Goal: Task Accomplishment & Management: Manage account settings

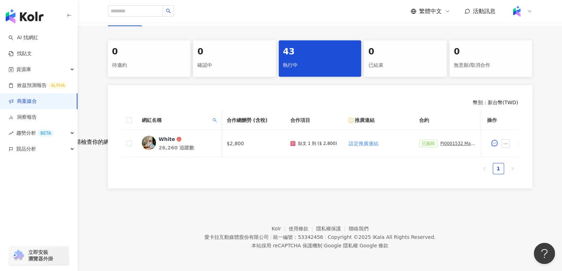
scroll to position [0, 165]
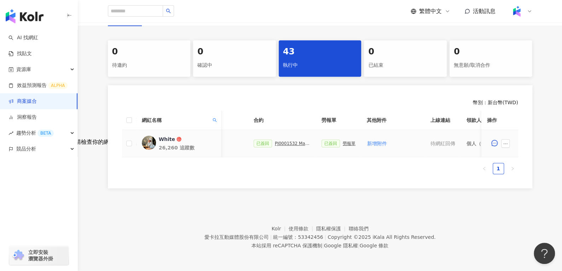
click at [284, 141] on div "PJ0001532 Maybelline_202506_skyhigh_小黑霸眼線液_萊雅合作備忘錄" at bounding box center [292, 143] width 35 height 5
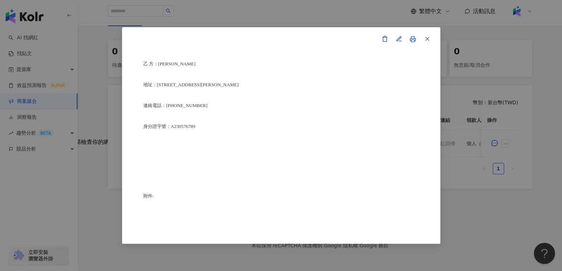
scroll to position [1755, 0]
click at [427, 40] on icon "button" at bounding box center [427, 39] width 6 height 6
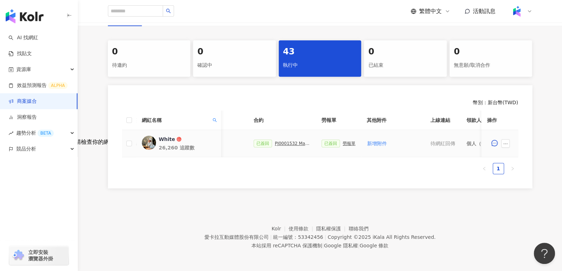
click at [342, 141] on div "勞報單" at bounding box center [348, 143] width 13 height 5
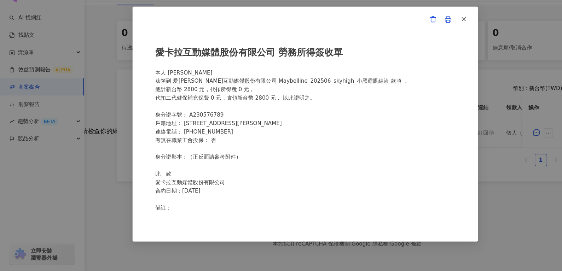
scroll to position [136, 0]
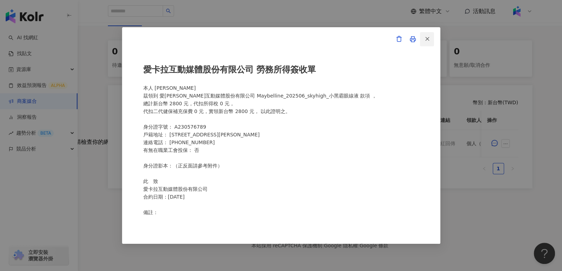
click at [429, 36] on icon "button" at bounding box center [427, 39] width 6 height 6
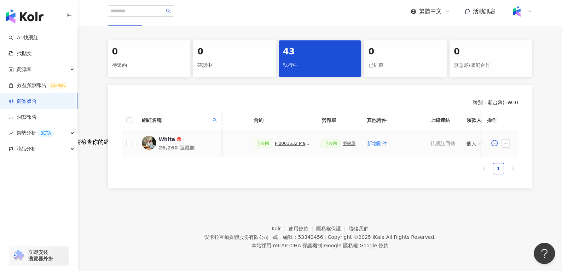
click at [275, 141] on div "PJ0001532 Maybelline_202506_skyhigh_小黑霸眼線液_萊雅合作備忘錄" at bounding box center [292, 143] width 35 height 5
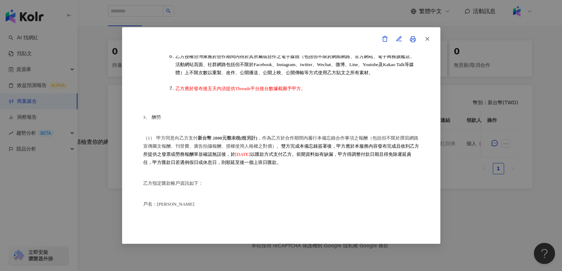
scroll to position [421, 0]
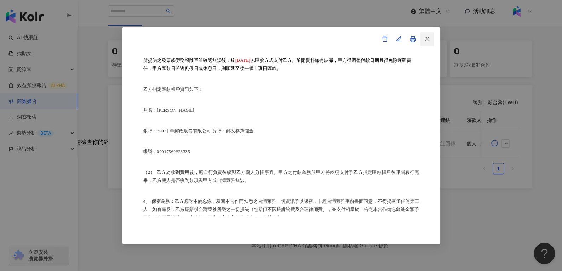
click at [425, 42] on icon "button" at bounding box center [427, 39] width 6 height 6
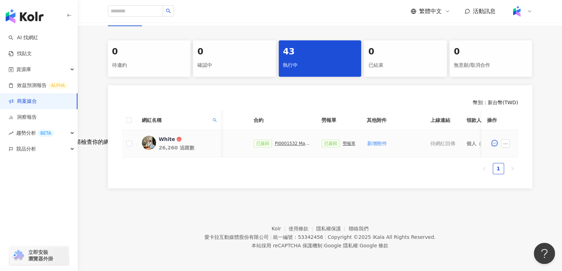
scroll to position [0, 306]
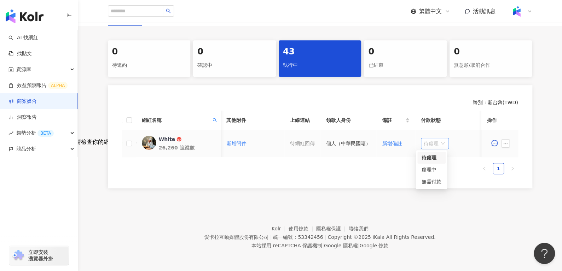
click at [430, 138] on span "待處理" at bounding box center [434, 143] width 22 height 11
click at [430, 167] on div "處理中" at bounding box center [431, 170] width 20 height 8
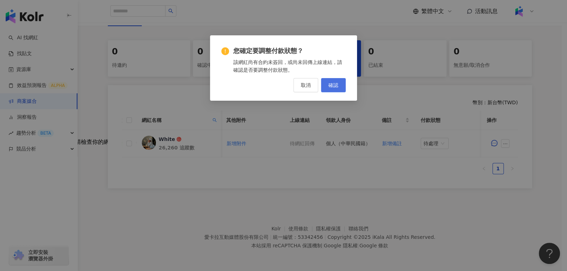
click at [324, 85] on button "確認" at bounding box center [333, 85] width 25 height 14
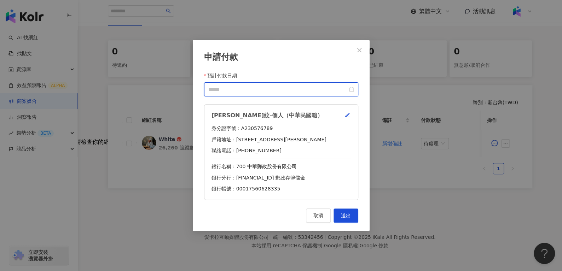
click at [345, 90] on input "預計付款日期" at bounding box center [277, 90] width 139 height 8
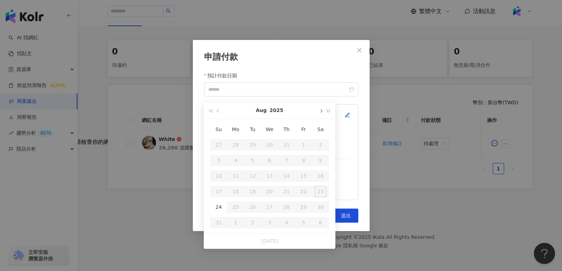
click at [319, 109] on span "button" at bounding box center [320, 111] width 4 height 4
type input "**********"
click at [273, 155] on div "10" at bounding box center [269, 160] width 11 height 11
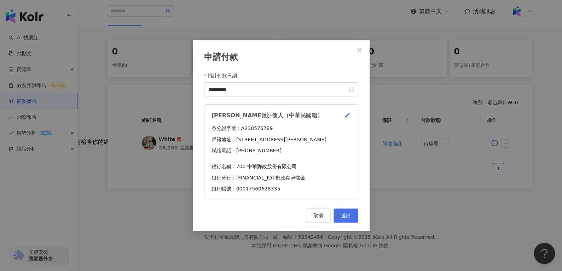
click at [345, 214] on span "送出" at bounding box center [346, 216] width 10 height 6
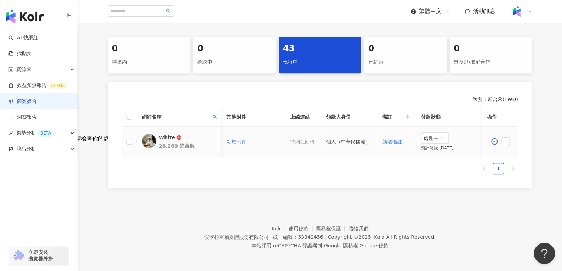
scroll to position [0, 223]
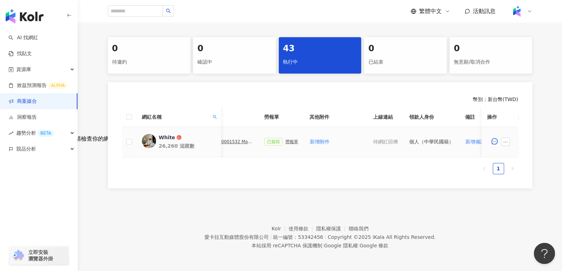
click at [285, 140] on div "勞報單" at bounding box center [291, 141] width 13 height 5
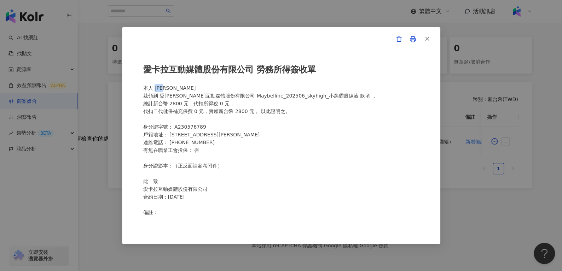
drag, startPoint x: 157, startPoint y: 88, endPoint x: 174, endPoint y: 88, distance: 17.7
click at [174, 88] on div "愛卡拉互動媒體股份有限公司 勞務所得簽收單 本人 周秀紋 茲領到 愛卡拉互動媒體股份有限公司 Maybelline_202506_skyhigh_小黑霸眼線液…" at bounding box center [281, 135] width 276 height 160
copy div "周秀紋"
click at [427, 38] on icon "button" at bounding box center [427, 39] width 6 height 6
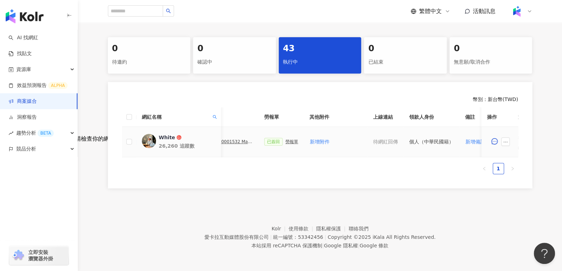
scroll to position [0, 186]
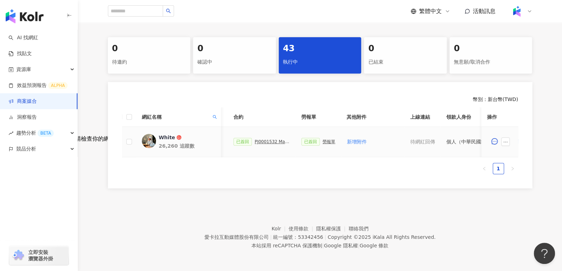
click at [266, 142] on div "PJ0001532 Maybelline_202506_skyhigh_小黑霸眼線液_萊雅合作備忘錄" at bounding box center [271, 141] width 35 height 5
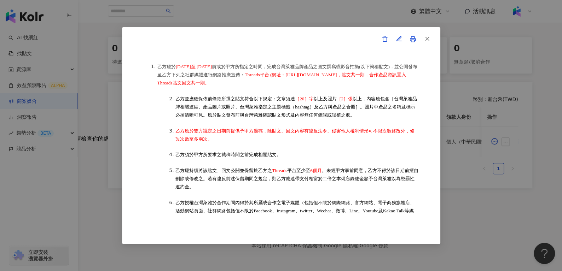
scroll to position [170, 0]
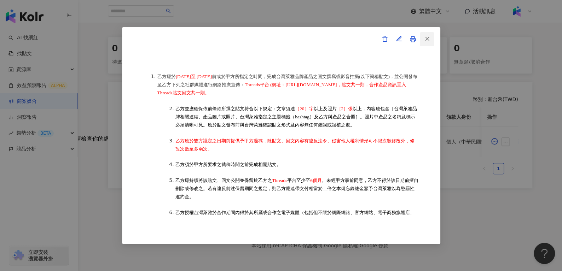
click at [428, 38] on icon "button" at bounding box center [427, 39] width 6 height 6
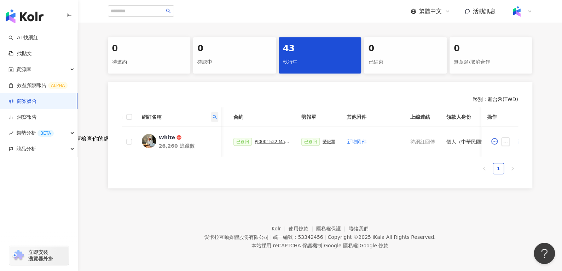
click at [212, 117] on icon "search" at bounding box center [214, 117] width 4 height 4
click at [201, 126] on input "*****" at bounding box center [182, 131] width 66 height 11
paste input "*"
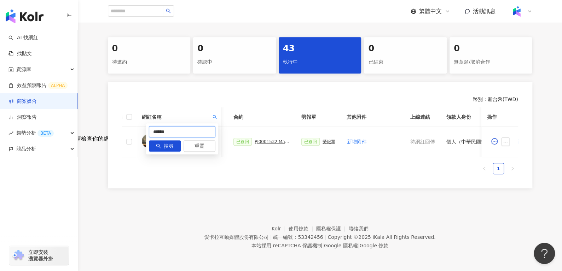
type input "******"
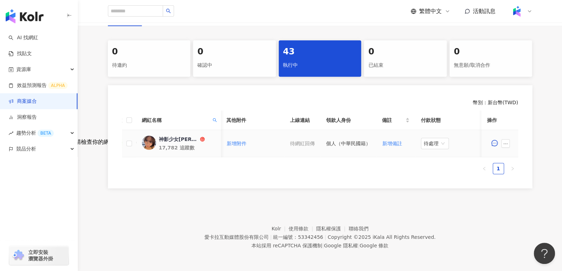
scroll to position [0, 220]
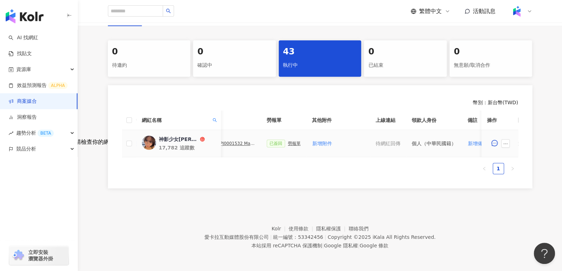
click at [288, 141] on div "勞報單" at bounding box center [294, 143] width 13 height 5
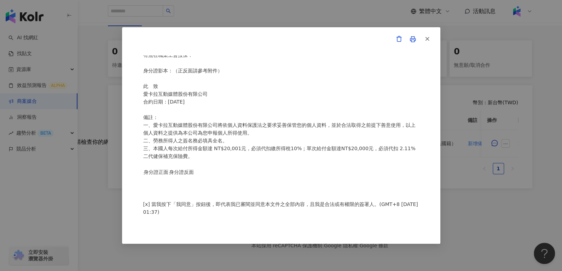
scroll to position [0, 0]
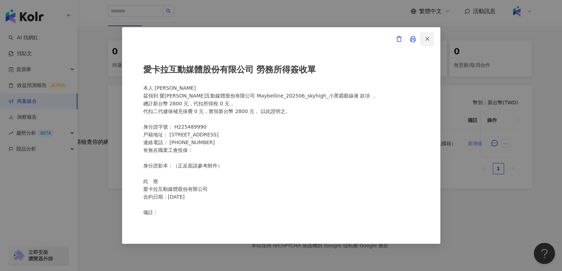
click at [428, 39] on icon "button" at bounding box center [427, 39] width 6 height 6
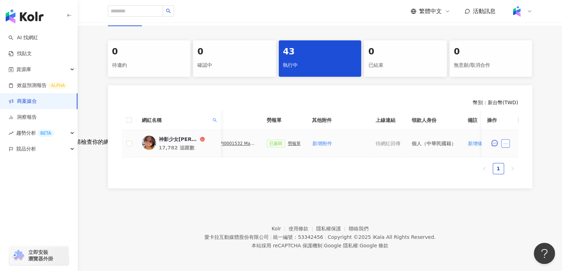
click at [508, 139] on button "button" at bounding box center [505, 143] width 8 height 8
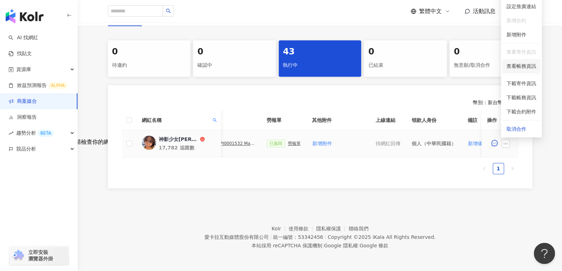
click at [523, 62] on span "查看帳務資訊" at bounding box center [521, 66] width 30 height 8
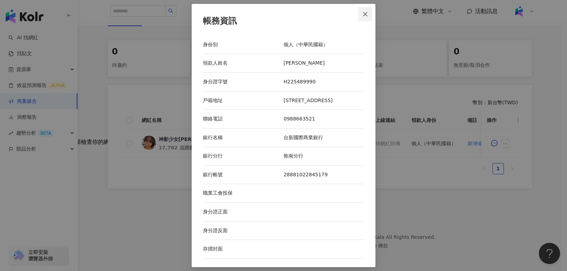
click at [364, 11] on button "Close" at bounding box center [365, 14] width 14 height 14
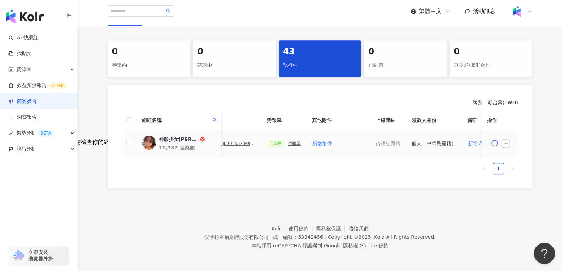
click at [284, 140] on div "已簽回 勞報單" at bounding box center [283, 144] width 34 height 8
click at [288, 141] on div "勞報單" at bounding box center [294, 143] width 13 height 5
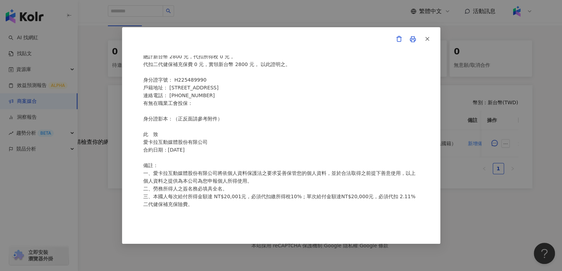
scroll to position [13, 0]
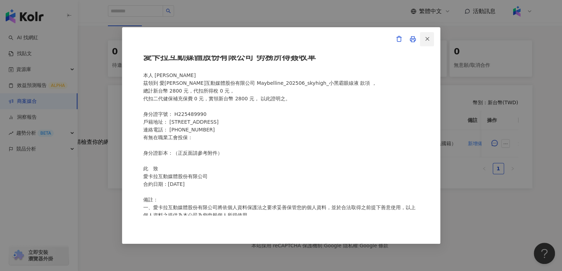
click at [427, 37] on icon "button" at bounding box center [427, 39] width 6 height 6
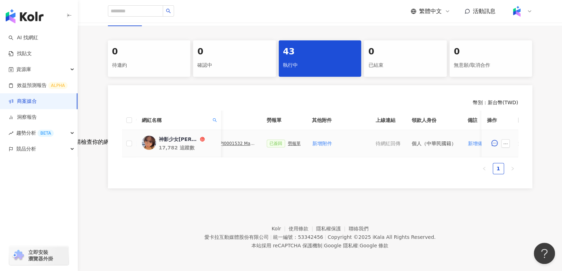
scroll to position [0, 153]
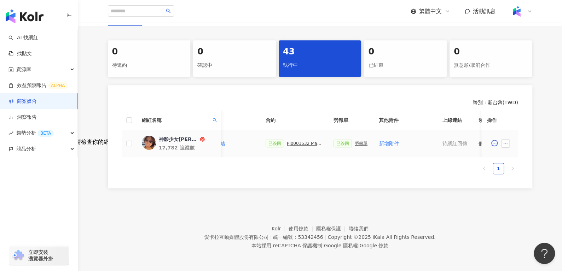
click at [289, 141] on div "PJ0001532 Maybelline_202506_skyhigh_小黑霸眼線液_萊雅合作備忘錄" at bounding box center [304, 143] width 35 height 5
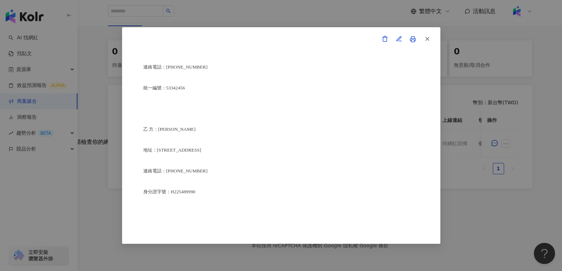
scroll to position [1784, 0]
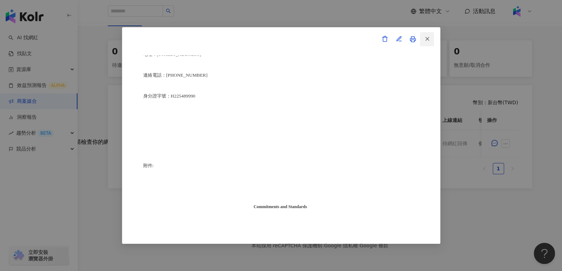
click at [425, 35] on span "button" at bounding box center [427, 38] width 6 height 7
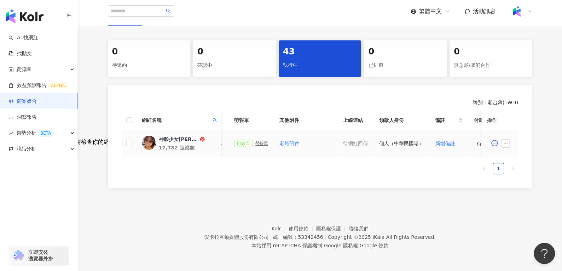
scroll to position [0, 306]
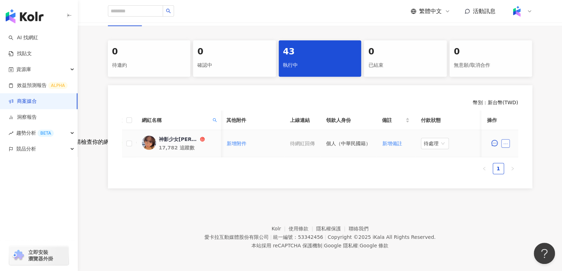
click at [503, 141] on icon "ellipsis" at bounding box center [505, 143] width 5 height 5
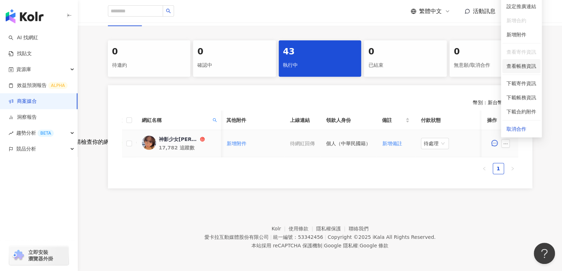
click at [502, 64] on li "查看帳務資訊" at bounding box center [521, 66] width 38 height 14
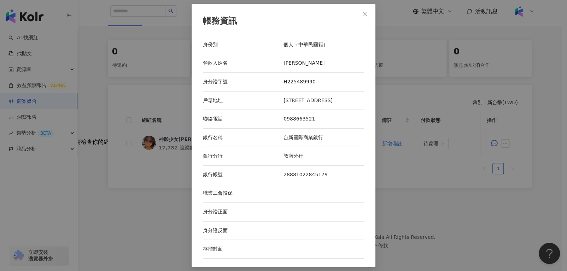
click at [357, 14] on div "帳務資訊 身份別 個人（中華民國籍） 領款人姓名 黃曉謙 身分證字號 H225489990 戶籍地址 新竹縣新豐鄉潤泰街七巷30號 聯絡電話 09886635…" at bounding box center [284, 135] width 184 height 263
click at [365, 14] on icon "close" at bounding box center [365, 14] width 4 height 4
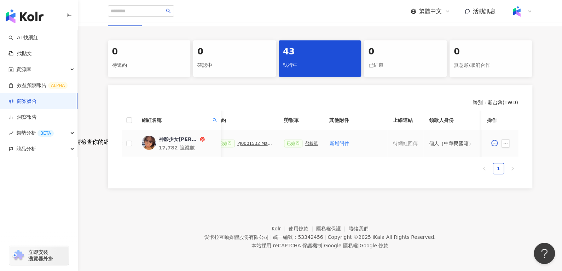
scroll to position [0, 202]
click at [307, 141] on div "勞報單" at bounding box center [311, 143] width 13 height 5
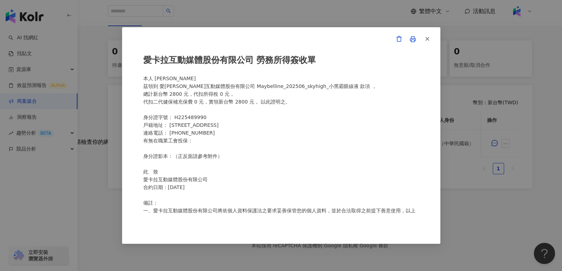
scroll to position [0, 0]
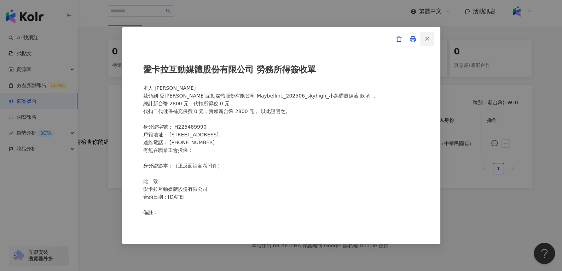
click at [426, 42] on span "button" at bounding box center [427, 38] width 6 height 7
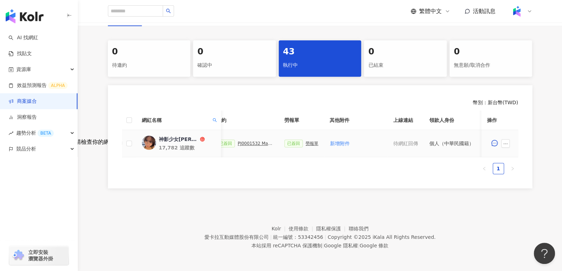
click at [309, 141] on div "勞報單" at bounding box center [311, 143] width 13 height 5
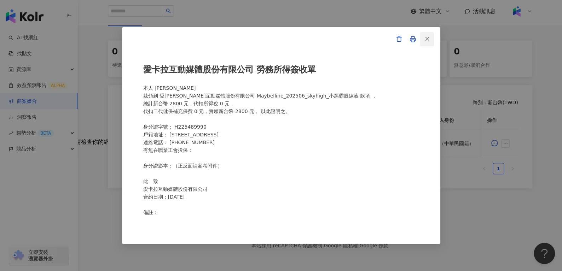
click at [428, 41] on icon "button" at bounding box center [427, 39] width 6 height 6
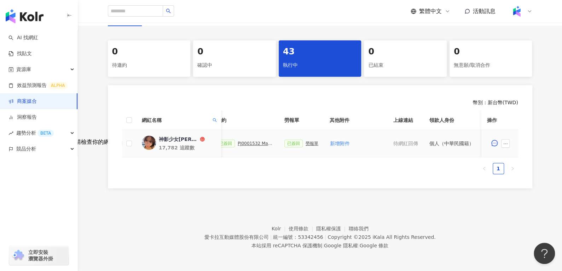
click at [254, 141] on div "PJ0001532 Maybelline_202506_skyhigh_小黑霸眼線液_萊雅合作備忘錄" at bounding box center [254, 143] width 35 height 5
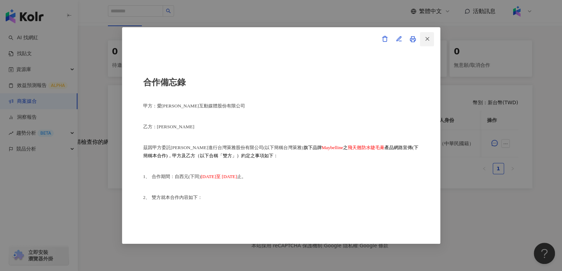
click at [433, 40] on button "button" at bounding box center [426, 39] width 14 height 14
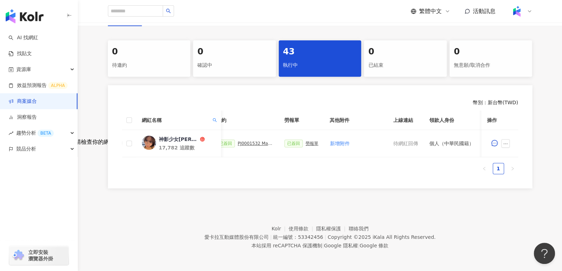
click at [433, 40] on div "0 已結束" at bounding box center [405, 58] width 83 height 36
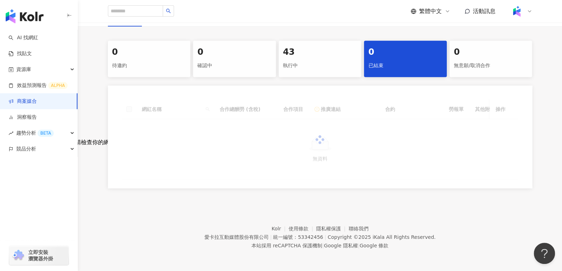
scroll to position [137, 0]
click at [300, 48] on div "43" at bounding box center [320, 52] width 74 height 12
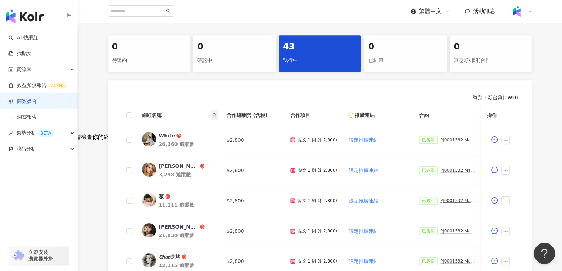
click at [216, 116] on icon "search" at bounding box center [214, 115] width 4 height 4
click at [186, 132] on input "text" at bounding box center [182, 129] width 66 height 11
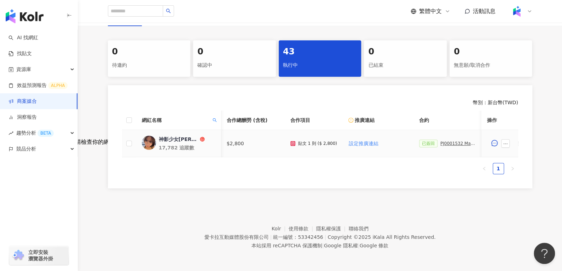
scroll to position [0, 113]
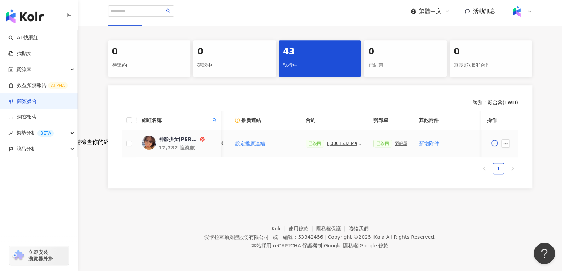
click at [348, 141] on div "PJ0001532 Maybelline_202506_skyhigh_小黑霸眼線液_萊雅合作備忘錄" at bounding box center [344, 143] width 35 height 5
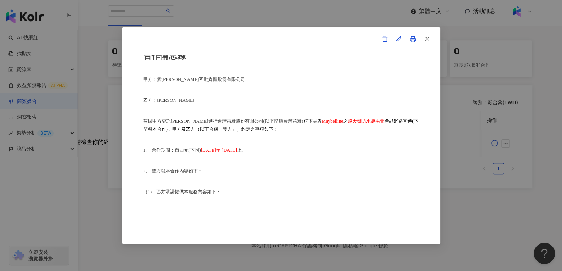
scroll to position [0, 0]
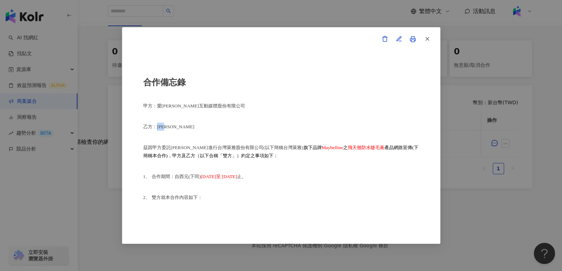
drag, startPoint x: 155, startPoint y: 128, endPoint x: 170, endPoint y: 129, distance: 14.5
click at [170, 128] on span "乙方：黃曉謙" at bounding box center [168, 126] width 51 height 5
copy span "黃曉謙"
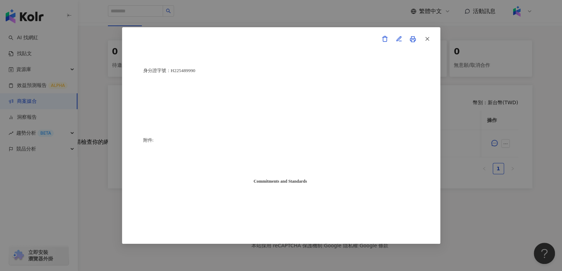
scroll to position [1780, 0]
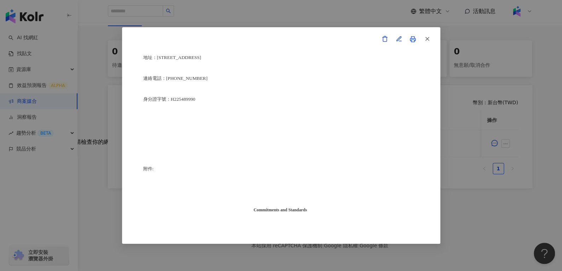
click at [433, 41] on div "合作備忘錄 甲方：愛卡拉互動媒體股份有限公司 乙方：黃曉謙 茲因甲方委託乙方黃曉謙進行台灣萊雅股份有限公司(以下簡稱台灣萊雅) 旗下品牌 Maybelline…" at bounding box center [281, 135] width 318 height 217
click at [428, 39] on icon "button" at bounding box center [427, 39] width 6 height 6
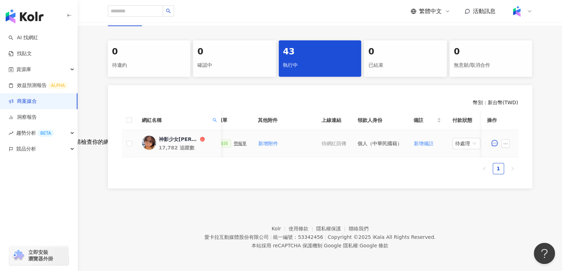
scroll to position [0, 306]
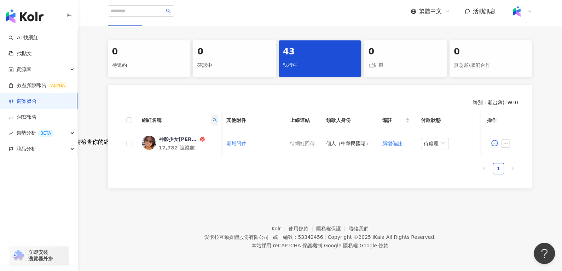
click at [216, 114] on th "網紅名稱" at bounding box center [178, 120] width 85 height 19
click at [216, 118] on icon "search" at bounding box center [214, 120] width 4 height 4
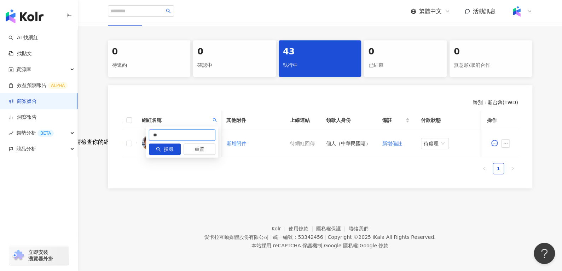
click at [201, 131] on input "**" at bounding box center [182, 134] width 66 height 11
type input "*"
paste input "*********"
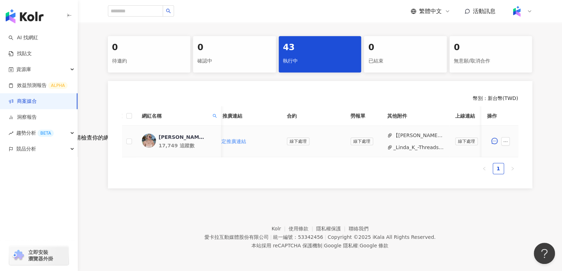
scroll to position [0, 278]
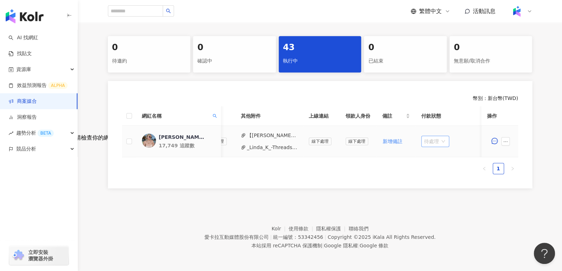
click at [424, 142] on span "待處理" at bounding box center [435, 141] width 22 height 11
click at [427, 169] on div "處理中" at bounding box center [431, 168] width 20 height 8
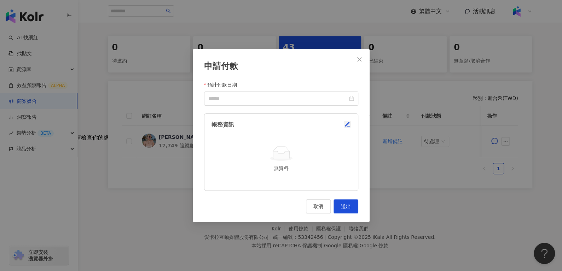
click at [347, 126] on icon "button" at bounding box center [348, 126] width 2 height 0
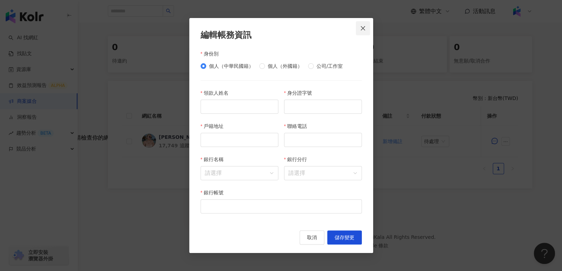
click at [358, 24] on button "Close" at bounding box center [363, 28] width 14 height 14
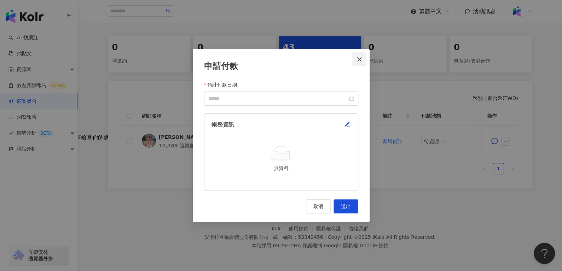
click at [361, 56] on button "Close" at bounding box center [359, 59] width 14 height 14
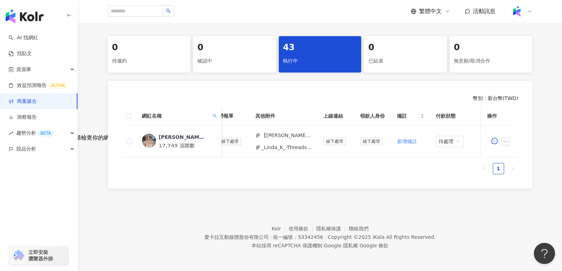
scroll to position [0, 262]
click at [279, 147] on button "_Linda_K_️-Threads_回文_睫毛膏_PJ0001532_Maybelline-202506-skyhigh-小黑霸眼線液-萊.pdf" at bounding box center [288, 147] width 51 height 8
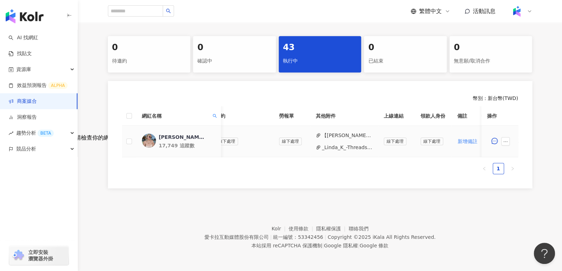
scroll to position [0, 221]
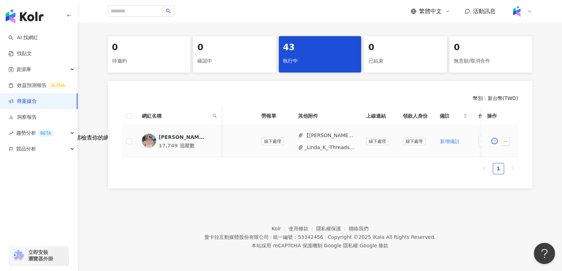
click at [309, 137] on button "【Linda K❄️-勞報】】PJ0001532 Maybelline-202506-skyhigh-小黑霸眼線液 .pdf" at bounding box center [329, 135] width 51 height 8
click at [505, 137] on button "button" at bounding box center [505, 141] width 8 height 8
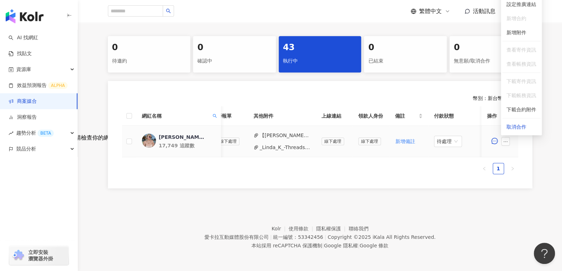
scroll to position [0, 268]
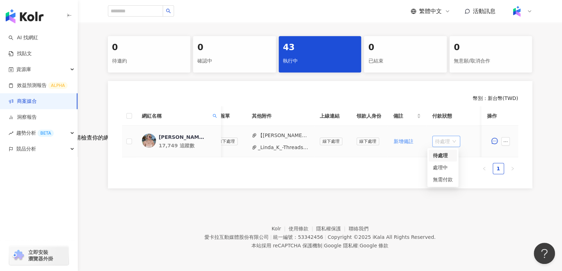
click at [435, 145] on span "待處理" at bounding box center [446, 141] width 22 height 11
click at [218, 114] on th "網紅名稱" at bounding box center [178, 115] width 85 height 19
click at [217, 114] on span at bounding box center [214, 116] width 7 height 11
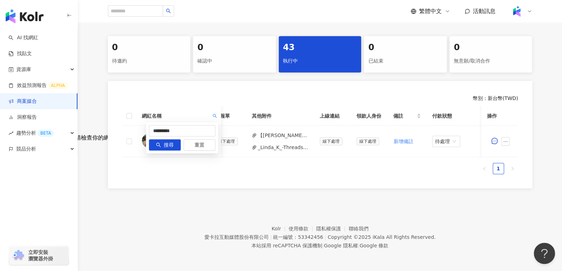
click at [190, 123] on div "********* 搜尋 重置" at bounding box center [182, 137] width 72 height 31
drag, startPoint x: 190, startPoint y: 123, endPoint x: 190, endPoint y: 128, distance: 4.9
click at [190, 128] on div "********* 搜尋 重置" at bounding box center [182, 137] width 72 height 31
click at [190, 128] on input "*********" at bounding box center [182, 130] width 66 height 11
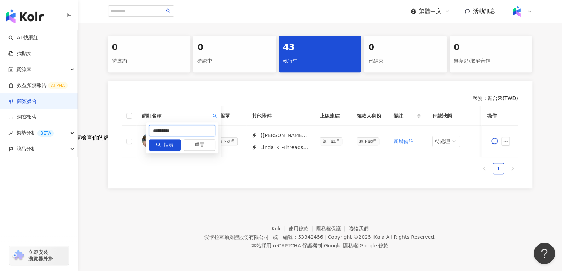
click at [190, 128] on input "*********" at bounding box center [182, 130] width 66 height 11
paste input "text"
type input "******"
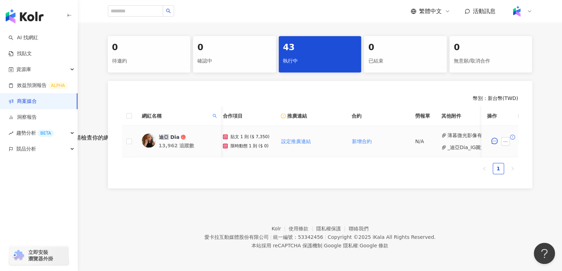
scroll to position [0, 71]
click at [503, 140] on icon "ellipsis" at bounding box center [505, 141] width 5 height 5
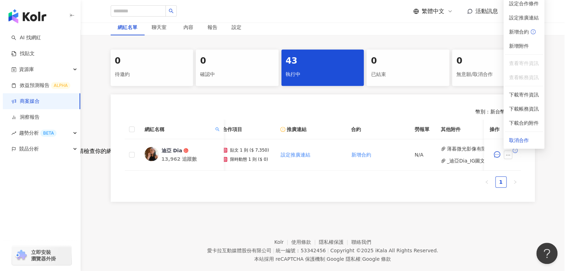
scroll to position [122, 0]
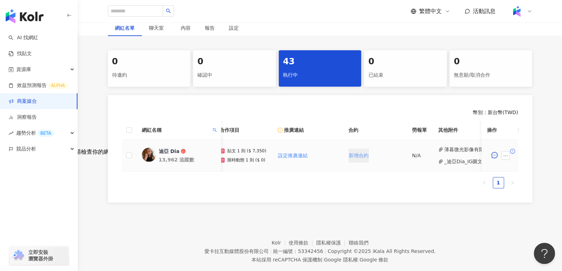
click at [360, 153] on span "新增合約" at bounding box center [358, 156] width 20 height 6
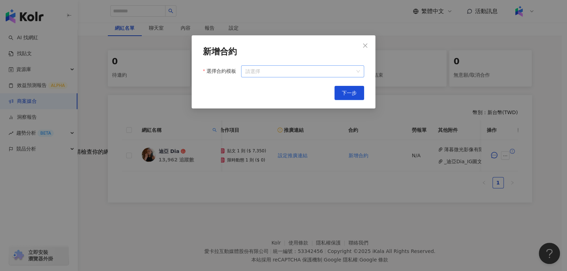
click at [327, 68] on input "選擇合約模板" at bounding box center [302, 71] width 114 height 11
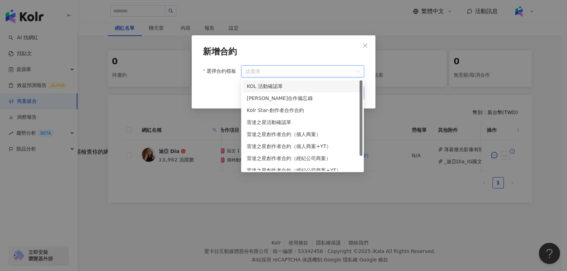
click at [320, 86] on div "KOL 活動確認單" at bounding box center [302, 86] width 111 height 8
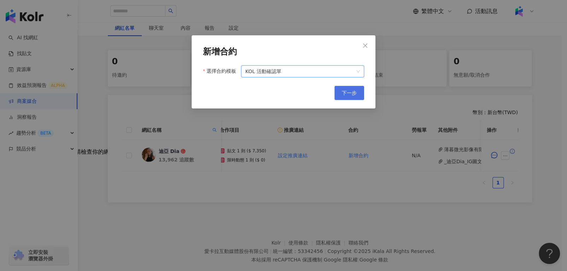
click at [336, 90] on button "下一步" at bounding box center [349, 93] width 30 height 14
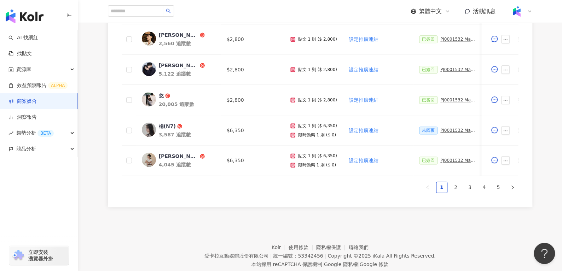
scroll to position [412, 0]
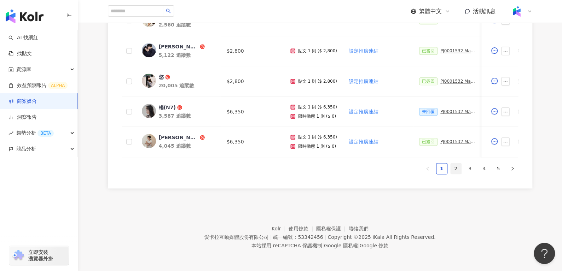
click at [454, 172] on link "2" at bounding box center [455, 168] width 11 height 11
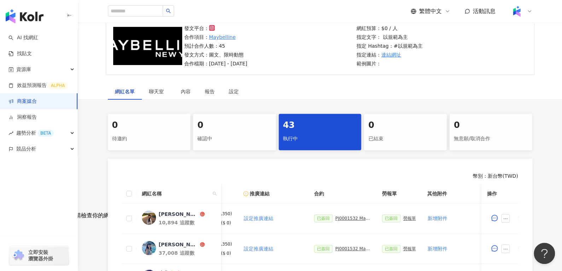
scroll to position [0, 0]
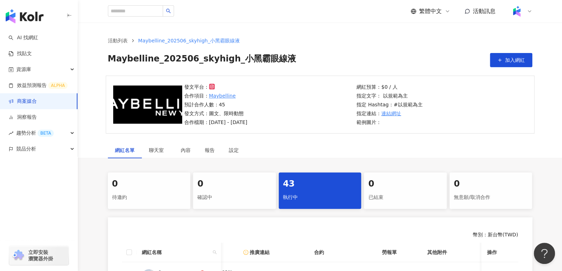
click at [209, 257] on th "網紅名稱" at bounding box center [178, 252] width 85 height 19
click at [214, 249] on span at bounding box center [214, 252] width 7 height 11
click at [178, 220] on input "text" at bounding box center [182, 222] width 66 height 11
type input "*"
type input "*****"
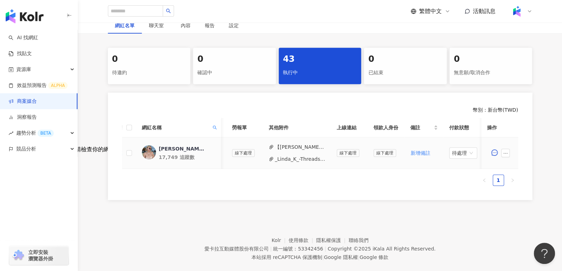
scroll to position [0, 278]
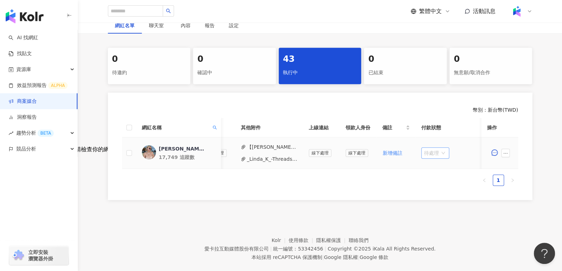
click at [424, 156] on span "待處理" at bounding box center [435, 153] width 22 height 11
click at [425, 180] on div "處理中" at bounding box center [431, 179] width 20 height 8
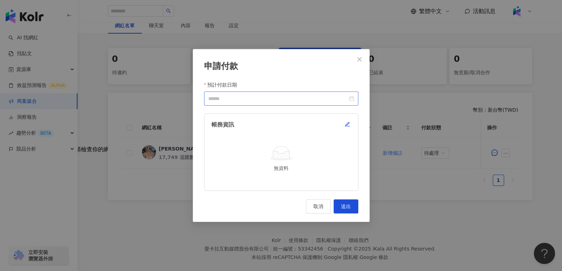
click at [345, 94] on div at bounding box center [281, 99] width 154 height 14
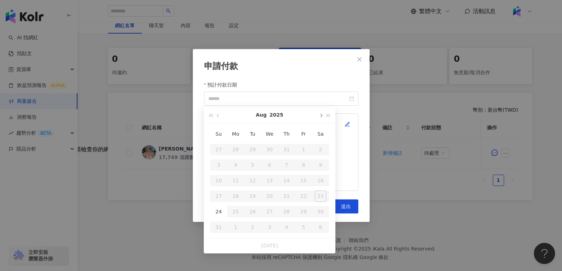
click at [319, 114] on span "button" at bounding box center [320, 116] width 4 height 4
type input "**********"
click at [269, 166] on div "10" at bounding box center [269, 164] width 11 height 11
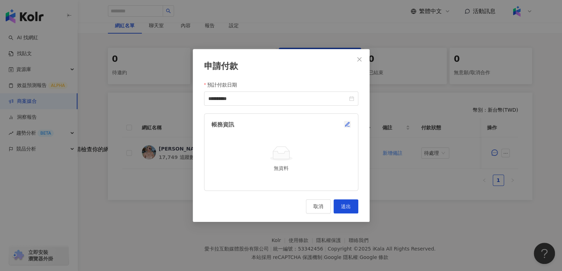
click at [350, 121] on button "button" at bounding box center [346, 124] width 7 height 7
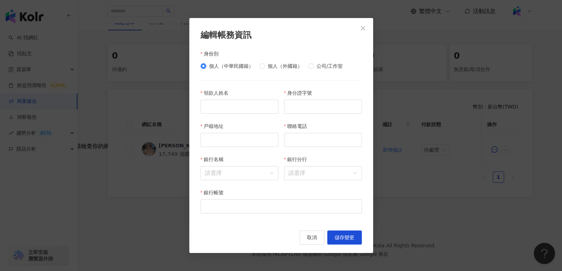
scroll to position [128, 0]
click at [216, 120] on div "領款人姓名" at bounding box center [239, 105] width 83 height 33
click at [228, 111] on input "領款人姓名" at bounding box center [239, 107] width 78 height 14
paste input "***"
type input "***"
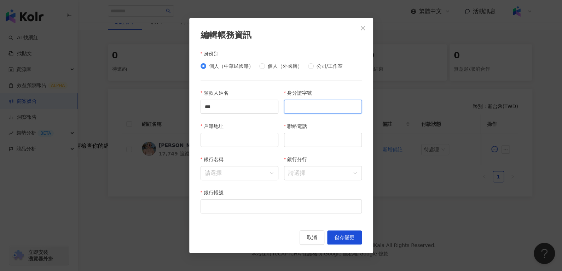
click at [300, 107] on input "身分證字號" at bounding box center [323, 107] width 78 height 14
paste input "**********"
type input "**********"
click at [208, 141] on input "戶籍地址" at bounding box center [239, 140] width 78 height 14
paste input "**********"
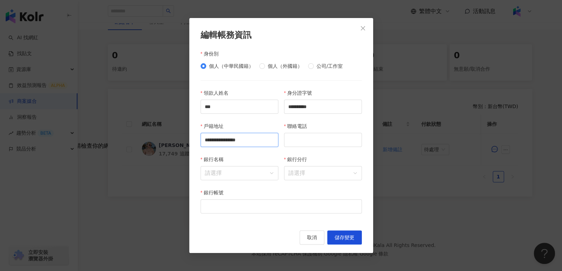
scroll to position [0, 6]
type input "**********"
click at [307, 143] on input "聯絡電話" at bounding box center [323, 140] width 78 height 14
paste input "**********"
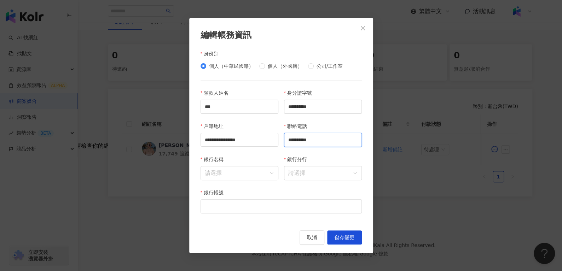
type input "**********"
click at [248, 170] on input "銀行名稱" at bounding box center [239, 172] width 69 height 13
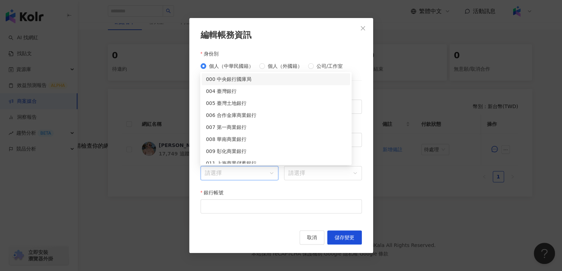
paste input "**"
type input "**"
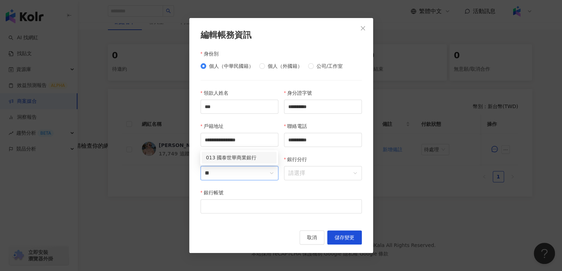
click at [256, 155] on div "013 國泰世華商業銀行" at bounding box center [239, 158] width 66 height 8
click at [323, 181] on div "銀行分行 請選擇" at bounding box center [322, 171] width 83 height 33
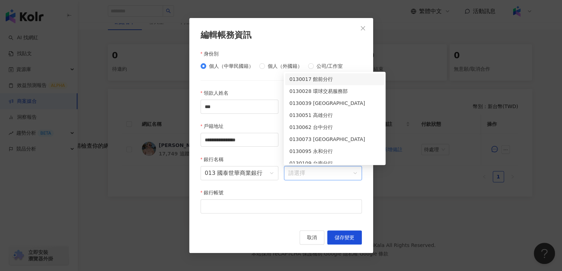
click at [334, 172] on input "銀行分行" at bounding box center [322, 172] width 69 height 13
paste input "**"
type input "**"
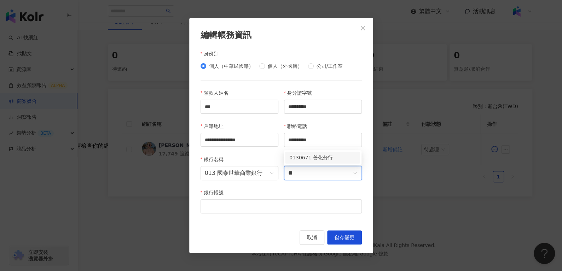
click at [334, 158] on div "0130671 善化分行" at bounding box center [322, 158] width 66 height 8
drag, startPoint x: 247, startPoint y: 216, endPoint x: 252, endPoint y: 210, distance: 7.8
click at [252, 210] on div "銀行帳號" at bounding box center [281, 205] width 167 height 33
click at [252, 210] on input "銀行帳號" at bounding box center [280, 206] width 161 height 14
paste input "**********"
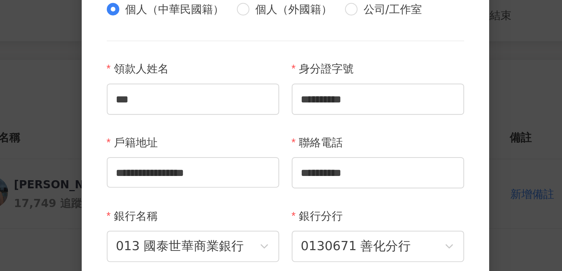
scroll to position [128, 0]
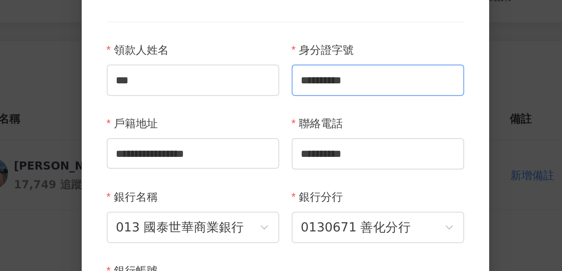
type input "**********"
click at [342, 108] on input "**********" at bounding box center [323, 107] width 78 height 14
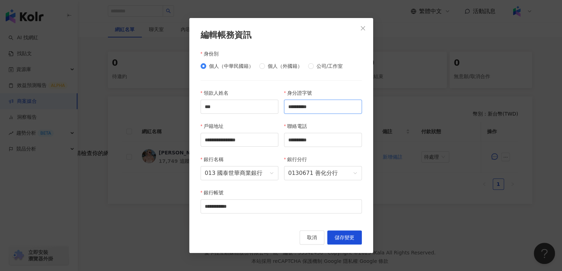
scroll to position [121, 0]
click at [343, 242] on button "儲存變更" at bounding box center [344, 237] width 35 height 14
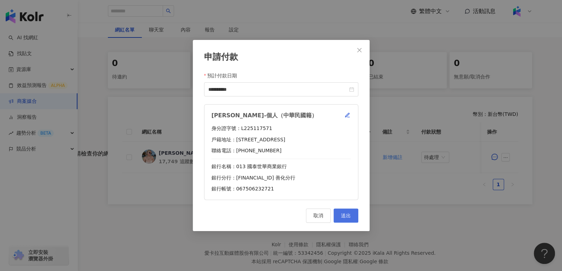
click at [350, 213] on span "送出" at bounding box center [346, 216] width 10 height 6
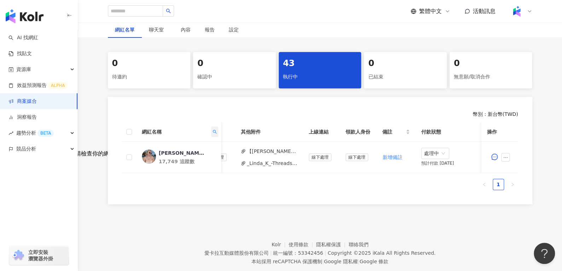
click at [212, 127] on span at bounding box center [214, 132] width 7 height 11
click at [194, 140] on div "***** 搜尋 重置" at bounding box center [182, 153] width 72 height 31
click at [194, 143] on input "*****" at bounding box center [182, 146] width 66 height 11
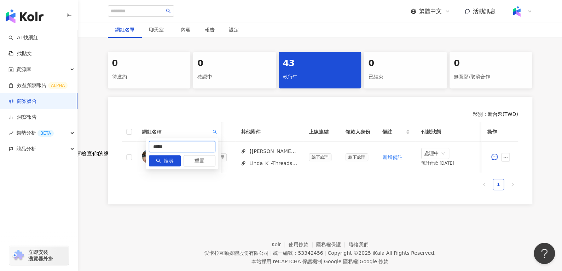
click at [194, 143] on input "*****" at bounding box center [182, 146] width 66 height 11
paste input "text"
type input "**"
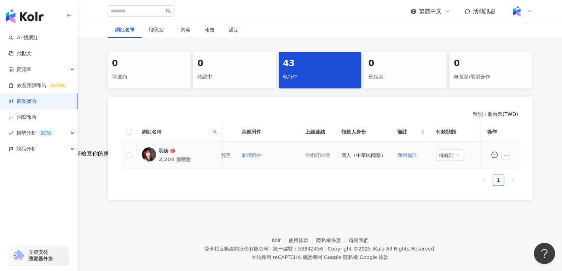
scroll to position [0, 306]
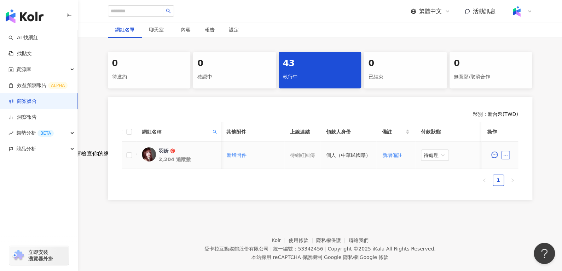
click at [505, 156] on icon "ellipsis" at bounding box center [505, 155] width 5 height 5
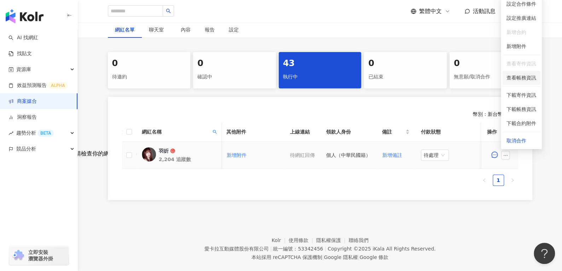
click at [513, 77] on span "查看帳務資訊" at bounding box center [521, 78] width 30 height 8
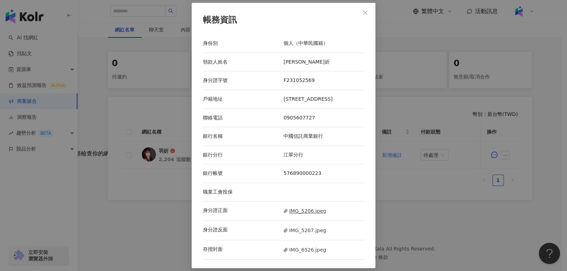
click at [303, 211] on span "IMG_5206.jpeg" at bounding box center [304, 211] width 42 height 8
click at [297, 231] on span "IMG_5207.jpeg" at bounding box center [304, 231] width 42 height 8
click at [293, 249] on div "存摺封面 IMG_6526.jpeg" at bounding box center [283, 249] width 161 height 19
click at [316, 254] on span "IMG_6526.jpeg" at bounding box center [304, 250] width 42 height 8
click at [363, 11] on icon "close" at bounding box center [365, 13] width 4 height 4
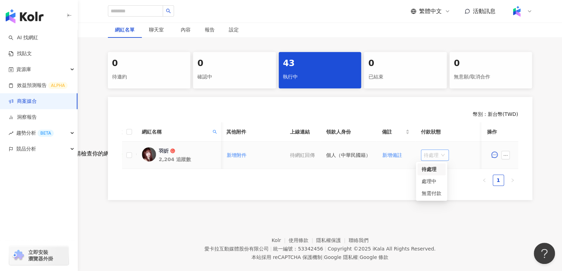
click at [433, 158] on span "待處理" at bounding box center [434, 155] width 22 height 11
click at [433, 178] on div "處理中" at bounding box center [431, 181] width 20 height 8
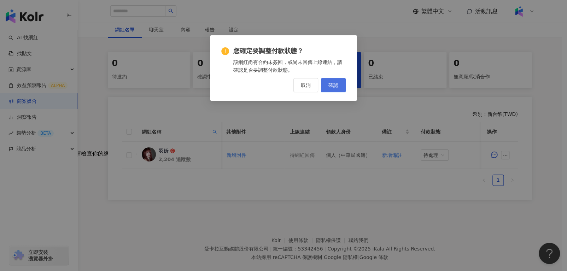
click at [340, 83] on button "確認" at bounding box center [333, 85] width 25 height 14
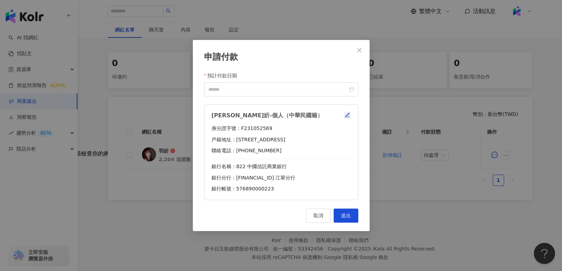
click at [347, 116] on icon "button" at bounding box center [347, 115] width 4 height 4
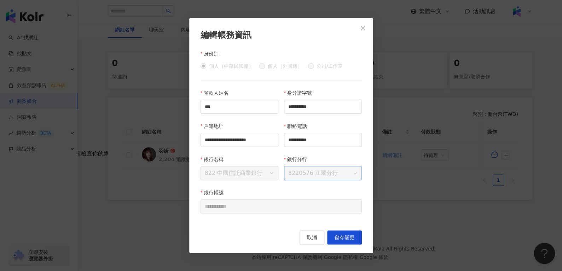
click at [311, 175] on span "8220576 江翠分行" at bounding box center [322, 172] width 69 height 13
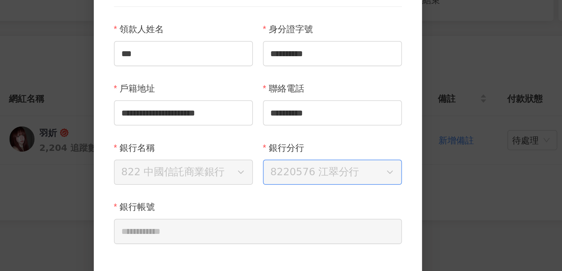
scroll to position [121, 0]
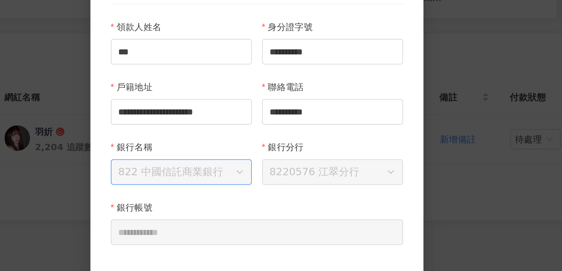
drag, startPoint x: 216, startPoint y: 174, endPoint x: 254, endPoint y: 176, distance: 37.8
click at [254, 176] on span "822 中國信託商業銀行" at bounding box center [239, 172] width 69 height 13
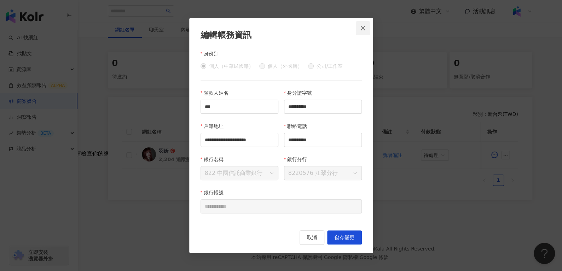
click at [368, 26] on span "Close" at bounding box center [363, 28] width 14 height 6
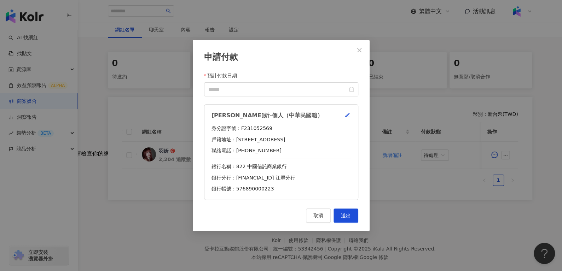
click at [358, 48] on icon "close" at bounding box center [359, 50] width 6 height 6
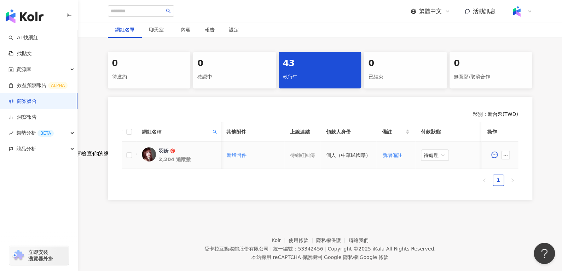
scroll to position [0, 226]
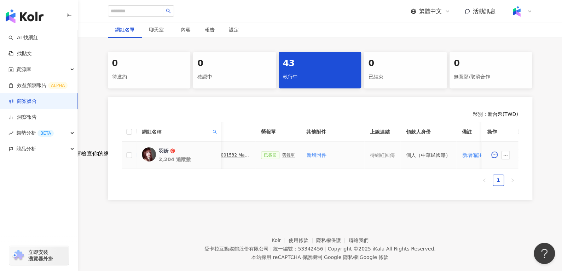
click at [282, 154] on div "勞報單" at bounding box center [288, 155] width 13 height 5
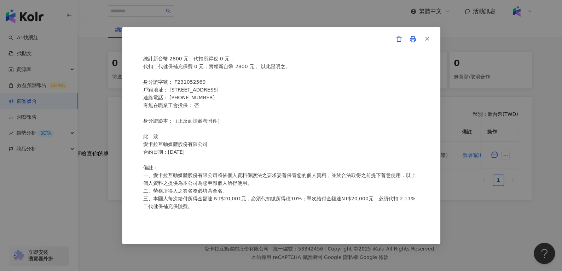
scroll to position [43, 0]
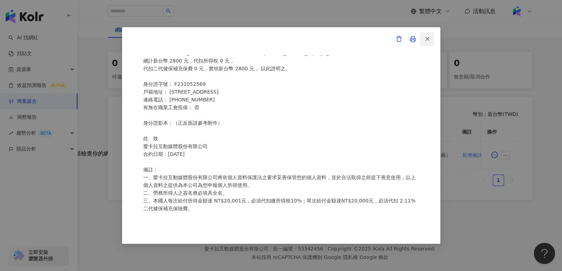
click at [429, 40] on icon "button" at bounding box center [427, 39] width 6 height 6
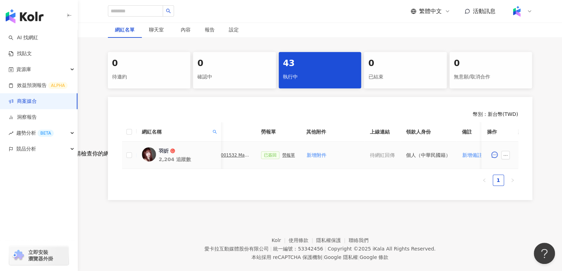
click at [230, 155] on div "PJ0001532 Maybelline_202506_skyhigh_小黑霸眼線液_萊雅合作備忘錄" at bounding box center [231, 155] width 35 height 5
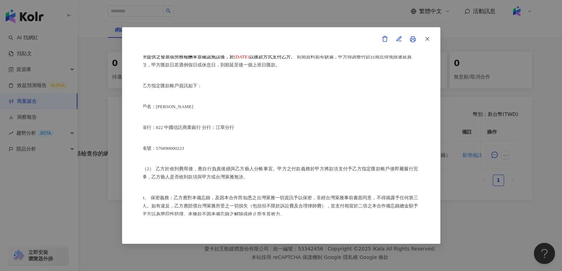
scroll to position [425, 1]
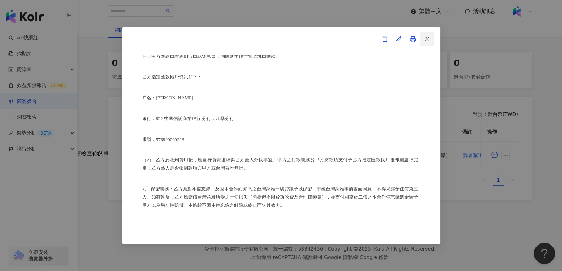
click at [426, 34] on button "button" at bounding box center [426, 39] width 14 height 14
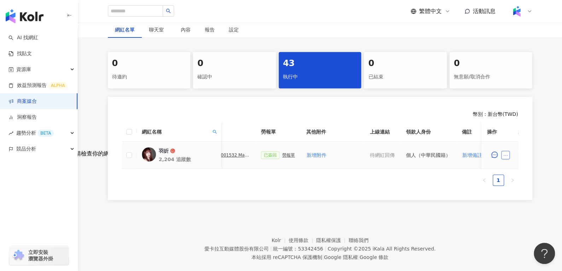
click at [505, 154] on icon "ellipsis" at bounding box center [505, 155] width 5 height 5
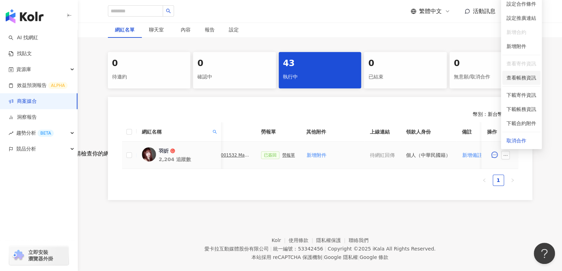
click at [504, 77] on li "查看帳務資訊" at bounding box center [521, 78] width 38 height 14
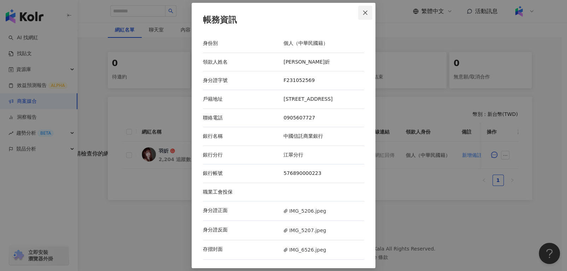
click at [362, 11] on icon "close" at bounding box center [365, 13] width 6 height 6
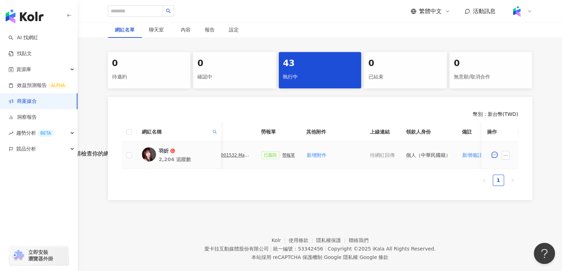
click at [231, 154] on div "PJ0001532 Maybelline_202506_skyhigh_小黑霸眼線液_萊雅合作備忘錄" at bounding box center [231, 155] width 35 height 5
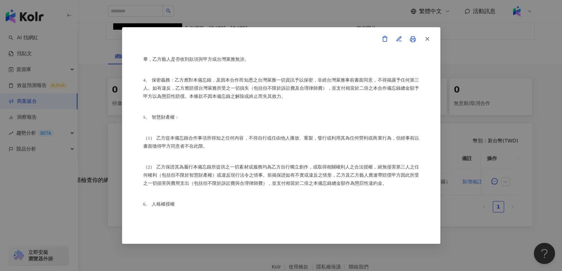
scroll to position [534, 0]
click at [427, 42] on span "button" at bounding box center [427, 38] width 6 height 7
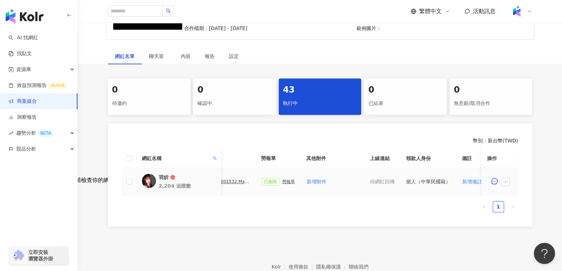
click at [234, 182] on div "PJ0001532 Maybelline_202506_skyhigh_小黑霸眼線液_萊雅合作備忘錄" at bounding box center [231, 181] width 35 height 5
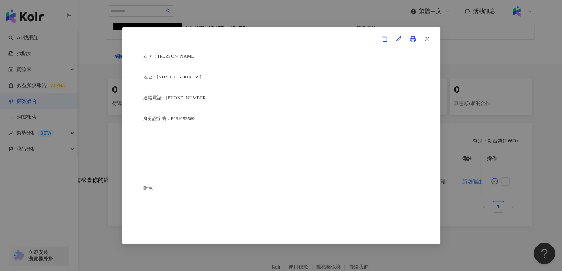
scroll to position [1752, 0]
click at [428, 39] on icon "button" at bounding box center [427, 39] width 6 height 6
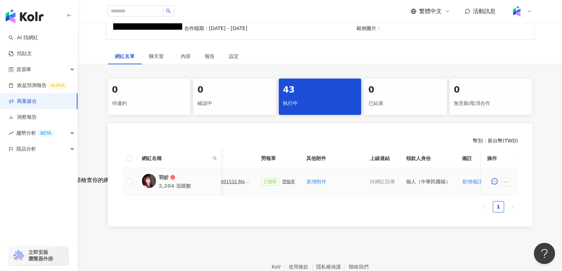
scroll to position [0, 306]
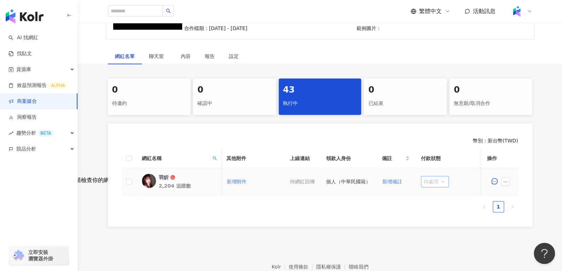
click at [426, 180] on span "待處理" at bounding box center [434, 181] width 22 height 11
click at [431, 209] on div "處理中" at bounding box center [431, 208] width 20 height 8
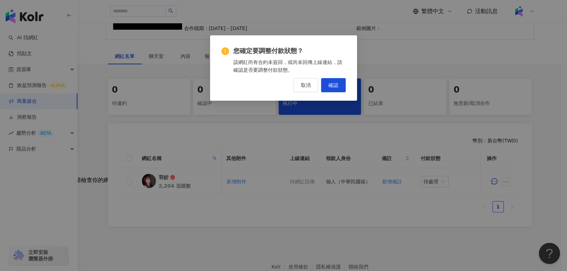
click at [320, 83] on div "取消 確認" at bounding box center [283, 85] width 124 height 14
click at [328, 83] on span "確認" at bounding box center [333, 85] width 10 height 6
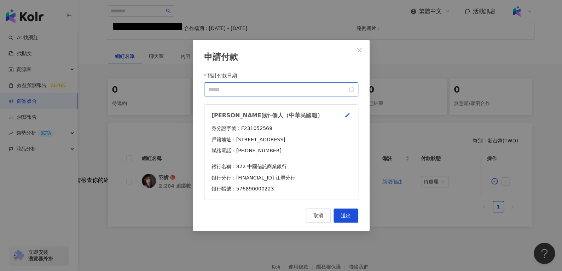
click at [353, 89] on div at bounding box center [281, 90] width 146 height 8
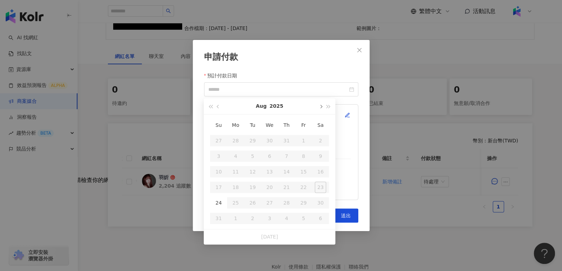
click at [319, 106] on span "button" at bounding box center [320, 107] width 4 height 4
type input "**********"
click at [269, 157] on div "10" at bounding box center [269, 156] width 11 height 11
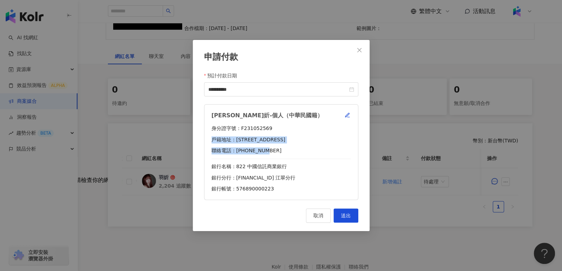
drag, startPoint x: 340, startPoint y: 123, endPoint x: 256, endPoint y: 152, distance: 89.2
click at [256, 152] on div "鄭羽妡-個人（中華民國籍） 身分證字號：F231052569 戶籍地址：新北市板橋區宏翠里15鄰長江路一段212號三樓 聯絡電話：0905607727 銀行名…" at bounding box center [281, 152] width 154 height 96
click at [288, 152] on div "聯絡電話：0905607727" at bounding box center [280, 150] width 139 height 7
click at [351, 219] on button "送出" at bounding box center [345, 216] width 25 height 14
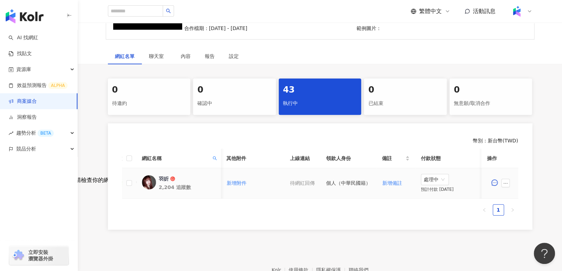
scroll to position [0, 254]
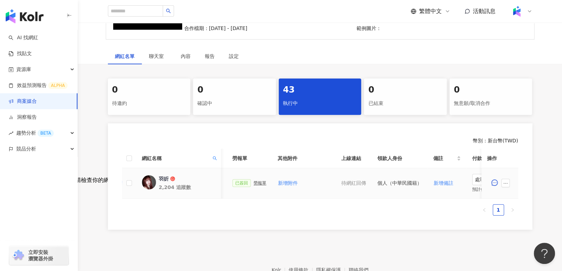
click at [253, 182] on div "勞報單" at bounding box center [259, 183] width 13 height 5
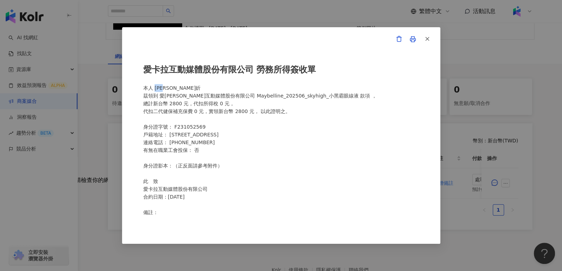
drag, startPoint x: 156, startPoint y: 89, endPoint x: 178, endPoint y: 90, distance: 22.7
click at [178, 90] on div "愛卡拉互動媒體股份有限公司 勞務所得簽收單 本人 鄭羽妡 茲領到 愛卡拉互動媒體股份有限公司 Maybelline_202506_skyhigh_小黑霸眼線液…" at bounding box center [281, 135] width 276 height 160
copy div "鄭羽妡"
click at [426, 40] on icon "button" at bounding box center [427, 39] width 6 height 6
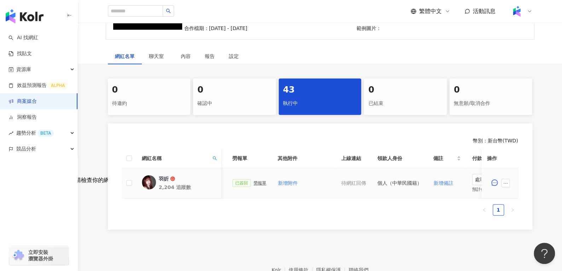
scroll to position [0, 192]
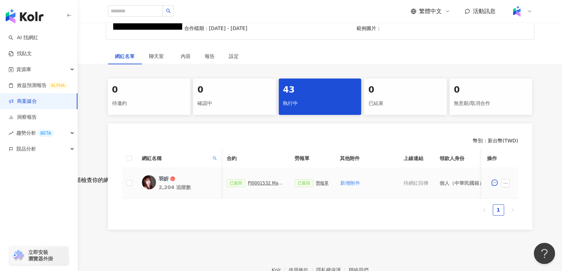
click at [262, 186] on div "已簽回 PJ0001532 Maybelline_202506_skyhigh_小黑霸眼線液_萊雅合作備忘錄" at bounding box center [255, 183] width 57 height 8
click at [262, 182] on div "PJ0001532 Maybelline_202506_skyhigh_小黑霸眼線液_萊雅合作備忘錄" at bounding box center [265, 183] width 35 height 5
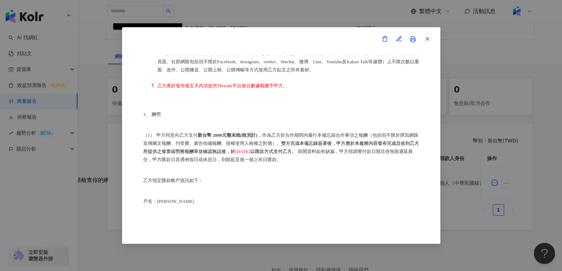
scroll to position [321, 0]
click at [432, 39] on button "button" at bounding box center [426, 39] width 14 height 14
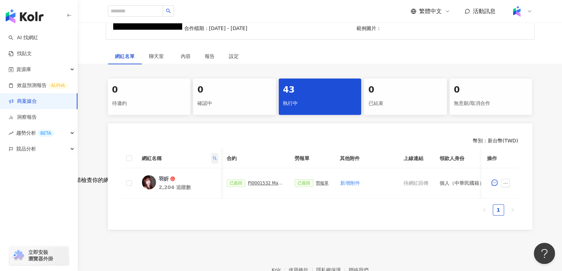
click at [217, 157] on span at bounding box center [214, 158] width 7 height 11
click at [180, 169] on input "**" at bounding box center [182, 173] width 66 height 11
type input "*"
paste input "*********"
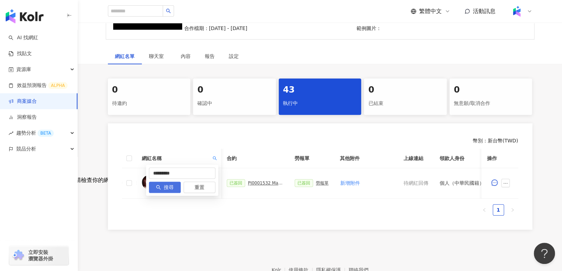
click at [169, 189] on span "搜尋" at bounding box center [169, 187] width 10 height 11
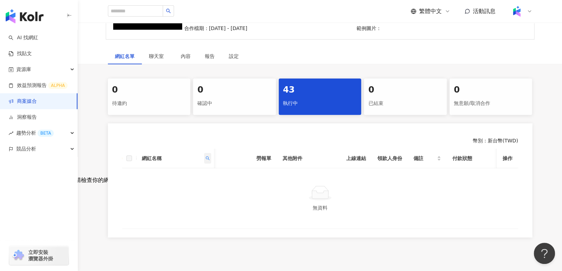
click at [205, 161] on span at bounding box center [207, 158] width 7 height 11
click at [186, 170] on input "*********" at bounding box center [175, 173] width 66 height 11
click at [207, 154] on span at bounding box center [207, 158] width 7 height 11
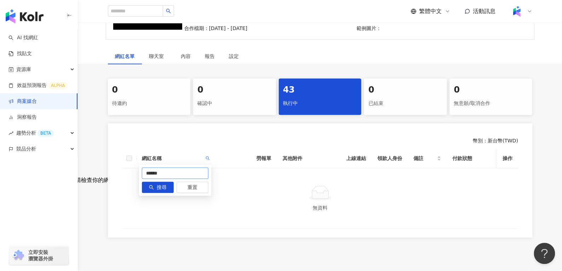
drag, startPoint x: 184, startPoint y: 169, endPoint x: 0, endPoint y: 163, distance: 183.9
click at [0, 163] on body "AI 找網紅 找貼文 資源庫 效益預測報告 ALPHA 商案媒合 洞察報告 趨勢分析 BETA 競品分析 立即安裝 瀏覽器外掛 繁體中文 活動訊息 活動列表 …" at bounding box center [281, 41] width 562 height 271
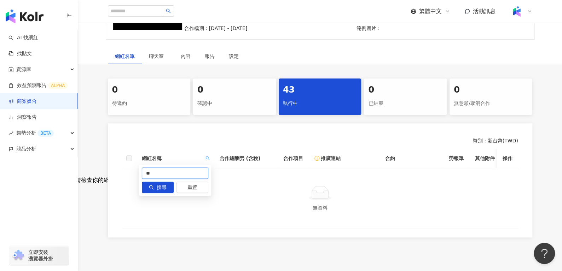
type input "*"
click at [207, 156] on icon "search" at bounding box center [207, 158] width 4 height 4
click at [185, 169] on input "****" at bounding box center [175, 173] width 66 height 11
type input "*"
type input "****"
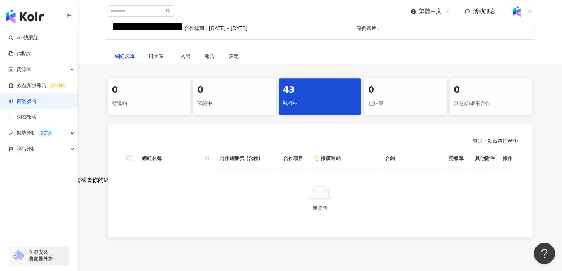
click at [334, 108] on div "執行中" at bounding box center [320, 104] width 74 height 12
click at [211, 160] on th "網紅名稱" at bounding box center [175, 158] width 78 height 19
click at [209, 160] on span at bounding box center [207, 158] width 7 height 11
click at [182, 189] on button "重置" at bounding box center [192, 187] width 32 height 11
click at [155, 183] on button "搜尋" at bounding box center [158, 187] width 32 height 11
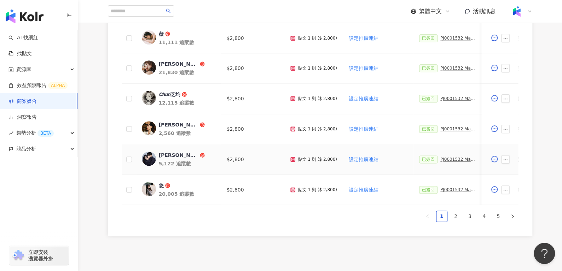
scroll to position [362, 0]
click at [497, 219] on link "5" at bounding box center [498, 215] width 11 height 11
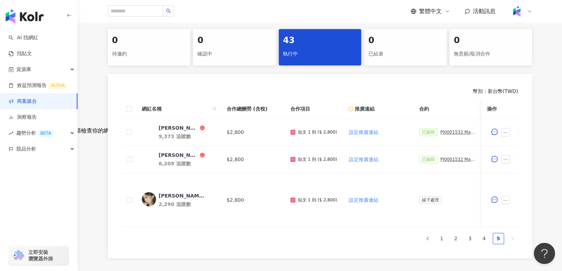
scroll to position [143, 0]
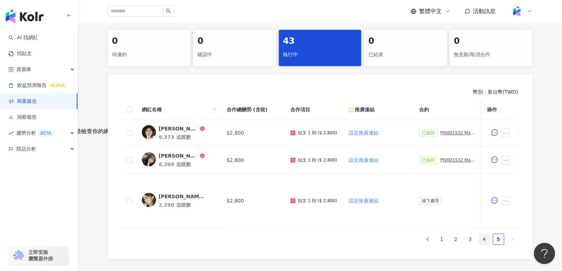
click at [484, 245] on link "4" at bounding box center [483, 239] width 11 height 11
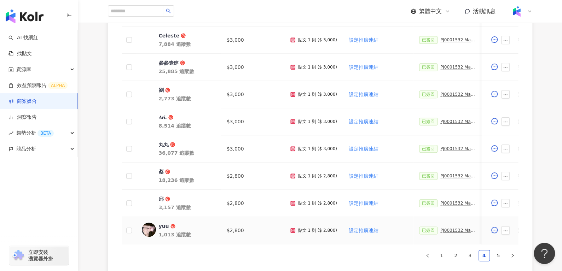
scroll to position [313, 0]
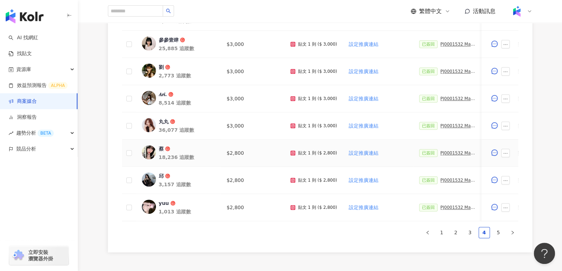
click at [453, 153] on div "PJ0001532 Maybelline_202506_skyhigh_小黑霸眼線液_萊雅合作備忘錄" at bounding box center [457, 153] width 35 height 5
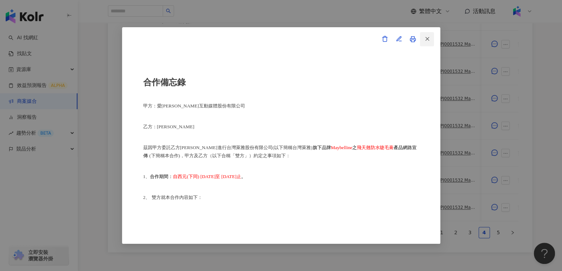
click at [428, 41] on icon "button" at bounding box center [427, 39] width 6 height 6
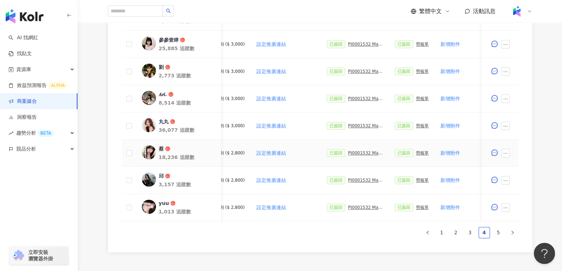
scroll to position [0, 93]
click at [352, 154] on div "PJ0001532 Maybelline_202506_skyhigh_小黑霸眼線液_萊雅合作備忘錄" at bounding box center [364, 153] width 35 height 5
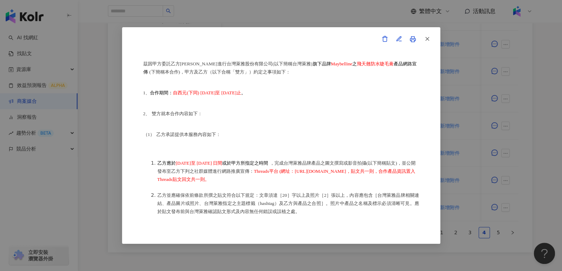
scroll to position [84, 0]
click at [425, 39] on icon "button" at bounding box center [427, 39] width 6 height 6
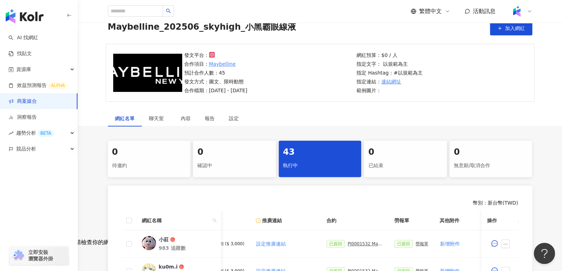
scroll to position [0, 0]
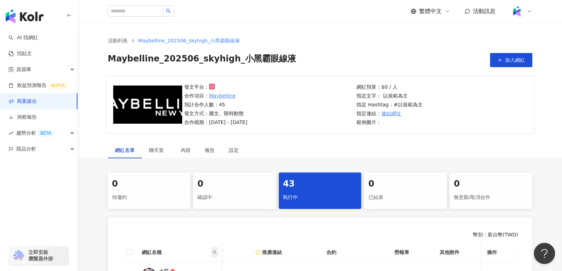
click at [216, 255] on span at bounding box center [214, 252] width 7 height 11
click at [204, 223] on input "text" at bounding box center [182, 222] width 66 height 11
type input "*"
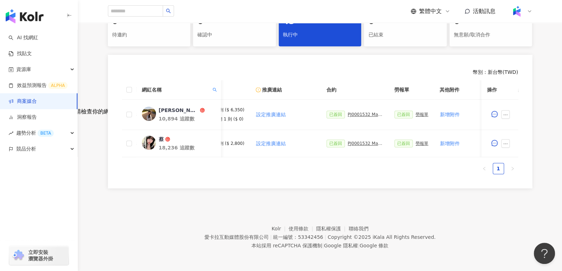
scroll to position [164, 0]
click at [356, 112] on div "PJ0001532 Maybelline_202506_skyhigh_小黑霸眼線液" at bounding box center [364, 114] width 35 height 5
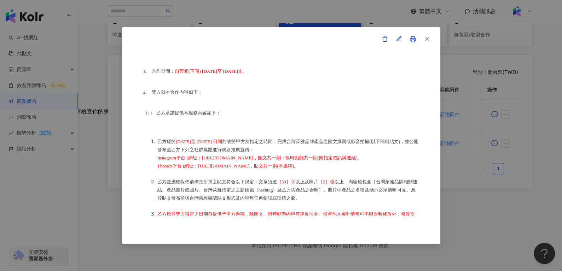
scroll to position [134, 0]
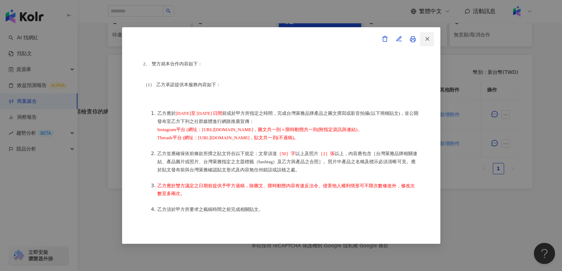
click at [423, 37] on button "button" at bounding box center [426, 39] width 14 height 14
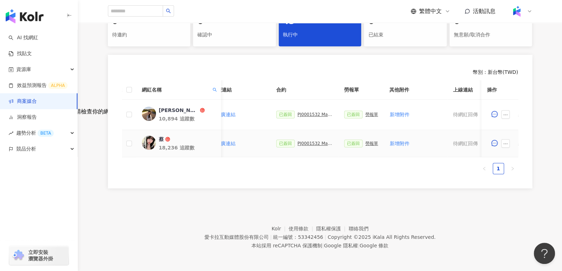
scroll to position [0, 146]
click at [364, 142] on div "勞報單" at bounding box center [368, 143] width 13 height 5
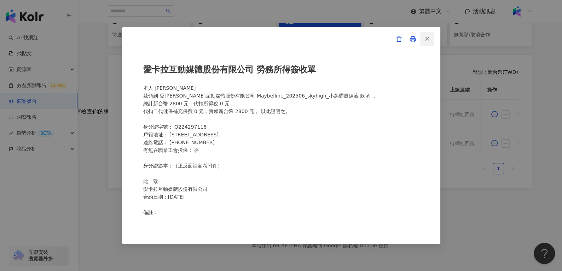
click at [429, 41] on icon "button" at bounding box center [427, 39] width 6 height 6
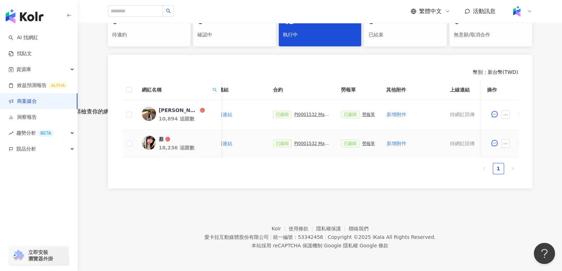
click at [362, 142] on div "勞報單" at bounding box center [368, 143] width 13 height 5
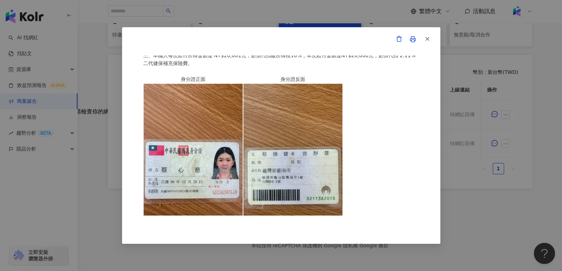
scroll to position [0, 0]
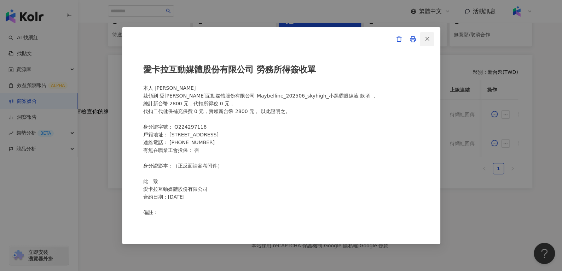
click at [422, 38] on button "button" at bounding box center [426, 39] width 14 height 14
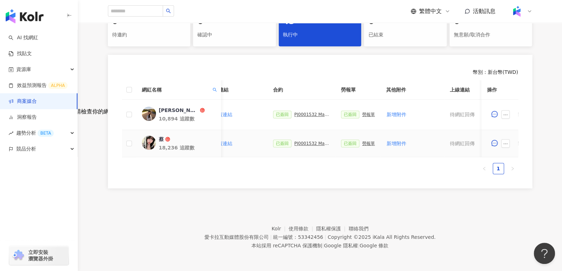
click at [299, 142] on div "PJ0001532 Maybelline_202506_skyhigh_小黑霸眼線液_萊雅合作備忘錄" at bounding box center [311, 143] width 35 height 5
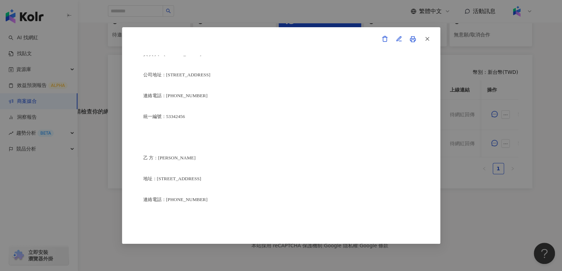
scroll to position [1757, 0]
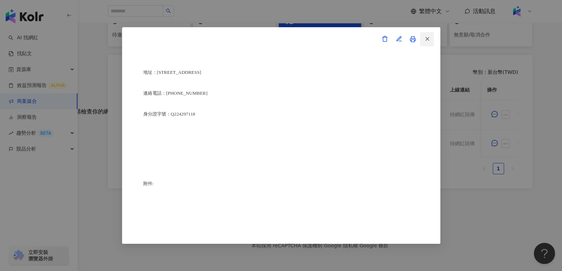
click at [430, 39] on button "button" at bounding box center [426, 39] width 14 height 14
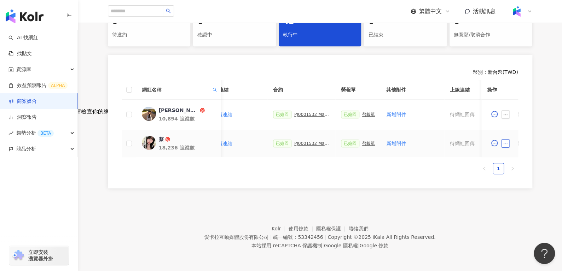
click at [503, 139] on button "button" at bounding box center [505, 143] width 8 height 8
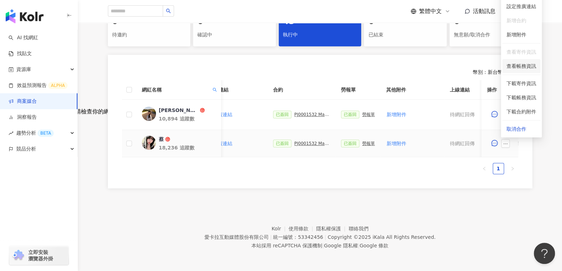
click at [512, 66] on span "查看帳務資訊" at bounding box center [521, 66] width 30 height 8
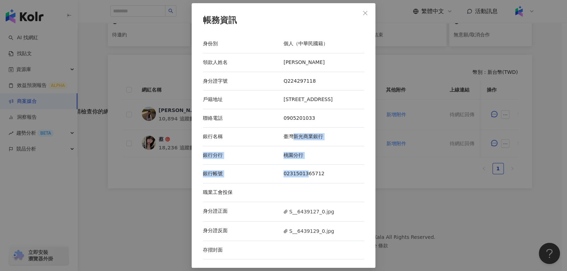
drag, startPoint x: 292, startPoint y: 140, endPoint x: 305, endPoint y: 175, distance: 36.7
click at [305, 175] on div "身份別 個人（中華民國籍） 領款人姓名 蔡心慈 身分證字號 Q224297118 戶籍地址 桃園市龜山區楓福里1鄰長壽路63號 聯絡電話 0905201033…" at bounding box center [283, 147] width 161 height 225
click at [321, 178] on div "銀行帳號 0231501365712" at bounding box center [283, 174] width 161 height 19
drag, startPoint x: 362, startPoint y: 14, endPoint x: 366, endPoint y: 13, distance: 4.4
click at [366, 13] on icon "close" at bounding box center [365, 13] width 6 height 6
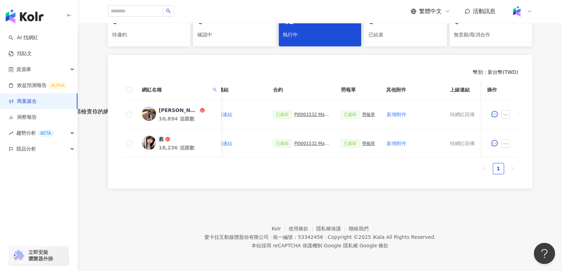
click at [366, 13] on div "繁體中文 活動訊息" at bounding box center [320, 11] width 424 height 23
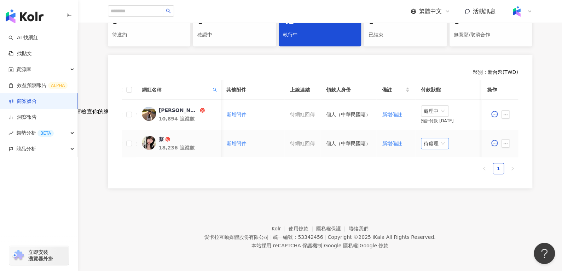
click at [428, 144] on span "待處理" at bounding box center [434, 143] width 22 height 11
click at [163, 107] on div "蔡蔡" at bounding box center [178, 110] width 40 height 7
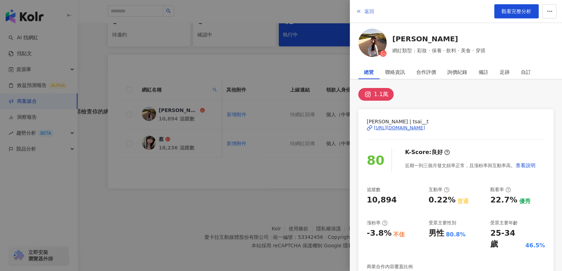
click at [369, 14] on button "返回" at bounding box center [364, 11] width 19 height 14
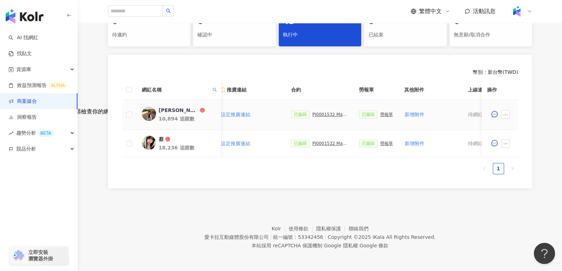
scroll to position [0, 127]
click at [381, 114] on div "勞報單" at bounding box center [387, 114] width 13 height 5
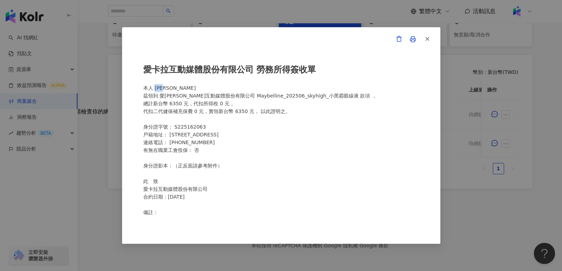
drag, startPoint x: 153, startPoint y: 86, endPoint x: 176, endPoint y: 88, distance: 23.0
click at [176, 88] on div "愛卡拉互動媒體股份有限公司 勞務所得簽收單 本人 蔡雨靜 茲領到 愛卡拉互動媒體股份有限公司 Maybelline_202506_skyhigh_小黑霸眼線液…" at bounding box center [281, 135] width 276 height 160
copy div "蔡雨靜"
click at [431, 35] on button "button" at bounding box center [426, 39] width 14 height 14
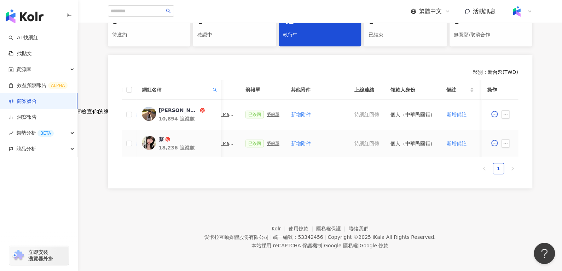
scroll to position [0, 199]
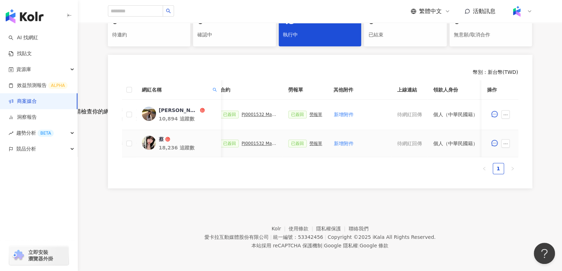
click at [247, 142] on div "PJ0001532 Maybelline_202506_skyhigh_小黑霸眼線液_萊雅合作備忘錄" at bounding box center [258, 143] width 35 height 5
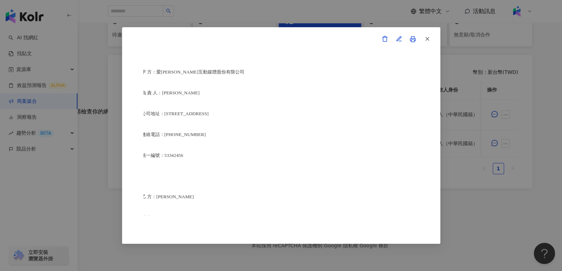
scroll to position [1750, 2]
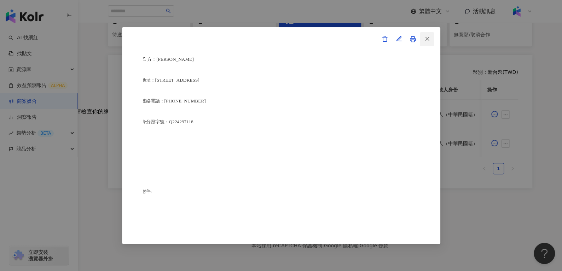
click at [424, 40] on icon "button" at bounding box center [427, 39] width 6 height 6
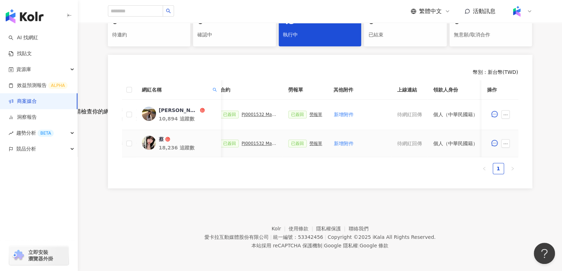
scroll to position [0, 306]
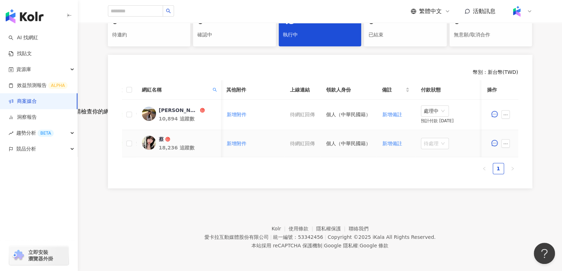
click at [421, 142] on div "待處理" at bounding box center [435, 143] width 28 height 11
click at [434, 166] on div "處理中" at bounding box center [432, 170] width 20 height 8
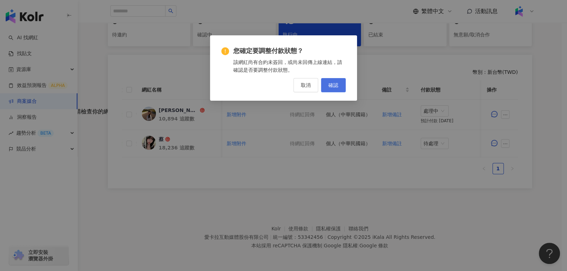
click at [339, 82] on button "確認" at bounding box center [333, 85] width 25 height 14
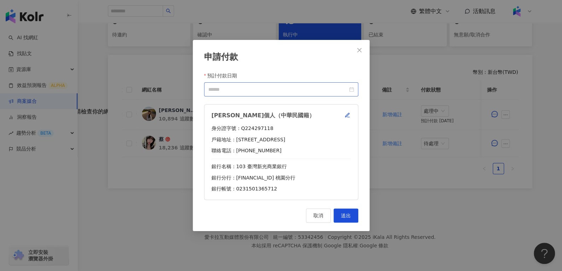
click at [352, 87] on div at bounding box center [281, 90] width 146 height 8
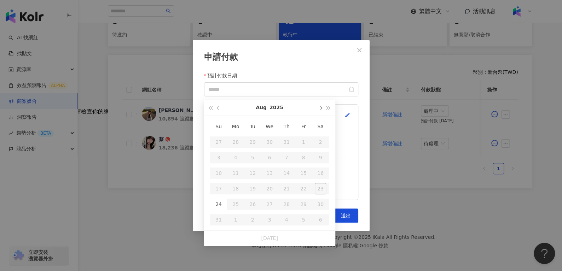
click at [317, 107] on button "button" at bounding box center [320, 108] width 8 height 16
type input "**********"
click at [270, 152] on div "10" at bounding box center [269, 157] width 11 height 11
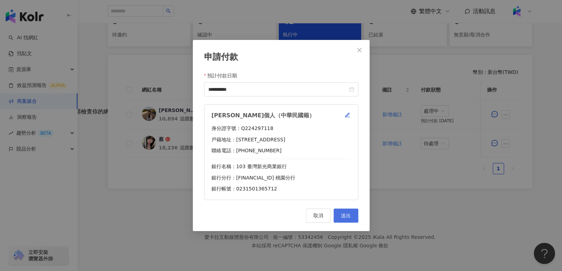
click at [339, 214] on button "送出" at bounding box center [345, 216] width 25 height 14
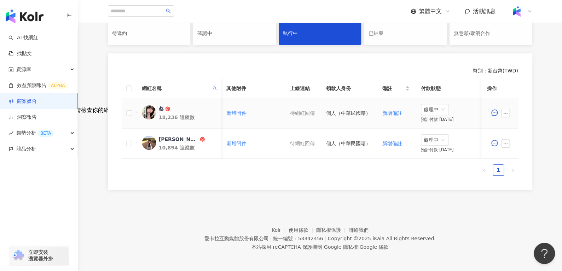
scroll to position [0, 206]
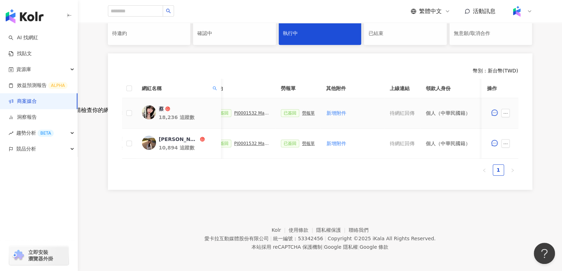
click at [302, 112] on div "勞報單" at bounding box center [308, 113] width 13 height 5
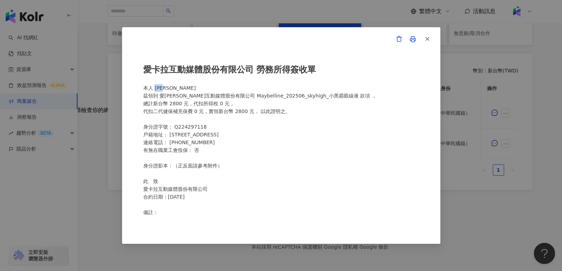
drag, startPoint x: 158, startPoint y: 88, endPoint x: 177, endPoint y: 87, distance: 19.1
click at [177, 87] on div "愛卡拉互動媒體股份有限公司 勞務所得簽收單 本人 蔡心慈 茲領到 愛卡拉互動媒體股份有限公司 Maybelline_202506_skyhigh_小黑霸眼線液…" at bounding box center [281, 135] width 276 height 160
copy div "蔡心慈"
click at [433, 40] on div "愛卡拉互動媒體股份有限公司 勞務所得簽收單 本人 蔡心慈 茲領到 愛卡拉互動媒體股份有限公司 Maybelline_202506_skyhigh_小黑霸眼線液…" at bounding box center [281, 135] width 318 height 217
click at [427, 39] on line "button" at bounding box center [426, 38] width 3 height 3
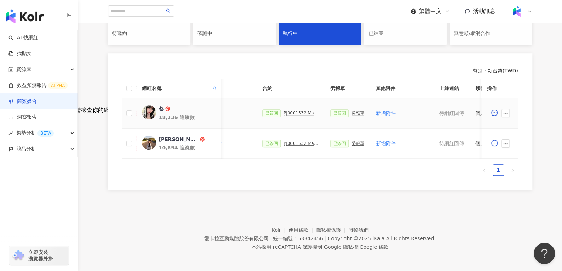
scroll to position [0, 156]
click at [285, 114] on div "PJ0001532 Maybelline_202506_skyhigh_小黑霸眼線液_萊雅合作備忘錄" at bounding box center [301, 113] width 35 height 5
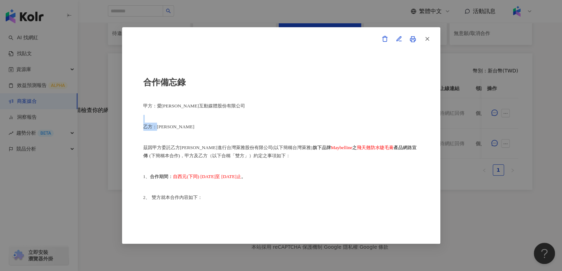
drag, startPoint x: 155, startPoint y: 130, endPoint x: 198, endPoint y: 121, distance: 43.7
click at [198, 121] on div "合作備忘錄 甲方：愛卡拉互動媒體股份有限公司 乙方：蔡心慈 茲因甲方委託乙方蔡心慈進行台灣萊雅股份有限公司(以下簡稱台灣萊雅) 旗下品牌 Maybelline…" at bounding box center [281, 135] width 276 height 160
drag, startPoint x: 176, startPoint y: 127, endPoint x: 158, endPoint y: 129, distance: 18.8
click at [158, 129] on p "乙方：蔡心慈" at bounding box center [281, 127] width 276 height 8
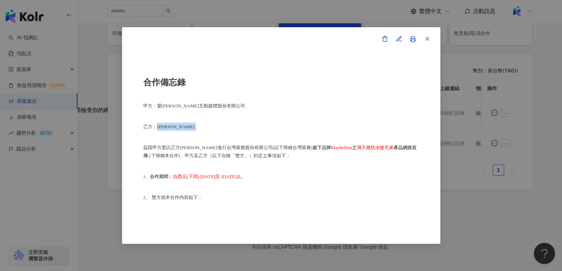
copy p "蔡心慈"
click at [430, 40] on button "button" at bounding box center [426, 39] width 14 height 14
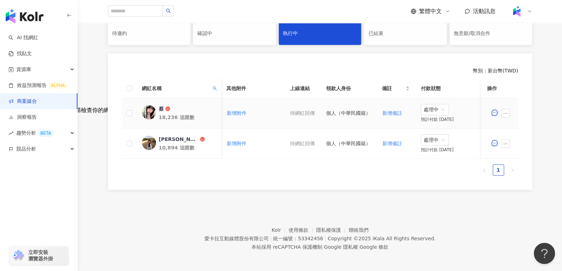
scroll to position [0, 147]
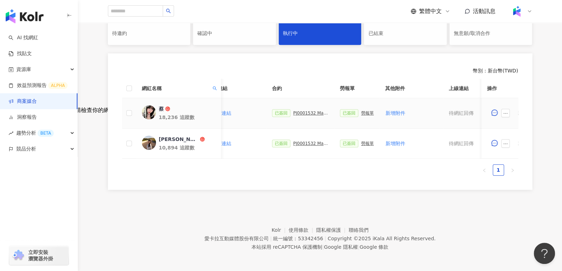
click at [303, 111] on div "PJ0001532 Maybelline_202506_skyhigh_小黑霸眼線液_萊雅合作備忘錄" at bounding box center [310, 113] width 35 height 5
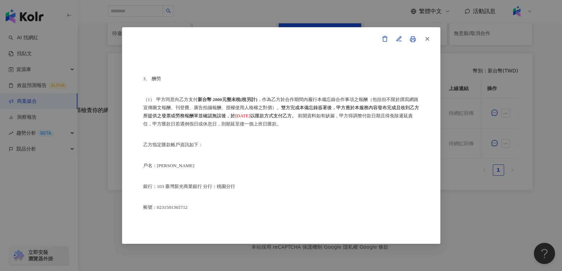
scroll to position [357, 0]
click at [421, 35] on button "button" at bounding box center [426, 39] width 14 height 14
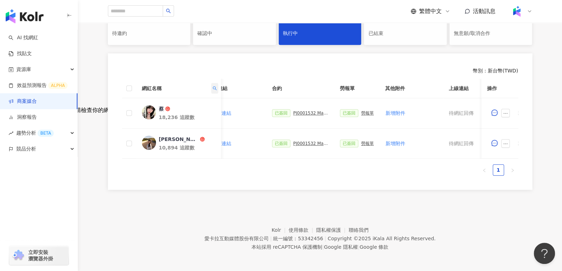
click at [215, 84] on span at bounding box center [214, 88] width 7 height 11
drag, startPoint x: 209, startPoint y: 117, endPoint x: 182, endPoint y: 100, distance: 32.3
click at [182, 100] on div "* 搜尋 重置" at bounding box center [182, 110] width 72 height 31
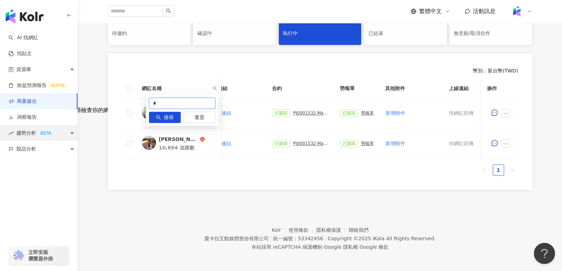
drag, startPoint x: 182, startPoint y: 100, endPoint x: 0, endPoint y: 128, distance: 184.2
paste input "**"
type input "***"
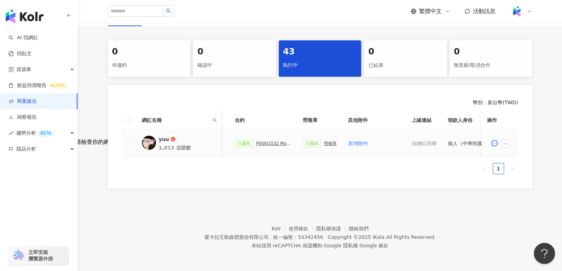
scroll to position [0, 187]
click at [265, 141] on div "PJ0001532 Maybelline_202506_skyhigh_小黑霸眼線液_萊雅合作備忘錄" at bounding box center [270, 143] width 35 height 5
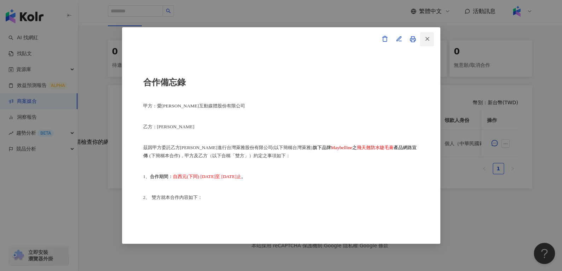
click at [428, 44] on button "button" at bounding box center [426, 39] width 14 height 14
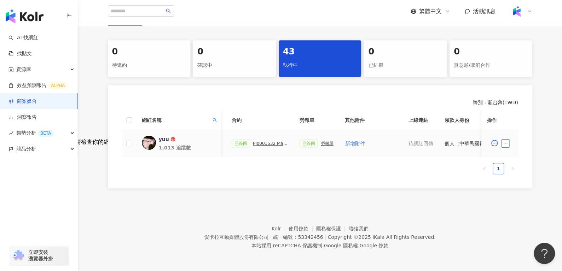
click at [506, 141] on icon "ellipsis" at bounding box center [505, 143] width 5 height 5
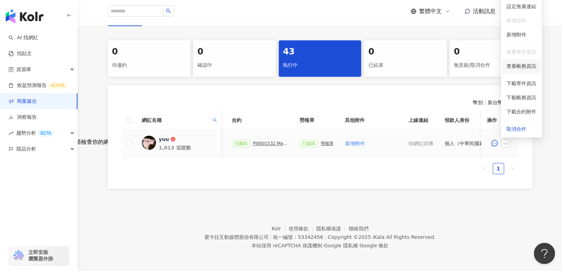
click at [519, 62] on span "查看帳務資訊" at bounding box center [521, 66] width 30 height 8
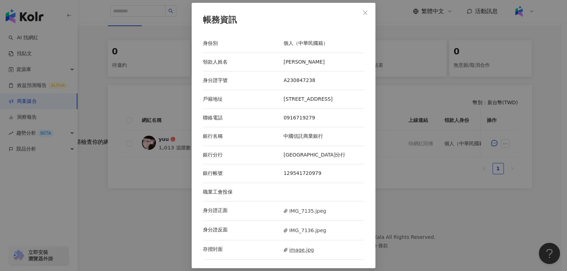
click at [302, 254] on span "image.jpg" at bounding box center [298, 250] width 30 height 8
click at [293, 215] on span "IMG_7135.jpeg" at bounding box center [304, 211] width 42 height 8
click at [299, 234] on span "IMG_7136.jpeg" at bounding box center [304, 231] width 42 height 8
drag, startPoint x: 304, startPoint y: 105, endPoint x: 280, endPoint y: 94, distance: 26.7
click at [280, 94] on div "戶籍地址 桃園市中壢區金華里環北路350號十六樓之2" at bounding box center [283, 99] width 161 height 19
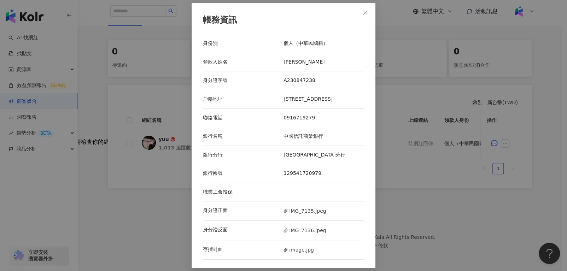
copy div "戶籍地址 桃園市中壢區金華里環北路350號十六樓之2"
click at [362, 19] on div "帳務資訊 身份別 個人（中華民國籍） 領款人姓名 廖禹涵 身分證字號 A230847238 戶籍地址 桃園市中壢區金華里環北路350號十六樓之2 聯絡電話 0…" at bounding box center [284, 136] width 184 height 266
click at [363, 11] on icon "close" at bounding box center [365, 13] width 4 height 4
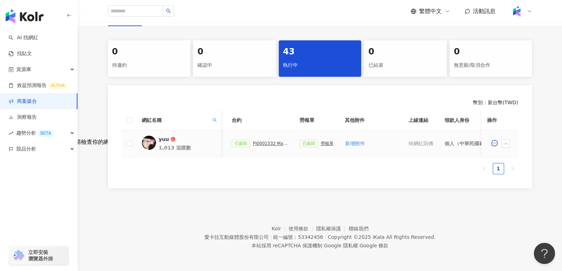
click at [323, 141] on div "勞報單" at bounding box center [327, 143] width 13 height 5
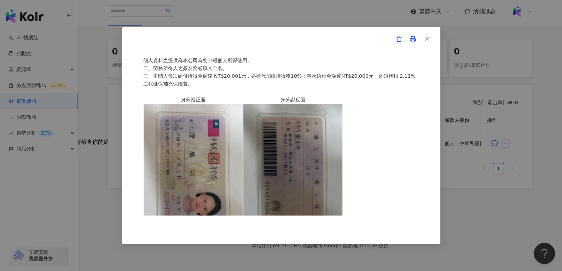
scroll to position [0, 0]
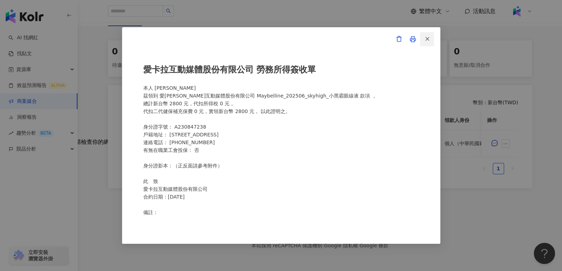
click at [421, 38] on button "button" at bounding box center [426, 39] width 14 height 14
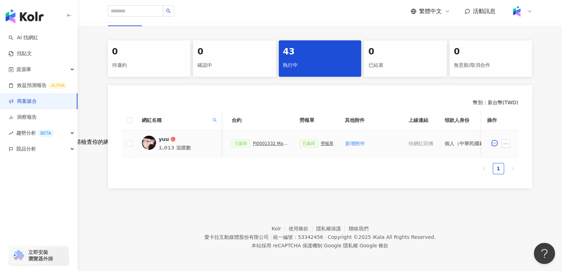
click at [264, 141] on div "PJ0001532 Maybelline_202506_skyhigh_小黑霸眼線液_萊雅合作備忘錄" at bounding box center [270, 143] width 35 height 5
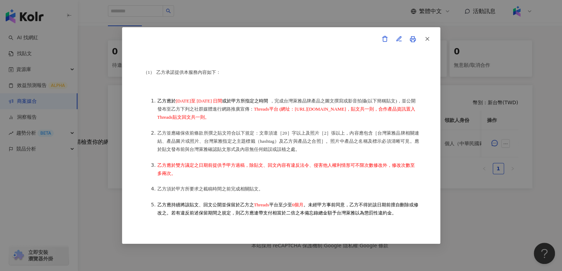
scroll to position [147, 0]
drag, startPoint x: 318, startPoint y: 109, endPoint x: 230, endPoint y: 129, distance: 90.0
click at [230, 121] on li "乙方應於 2025 年 6 月 30 日至 2025 年 8 月 8 日間 或於甲方所指定之時間 ，完成台灣萊雅品牌產品之圖文撰寫或影音拍攝(以下簡稱貼文)，…" at bounding box center [288, 108] width 262 height 24
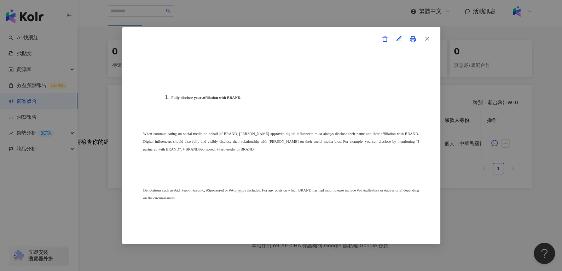
scroll to position [2245, 0]
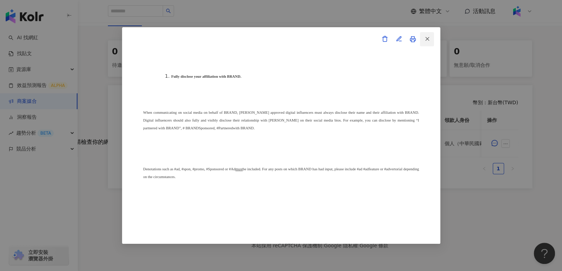
click at [428, 33] on button "button" at bounding box center [426, 39] width 14 height 14
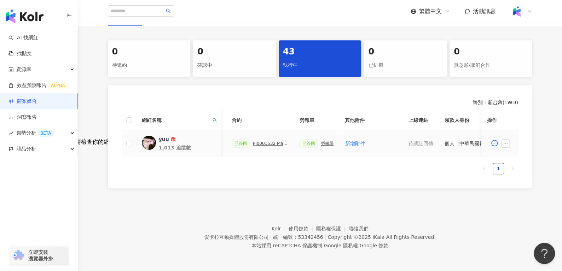
scroll to position [0, 306]
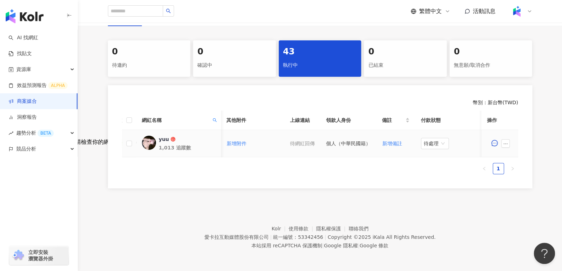
click at [415, 136] on td "待處理" at bounding box center [450, 143] width 71 height 27
click at [434, 138] on span "待處理" at bounding box center [434, 143] width 22 height 11
click at [434, 166] on div "處理中" at bounding box center [431, 170] width 20 height 8
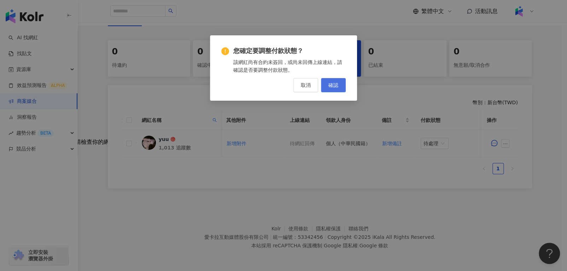
click at [323, 84] on button "確認" at bounding box center [333, 85] width 25 height 14
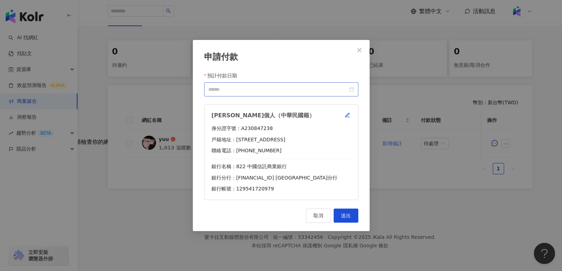
click at [350, 87] on div at bounding box center [281, 90] width 146 height 8
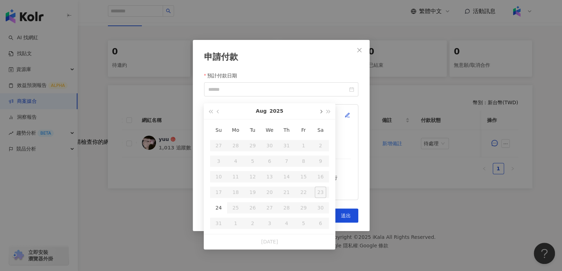
click at [319, 110] on span "button" at bounding box center [320, 112] width 4 height 4
type input "**********"
click at [266, 156] on div "10" at bounding box center [269, 160] width 11 height 11
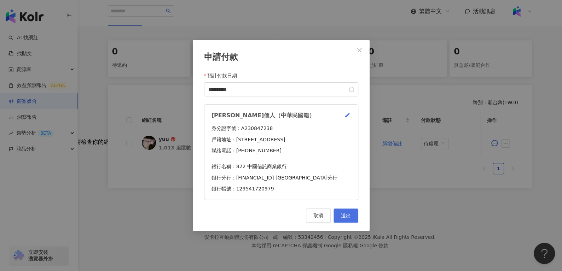
click at [338, 209] on button "送出" at bounding box center [345, 216] width 25 height 14
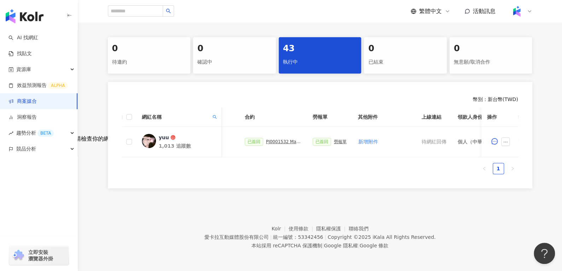
scroll to position [0, 118]
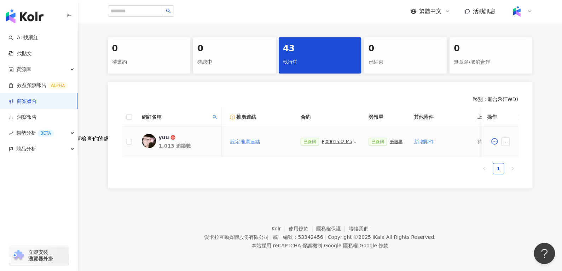
click at [389, 139] on div "勞報單" at bounding box center [395, 141] width 13 height 5
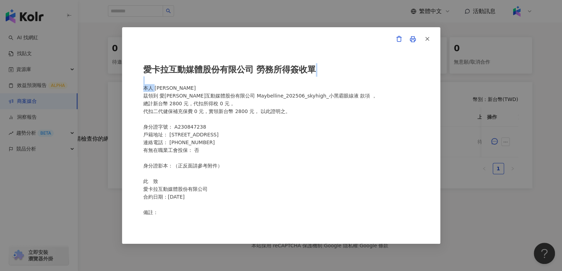
drag, startPoint x: 154, startPoint y: 89, endPoint x: 200, endPoint y: 83, distance: 46.6
click at [200, 83] on div "愛卡拉互動媒體股份有限公司 勞務所得簽收單 本人 廖禹涵 茲領到 愛卡拉互動媒體股份有限公司 Maybelline_202506_skyhigh_小黑霸眼線液…" at bounding box center [281, 135] width 276 height 160
drag, startPoint x: 170, startPoint y: 87, endPoint x: 155, endPoint y: 92, distance: 15.3
click at [155, 92] on div "愛卡拉互動媒體股份有限公司 勞務所得簽收單 本人 廖禹涵 茲領到 愛卡拉互動媒體股份有限公司 Maybelline_202506_skyhigh_小黑霸眼線液…" at bounding box center [281, 135] width 276 height 160
copy div "廖禹涵"
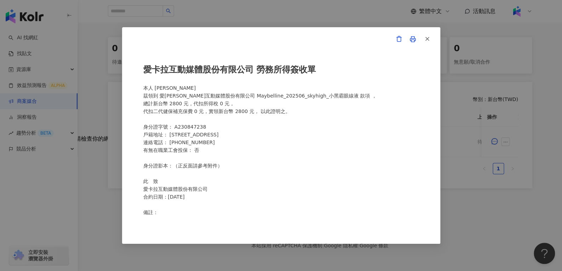
click at [425, 30] on div "愛卡拉互動媒體股份有限公司 勞務所得簽收單 本人 廖禹涵 茲領到 愛卡拉互動媒體股份有限公司 Maybelline_202506_skyhigh_小黑霸眼線液…" at bounding box center [281, 135] width 318 height 217
click at [427, 42] on icon "button" at bounding box center [427, 39] width 6 height 6
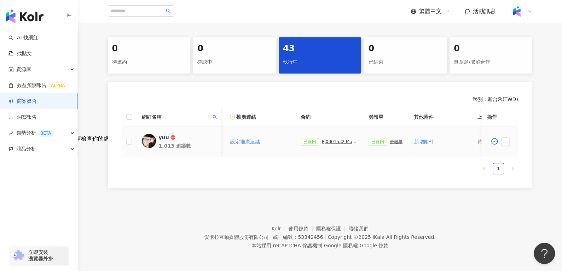
click at [336, 139] on div "PJ0001532 Maybelline_202506_skyhigh_小黑霸眼線液_萊雅合作備忘錄" at bounding box center [339, 141] width 35 height 5
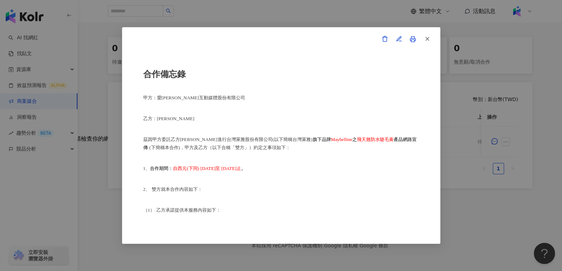
scroll to position [0, 0]
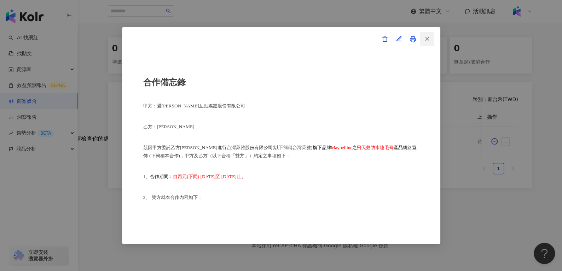
click at [424, 41] on icon "button" at bounding box center [427, 39] width 6 height 6
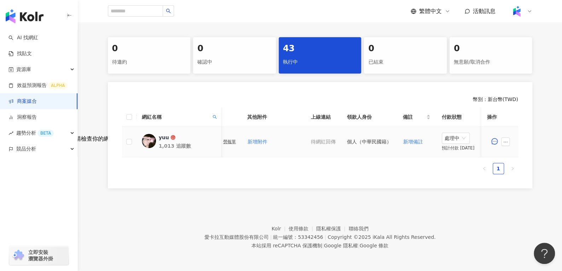
scroll to position [0, 306]
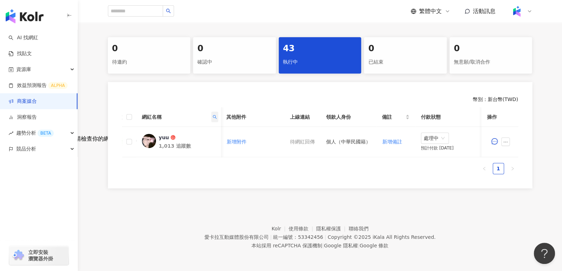
click at [216, 112] on span at bounding box center [214, 117] width 7 height 11
click at [209, 132] on input "***" at bounding box center [182, 131] width 66 height 11
paste input "*"
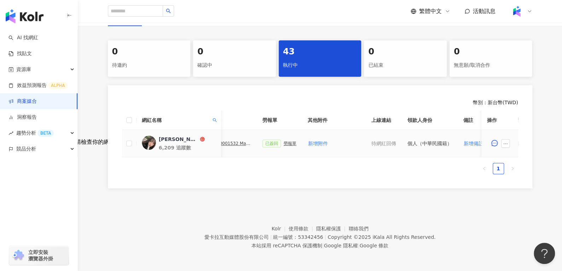
scroll to position [0, 223]
click at [284, 141] on div "勞報單" at bounding box center [290, 143] width 13 height 5
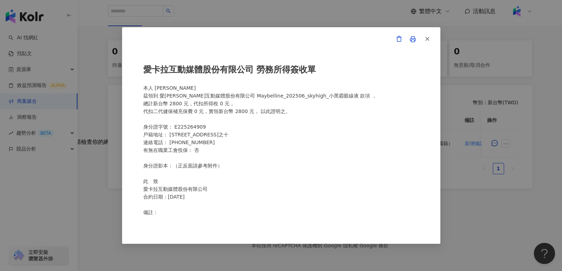
scroll to position [0, 0]
click at [430, 37] on button "button" at bounding box center [426, 39] width 14 height 14
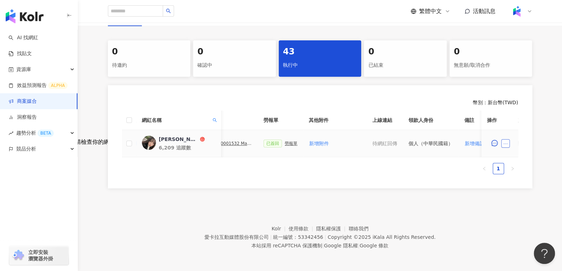
click at [507, 139] on button "button" at bounding box center [505, 143] width 8 height 8
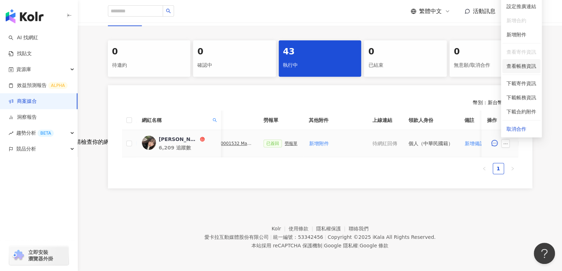
click at [519, 62] on span "查看帳務資訊" at bounding box center [521, 66] width 30 height 8
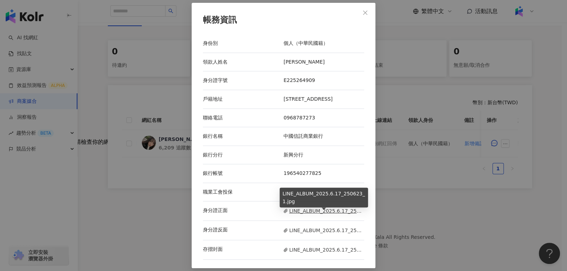
click at [307, 210] on span "LINE_ALBUM_2025.6.17_250623_1.jpg" at bounding box center [323, 211] width 81 height 8
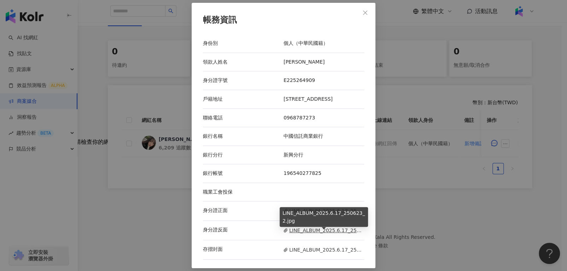
click at [308, 230] on span "LINE_ALBUM_2025.6.17_250623_2.jpg" at bounding box center [323, 231] width 81 height 8
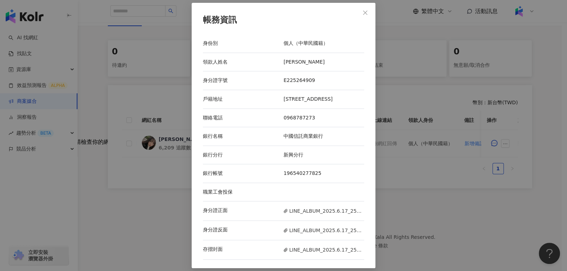
click at [321, 257] on div "存摺封面 LINE_ALBUM_2025.6.17_250623_3.jpg" at bounding box center [283, 249] width 161 height 19
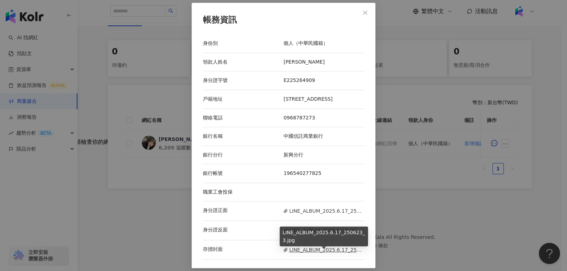
click at [324, 253] on span "LINE_ALBUM_2025.6.17_250623_3.jpg" at bounding box center [323, 250] width 81 height 8
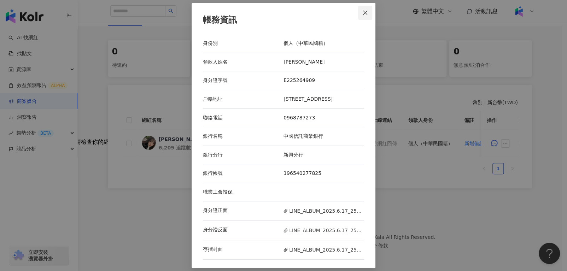
click at [362, 19] on button "Close" at bounding box center [365, 13] width 14 height 14
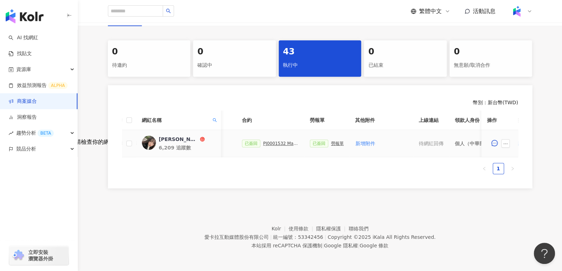
scroll to position [0, 175]
click at [332, 141] on div "已簽回 勞報單" at bounding box center [328, 144] width 34 height 8
click at [336, 141] on div "勞報單" at bounding box center [339, 143] width 13 height 5
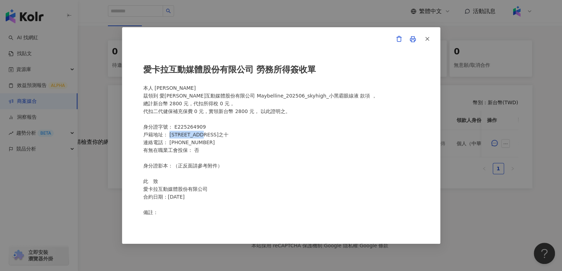
drag, startPoint x: 169, startPoint y: 136, endPoint x: 224, endPoint y: 136, distance: 54.4
click at [224, 136] on div "愛卡拉互動媒體股份有限公司 勞務所得簽收單 本人 閻美臻 茲領到 愛卡拉互動媒體股份有限公司 Maybelline_202506_skyhigh_小黑霸眼線液…" at bounding box center [281, 135] width 276 height 160
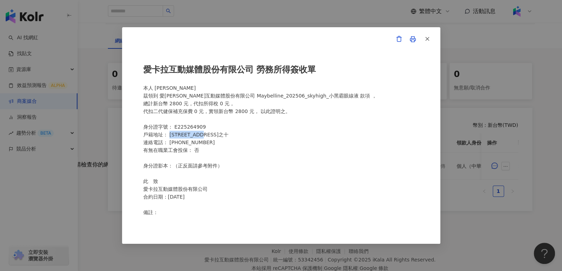
scroll to position [109, 0]
click at [424, 42] on span "button" at bounding box center [427, 38] width 6 height 7
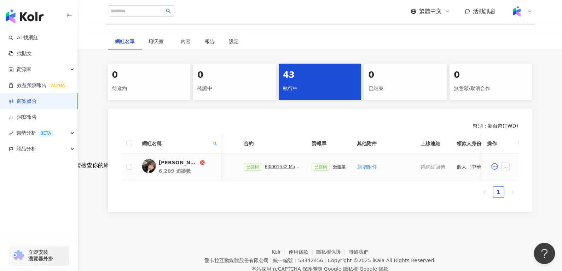
click at [278, 166] on div "PJ0001532 Maybelline_202506_skyhigh_小黑霸眼線液_萊雅合作備忘錄" at bounding box center [282, 166] width 35 height 5
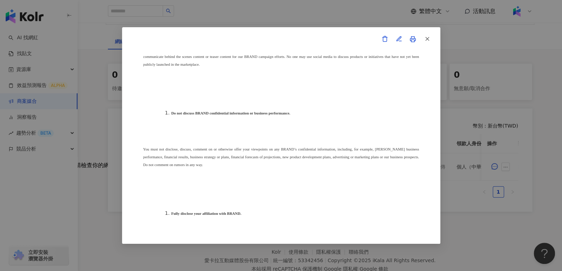
scroll to position [2069, 0]
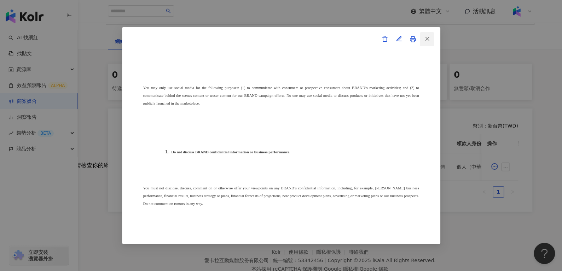
click at [430, 32] on button "button" at bounding box center [426, 39] width 14 height 14
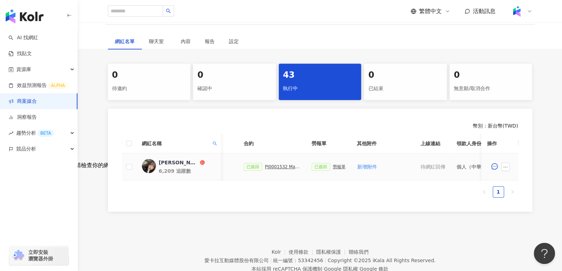
click at [268, 166] on div "PJ0001532 Maybelline_202506_skyhigh_小黑霸眼線液_萊雅合作備忘錄" at bounding box center [282, 166] width 35 height 5
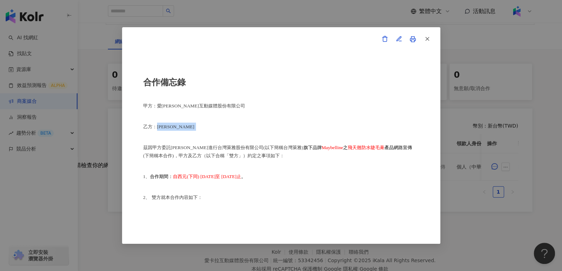
drag, startPoint x: 158, startPoint y: 128, endPoint x: 187, endPoint y: 128, distance: 29.7
click at [187, 128] on p "乙方：閻美臻" at bounding box center [281, 127] width 276 height 8
copy p "閻美臻"
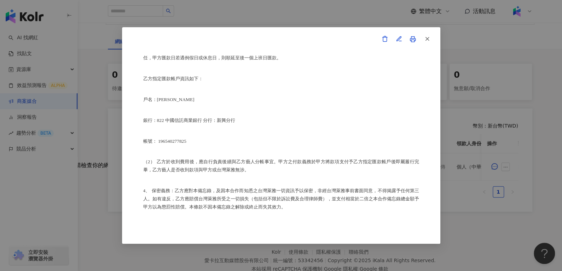
scroll to position [423, 0]
click at [429, 40] on icon "button" at bounding box center [427, 39] width 6 height 6
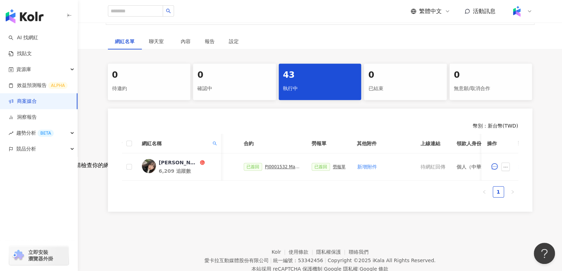
click at [219, 144] on th "網紅名稱" at bounding box center [178, 143] width 85 height 19
click at [218, 144] on th "網紅名稱" at bounding box center [178, 143] width 85 height 19
click at [215, 142] on icon "search" at bounding box center [214, 143] width 4 height 4
drag, startPoint x: 192, startPoint y: 152, endPoint x: 89, endPoint y: 169, distance: 104.9
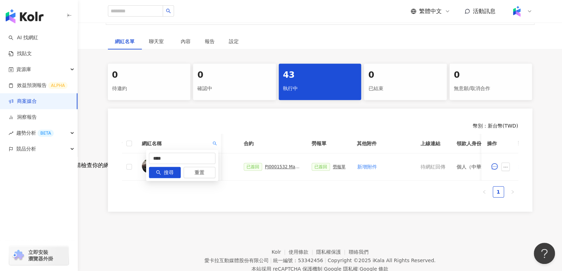
click at [88, 162] on body "AI 找網紅 找貼文 資源庫 效益預測報告 ALPHA 商案媒合 洞察報告 趨勢分析 BETA 競品分析 立即安裝 瀏覽器外掛 繁體中文 活動訊息 活動列表 …" at bounding box center [281, 26] width 562 height 271
click at [176, 158] on input "****" at bounding box center [182, 158] width 66 height 11
type input "*"
paste input "*******"
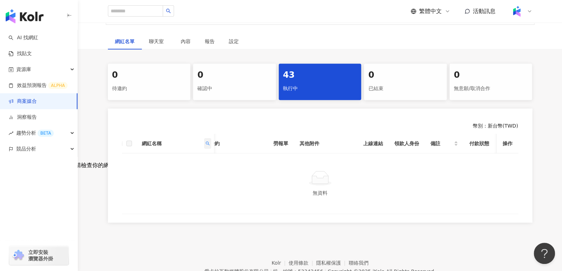
click at [205, 139] on span at bounding box center [207, 143] width 7 height 11
click at [179, 165] on div "******* 搜尋 重置" at bounding box center [175, 165] width 72 height 31
click at [179, 162] on input "*******" at bounding box center [175, 158] width 66 height 11
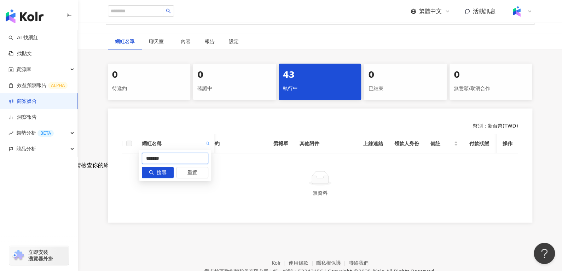
click at [179, 162] on input "*******" at bounding box center [175, 158] width 66 height 11
paste input "text"
click at [207, 142] on icon "search" at bounding box center [207, 143] width 4 height 4
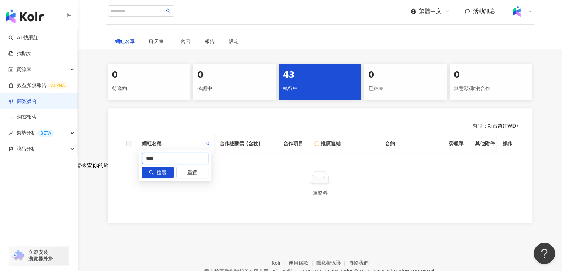
drag, startPoint x: 200, startPoint y: 155, endPoint x: 41, endPoint y: 180, distance: 160.9
click at [41, 162] on body "AI 找網紅 找貼文 資源庫 效益預測報告 ALPHA 商案媒合 洞察報告 趨勢分析 BETA 競品分析 立即安裝 瀏覽器外掛 繁體中文 活動訊息 活動列表 …" at bounding box center [281, 26] width 562 height 271
type input "*"
paste input "******"
click at [203, 142] on div "網紅名稱" at bounding box center [175, 144] width 66 height 8
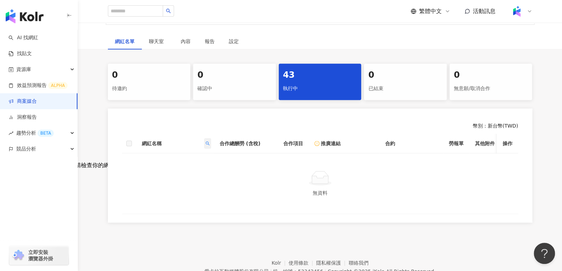
click at [207, 142] on icon "search" at bounding box center [207, 143] width 4 height 4
drag, startPoint x: 205, startPoint y: 153, endPoint x: 41, endPoint y: 178, distance: 165.9
click at [41, 162] on body "AI 找網紅 找貼文 資源庫 效益預測報告 ALPHA 商案媒合 洞察報告 趨勢分析 BETA 競品分析 立即安裝 瀏覽器外掛 繁體中文 活動訊息 活動列表 …" at bounding box center [281, 26] width 562 height 271
paste input "*******"
type input "**********"
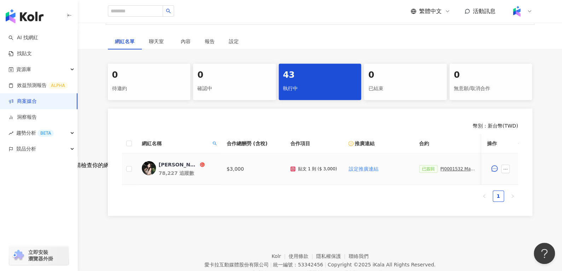
click at [178, 164] on div "薛勻柔𝗭𝗼𝗲 𝗫𝘂𝗲" at bounding box center [179, 164] width 40 height 7
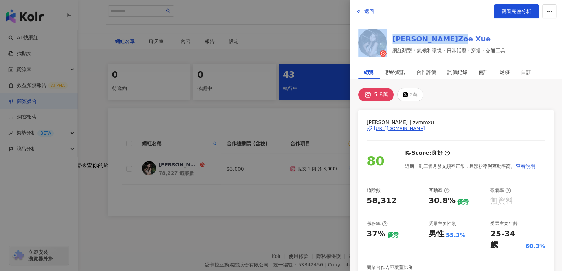
drag, startPoint x: 386, startPoint y: 26, endPoint x: 450, endPoint y: 40, distance: 65.2
click at [450, 40] on div "返回 觀看完整分析 薛勻柔𝗭𝗼𝗲 𝗫𝘂𝗲 網紅類型：氣候和環境 · 日常話題 · 穿搭 · 交通工具" at bounding box center [456, 29] width 212 height 59
copy div "薛勻柔𝗭𝗼𝗲 𝗫𝘂𝗲"
click at [367, 7] on button "返回" at bounding box center [364, 11] width 19 height 14
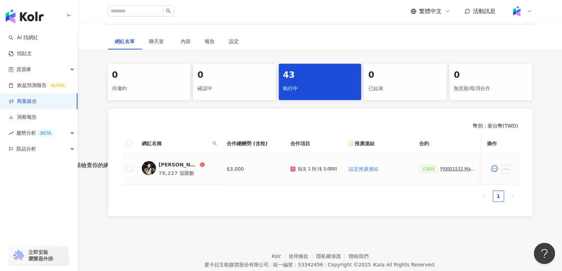
click at [444, 166] on div "PJ0001532 Maybelline_202506_skyhigh_小黑霸眼線液_萊雅合作備忘錄" at bounding box center [457, 168] width 35 height 5
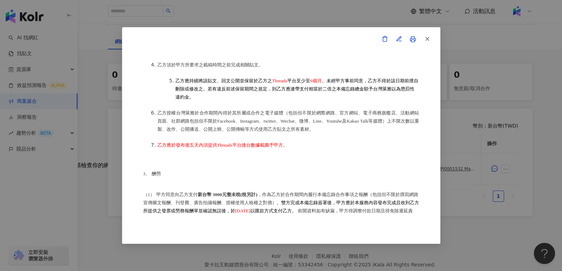
scroll to position [329, 0]
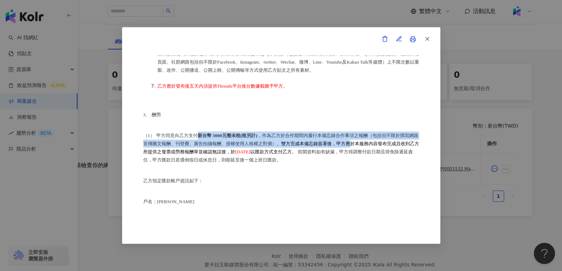
drag, startPoint x: 196, startPoint y: 145, endPoint x: 366, endPoint y: 160, distance: 171.4
click at [366, 160] on p "（1） 甲方同意向乙方支付 新台幣 3000元整未稅(稅另計) ，作為乙方於合作期間內履行本備忘錄合作事項之報酬（包括但不限於撰寫網路宣傳圖文報酬、刊登費、廣…" at bounding box center [281, 147] width 276 height 33
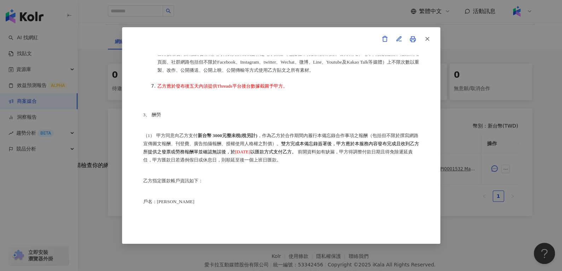
click at [366, 163] on span "前開資料如有缺漏，甲方得調整付款日期且得免除遲延責任，甲方匯款日若遇例假日或休息日，則順延至後一個上班日匯款。" at bounding box center [277, 155] width 269 height 13
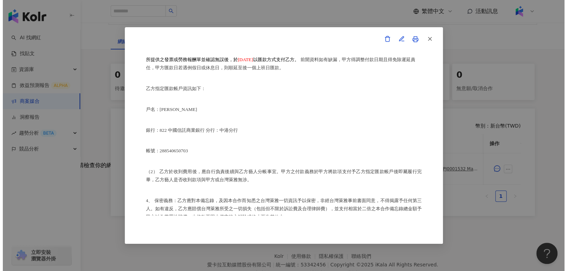
scroll to position [423, 0]
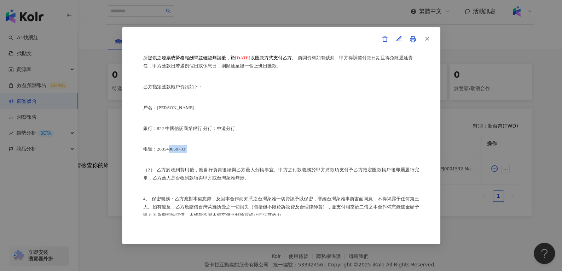
drag, startPoint x: 169, startPoint y: 165, endPoint x: 195, endPoint y: 165, distance: 25.8
click at [195, 153] on p "帳號：288540650703" at bounding box center [281, 149] width 276 height 8
click at [431, 34] on button "button" at bounding box center [426, 39] width 14 height 14
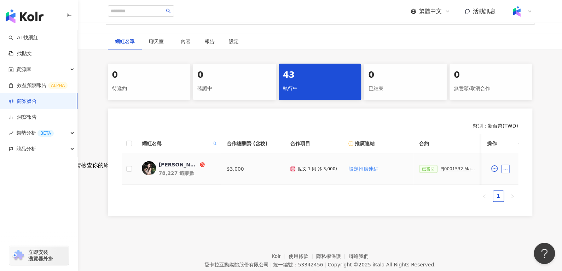
click at [507, 167] on icon "ellipsis" at bounding box center [505, 169] width 5 height 5
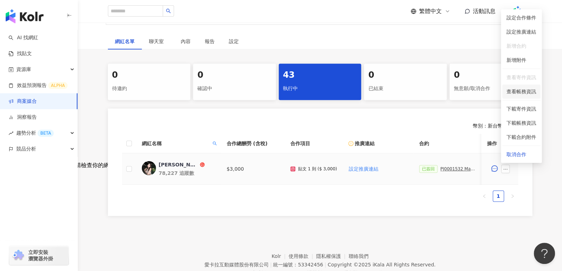
click at [521, 88] on span "查看帳務資訊" at bounding box center [521, 92] width 30 height 8
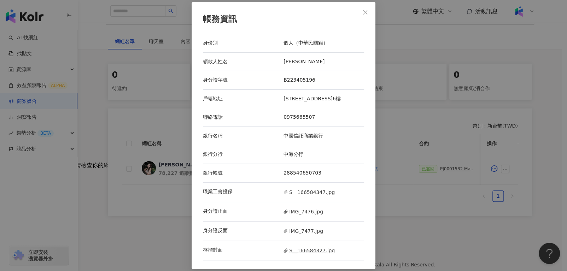
click at [313, 252] on span "S__166584327.jpg" at bounding box center [308, 251] width 51 height 8
click at [304, 194] on span "S__166584347.jpg" at bounding box center [308, 192] width 51 height 8
click at [290, 208] on span "IMG_7476.jpg" at bounding box center [303, 212] width 40 height 8
click at [292, 230] on span "IMG_7477.jpg" at bounding box center [303, 231] width 40 height 8
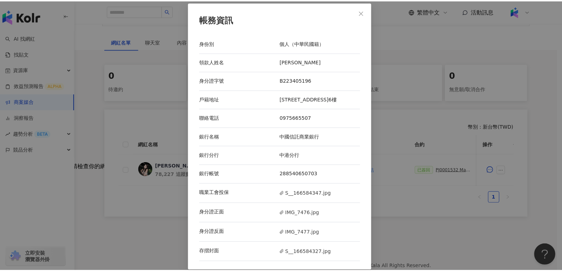
scroll to position [109, 0]
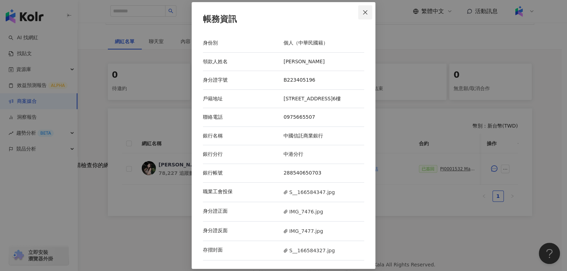
click at [360, 12] on span "Close" at bounding box center [365, 13] width 14 height 6
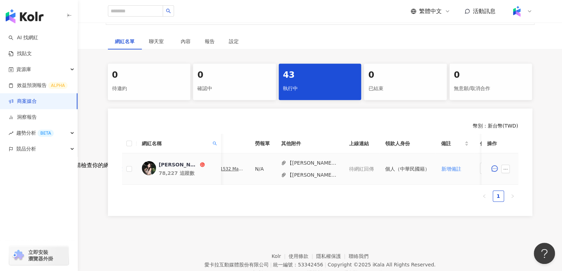
scroll to position [0, 233]
click at [322, 161] on button "【薛勻柔zoe xue_勞報】PJ0001532 Maybelline_202506_skyhigh_小黑霸眼線液.docx(1).pdf" at bounding box center [311, 163] width 51 height 8
drag, startPoint x: 290, startPoint y: 191, endPoint x: 308, endPoint y: 175, distance: 24.3
click at [308, 175] on div "網紅名稱 合作總酬勞 (含稅) 合作項目 推廣連結 合約 勞報單 其他附件 上線連結 領款人身份 備註 付款狀態 操作 薛勻柔𝗭𝗼𝗲 𝗫𝘂𝗲 78,227 追…" at bounding box center [320, 168] width 396 height 68
click at [308, 175] on button "【薛勻柔zoe xue_勞報】PJ0001532 Maybelline_202506_skyhigh_小黑霸眼線液.docx.pdf" at bounding box center [311, 175] width 51 height 8
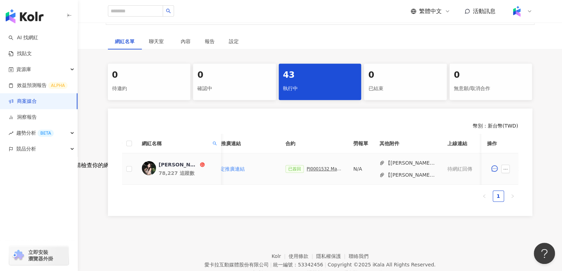
scroll to position [0, 127]
click at [313, 169] on div "PJ0001532 Maybelline_202506_skyhigh_小黑霸眼線液_萊雅合作備忘錄" at bounding box center [330, 168] width 35 height 5
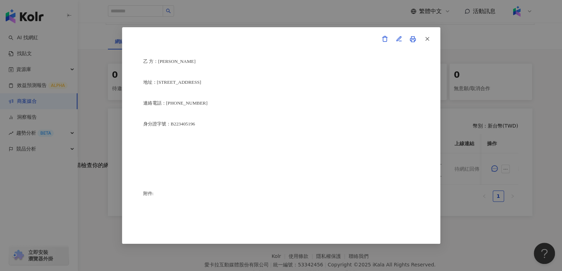
scroll to position [1764, 0]
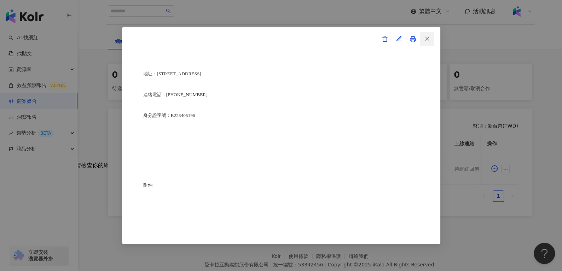
click at [427, 42] on icon "button" at bounding box center [427, 39] width 6 height 6
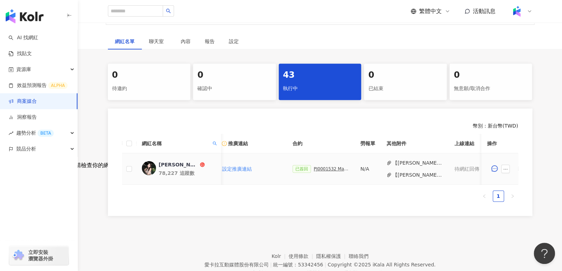
scroll to position [0, 291]
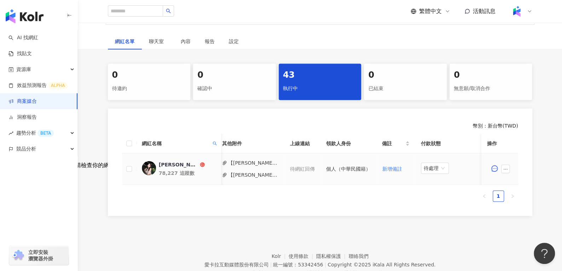
click at [428, 174] on td "待處理" at bounding box center [450, 168] width 71 height 31
click at [430, 170] on span "待處理" at bounding box center [434, 168] width 22 height 11
click at [436, 195] on div "處理中" at bounding box center [431, 194] width 20 height 8
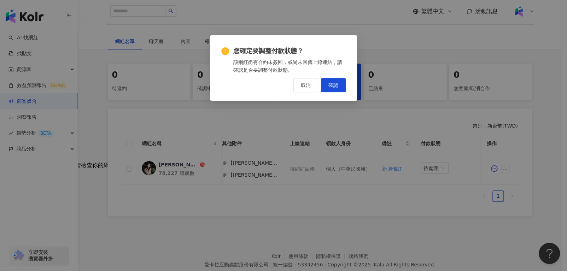
click at [347, 88] on div "您確定要調整付款狀態？ 該網紅尚有合約未簽回，或尚未回傳上線連結，請確認是否要調整付款狀態。 取消 確認" at bounding box center [283, 67] width 147 height 65
click at [334, 86] on span "確認" at bounding box center [333, 85] width 10 height 6
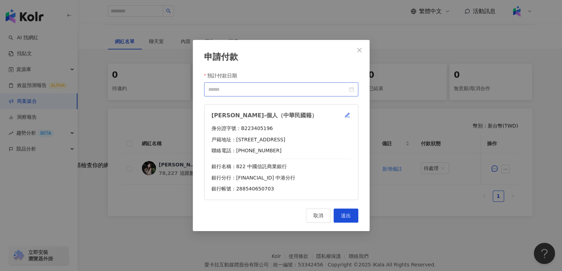
click at [352, 91] on div at bounding box center [281, 90] width 146 height 8
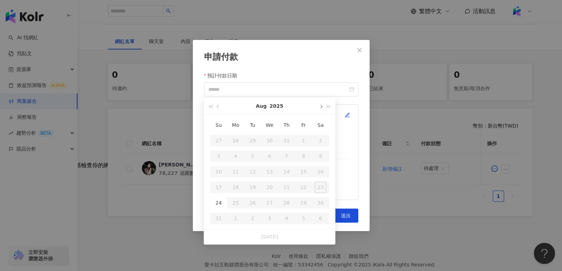
click at [317, 107] on button "button" at bounding box center [320, 106] width 8 height 16
type input "**********"
click at [264, 159] on div "10" at bounding box center [269, 156] width 11 height 11
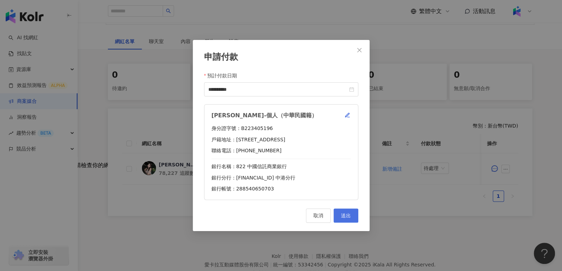
click at [338, 214] on button "送出" at bounding box center [345, 216] width 25 height 14
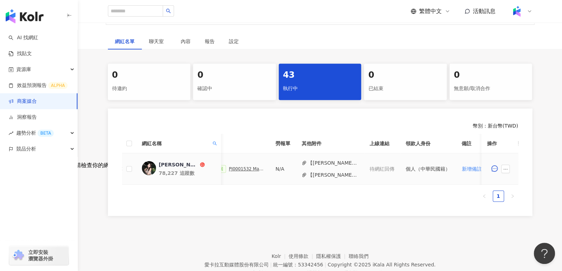
scroll to position [0, 189]
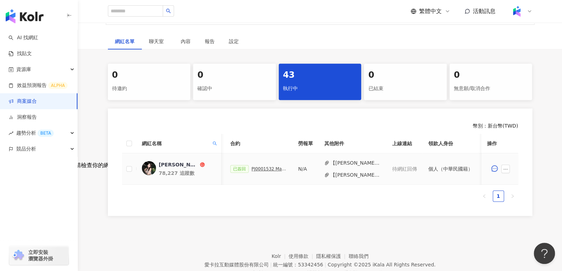
click at [268, 169] on div "PJ0001532 Maybelline_202506_skyhigh_小黑霸眼線液_萊雅合作備忘錄" at bounding box center [268, 168] width 35 height 5
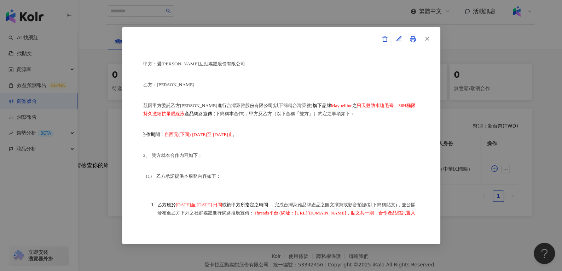
scroll to position [41, 0]
click at [156, 87] on p "乙方：薛勻柔" at bounding box center [281, 85] width 276 height 8
drag, startPoint x: 156, startPoint y: 87, endPoint x: 185, endPoint y: 89, distance: 29.0
click at [185, 89] on p "乙方：薛勻柔" at bounding box center [281, 85] width 276 height 8
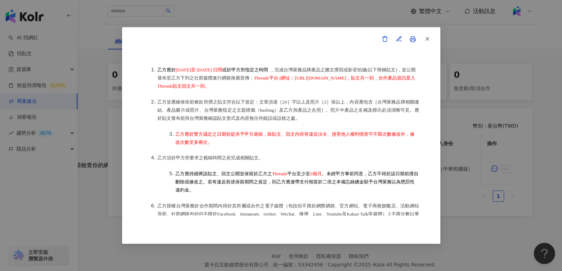
scroll to position [176, 0]
click at [428, 38] on icon "button" at bounding box center [427, 39] width 6 height 6
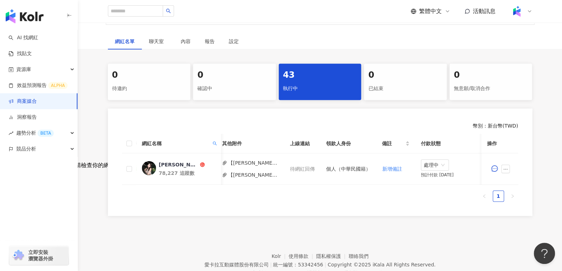
scroll to position [0, 291]
click at [216, 142] on icon "search" at bounding box center [214, 143] width 4 height 4
drag, startPoint x: 187, startPoint y: 153, endPoint x: 23, endPoint y: 160, distance: 164.1
click at [23, 160] on body "AI 找網紅 找貼文 資源庫 效益預測報告 ALPHA 商案媒合 洞察報告 趨勢分析 BETA 競品分析 立即安裝 瀏覽器外掛 繁體中文 活動訊息 活動列表 …" at bounding box center [281, 26] width 562 height 271
paste input "text"
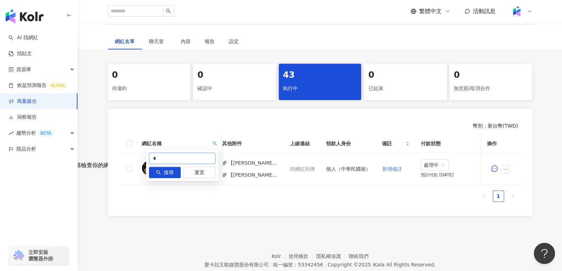
type input "*"
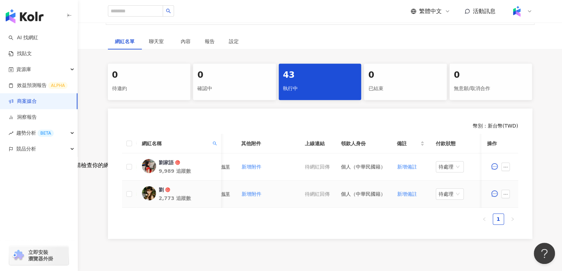
scroll to position [0, 212]
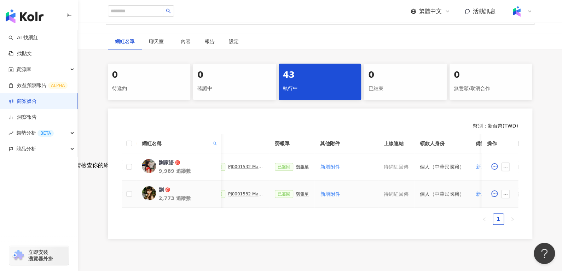
click at [296, 197] on div "已簽回 勞報單" at bounding box center [292, 194] width 34 height 8
click at [295, 169] on div "已簽回 勞報單" at bounding box center [294, 167] width 34 height 8
click at [298, 168] on div "勞報單" at bounding box center [304, 166] width 13 height 5
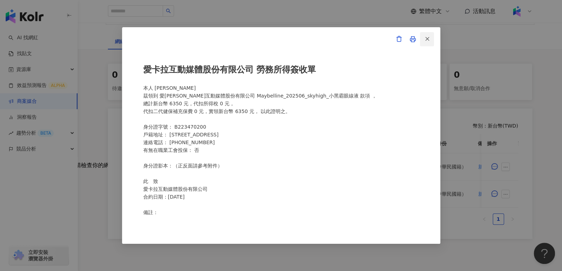
click at [425, 42] on span "button" at bounding box center [427, 38] width 6 height 7
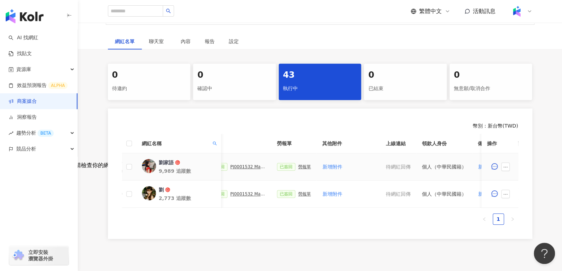
click at [241, 169] on div "已簽回 PJ0001532 Maybelline_202506_skyhigh_小黑霸眼線液" at bounding box center [237, 167] width 57 height 8
click at [248, 166] on div "PJ0001532 Maybelline_202506_skyhigh_小黑霸眼線液" at bounding box center [247, 166] width 35 height 5
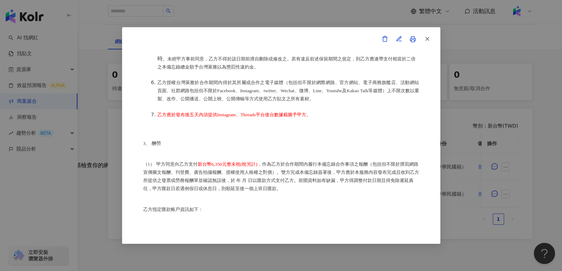
scroll to position [309, 0]
click at [429, 42] on span "button" at bounding box center [427, 38] width 6 height 7
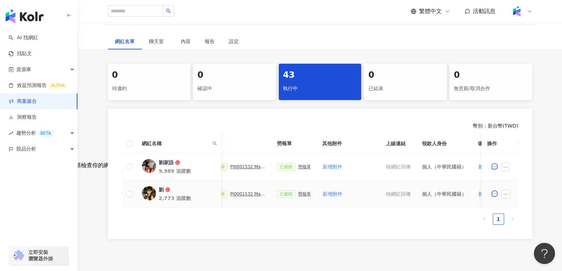
click at [304, 195] on div "勞報單" at bounding box center [304, 194] width 13 height 5
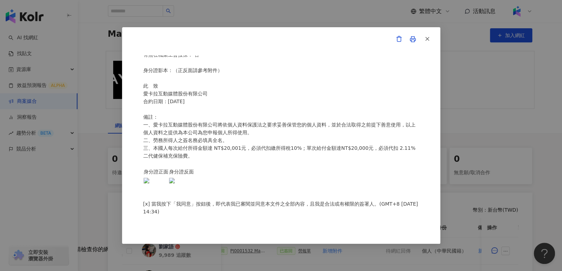
scroll to position [129, 0]
click at [426, 42] on span "button" at bounding box center [427, 38] width 6 height 7
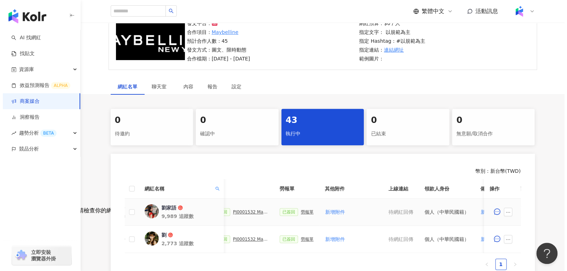
scroll to position [64, 0]
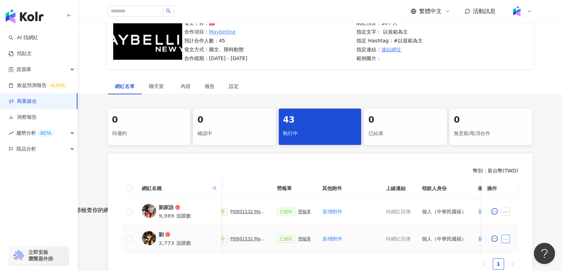
click at [506, 237] on icon "ellipsis" at bounding box center [505, 239] width 5 height 5
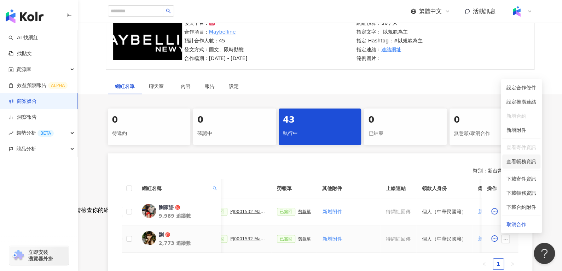
click at [513, 160] on span "查看帳務資訊" at bounding box center [521, 162] width 30 height 8
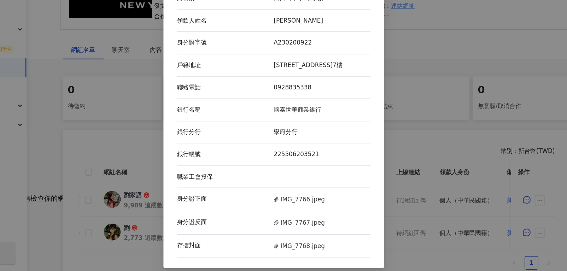
click at [312, 247] on div "存摺封面 IMG_7768.jpeg" at bounding box center [283, 249] width 161 height 19
click at [309, 253] on span "IMG_7768.jpeg" at bounding box center [304, 250] width 42 height 8
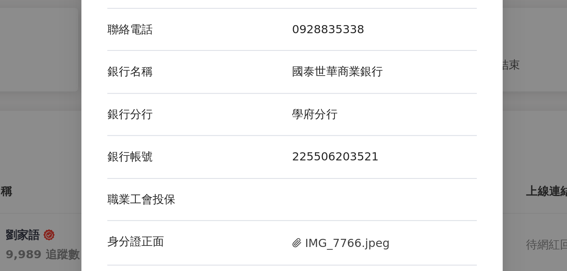
click at [289, 182] on div "銀行帳號 225506203521" at bounding box center [283, 173] width 161 height 19
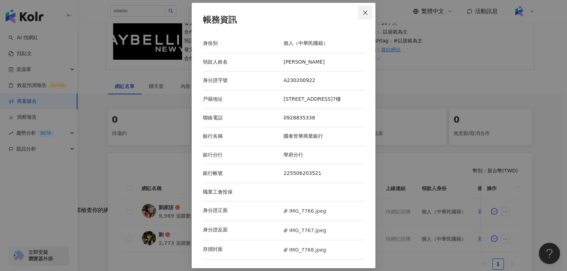
click at [362, 10] on icon "close" at bounding box center [365, 13] width 6 height 6
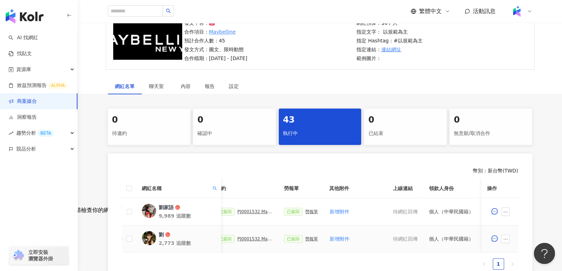
scroll to position [0, 201]
click at [309, 242] on div "已簽回 勞報單" at bounding box center [303, 239] width 34 height 8
click at [307, 237] on div "勞報單" at bounding box center [313, 238] width 13 height 5
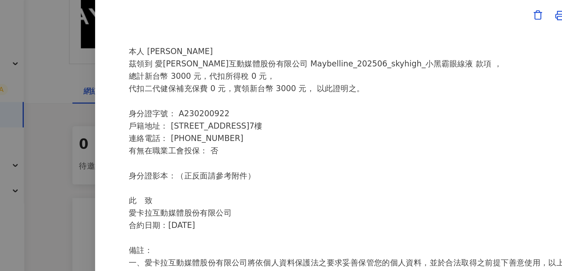
scroll to position [64, 0]
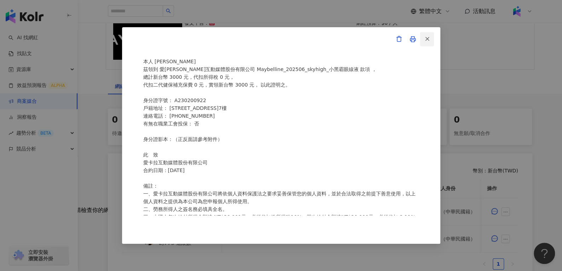
click at [428, 41] on icon "button" at bounding box center [427, 39] width 6 height 6
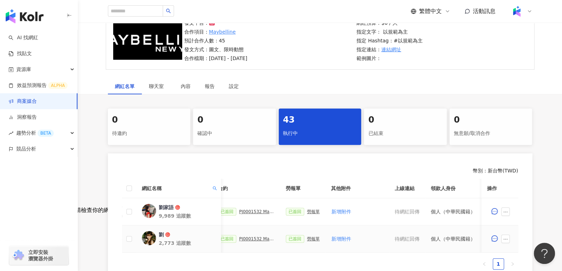
click at [256, 237] on div "PJ0001532 Maybelline_202506_skyhigh_小黑霸眼線液_萊雅合作備忘錄" at bounding box center [256, 238] width 35 height 5
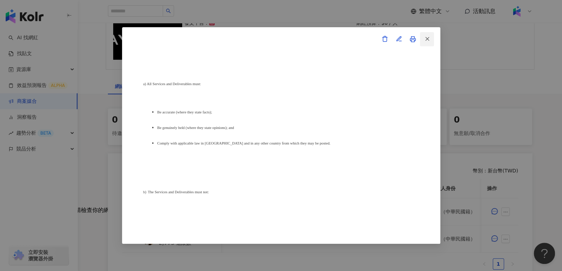
scroll to position [2862, 0]
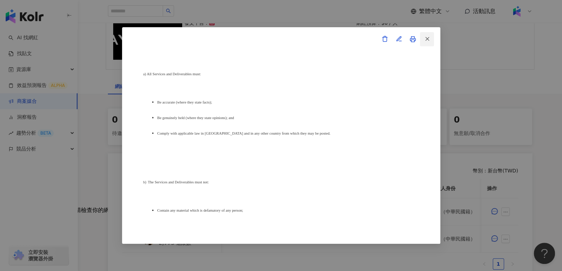
click at [431, 33] on button "button" at bounding box center [426, 39] width 14 height 14
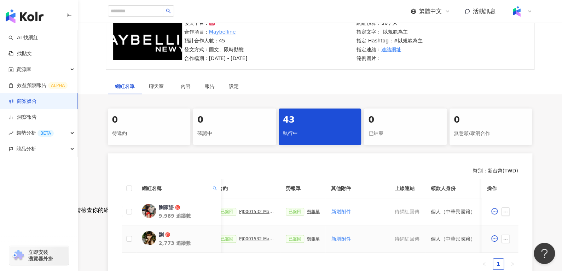
click at [311, 241] on div "已簽回 勞報單" at bounding box center [303, 239] width 34 height 8
click at [311, 239] on div "勞報單" at bounding box center [313, 238] width 13 height 5
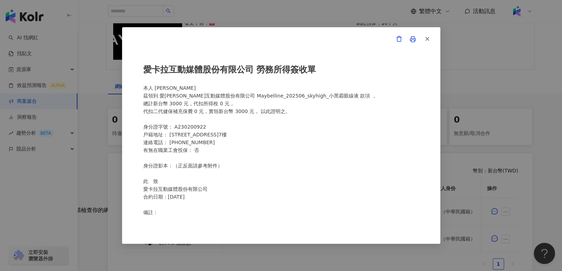
click at [258, 118] on div "愛卡拉互動媒體股份有限公司 勞務所得簽收單 本人 劉雨芹 茲領到 愛卡拉互動媒體股份有限公司 Maybelline_202506_skyhigh_小黑霸眼線液…" at bounding box center [281, 135] width 276 height 160
click at [430, 33] on button "button" at bounding box center [426, 39] width 14 height 14
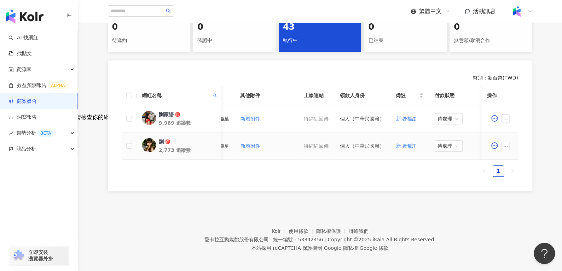
scroll to position [0, 306]
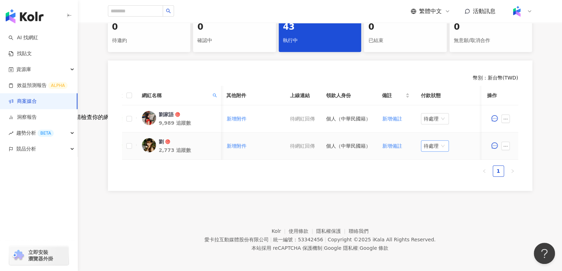
click at [432, 146] on span "待處理" at bounding box center [434, 146] width 22 height 11
click at [433, 173] on div "處理中" at bounding box center [432, 172] width 20 height 8
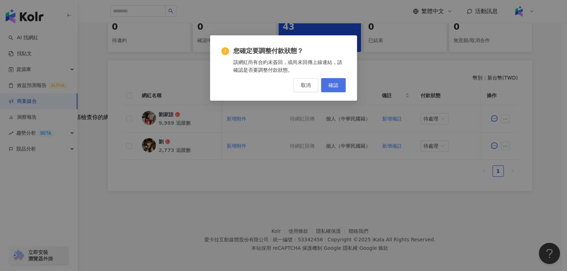
click at [340, 87] on button "確認" at bounding box center [333, 85] width 25 height 14
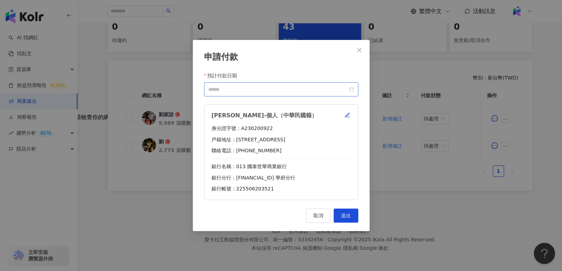
click at [349, 89] on div at bounding box center [281, 90] width 146 height 8
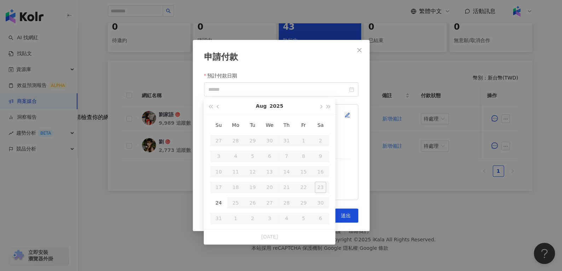
click at [344, 114] on icon "button" at bounding box center [347, 115] width 6 height 6
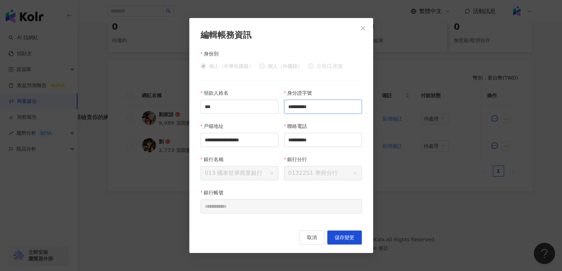
click at [340, 105] on input "**********" at bounding box center [323, 107] width 78 height 14
click at [365, 28] on icon "close" at bounding box center [363, 28] width 6 height 6
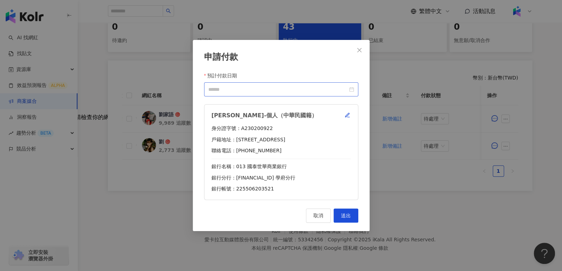
click at [351, 89] on div at bounding box center [281, 90] width 146 height 8
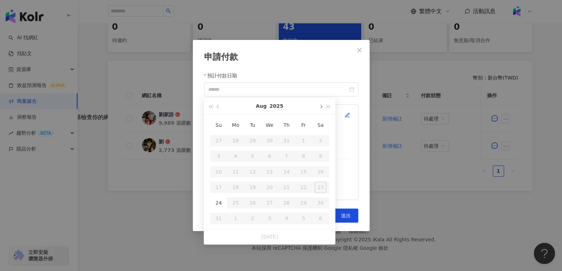
click at [321, 105] on span "button" at bounding box center [320, 107] width 4 height 4
type input "**********"
click at [272, 155] on div "10" at bounding box center [269, 156] width 11 height 11
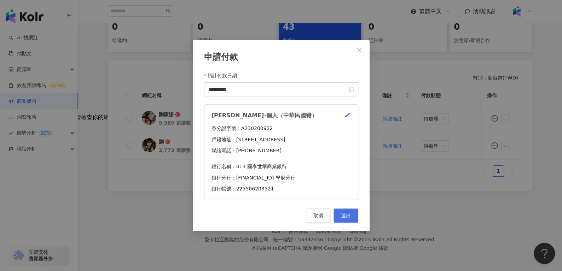
click at [354, 218] on button "送出" at bounding box center [345, 216] width 25 height 14
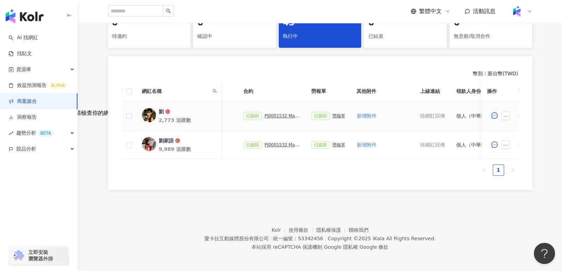
scroll to position [0, 175]
click at [333, 117] on div "勞報單" at bounding box center [339, 115] width 13 height 5
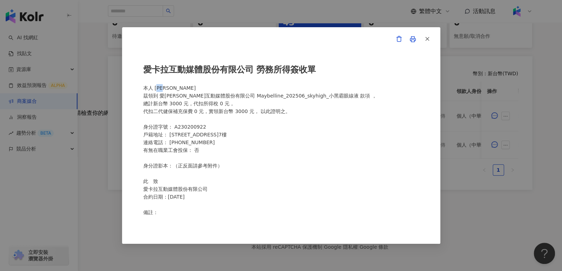
drag, startPoint x: 157, startPoint y: 89, endPoint x: 169, endPoint y: 89, distance: 11.7
click at [169, 89] on div "愛卡拉互動媒體股份有限公司 勞務所得簽收單 本人 劉雨芹 茲領到 愛卡拉互動媒體股份有限公司 Maybelline_202506_skyhigh_小黑霸眼線液…" at bounding box center [281, 135] width 276 height 160
drag, startPoint x: 155, startPoint y: 89, endPoint x: 177, endPoint y: 86, distance: 22.5
click at [177, 86] on div "愛卡拉互動媒體股份有限公司 勞務所得簽收單 本人 劉雨芹 茲領到 愛卡拉互動媒體股份有限公司 Maybelline_202506_skyhigh_小黑霸眼線液…" at bounding box center [281, 135] width 276 height 160
click at [428, 36] on icon "button" at bounding box center [427, 39] width 6 height 6
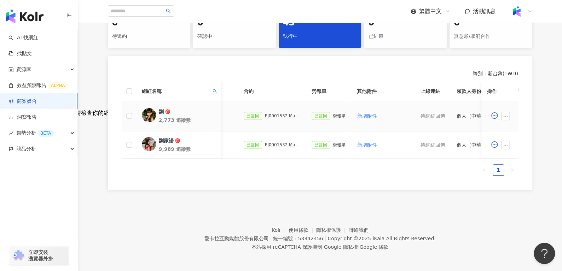
click at [279, 115] on div "PJ0001532 Maybelline_202506_skyhigh_小黑霸眼線液_萊雅合作備忘錄" at bounding box center [282, 115] width 35 height 5
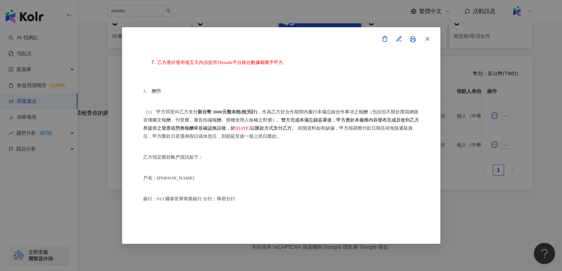
scroll to position [344, 0]
click at [426, 39] on line "button" at bounding box center [426, 38] width 3 height 3
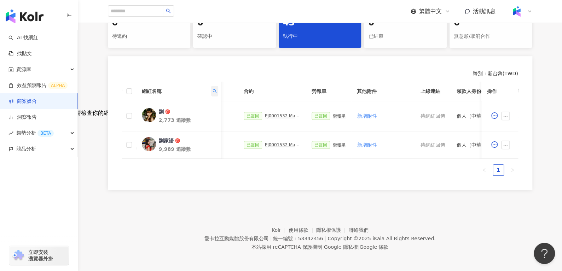
click at [213, 86] on span at bounding box center [214, 91] width 7 height 11
drag, startPoint x: 201, startPoint y: 108, endPoint x: 78, endPoint y: 123, distance: 123.8
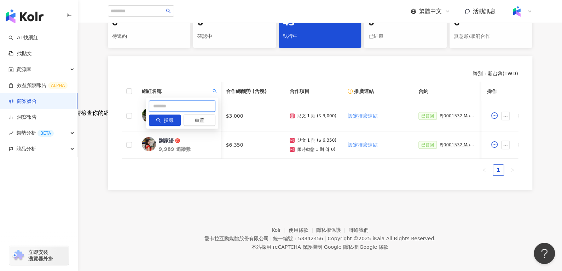
paste input "*****"
type input "*****"
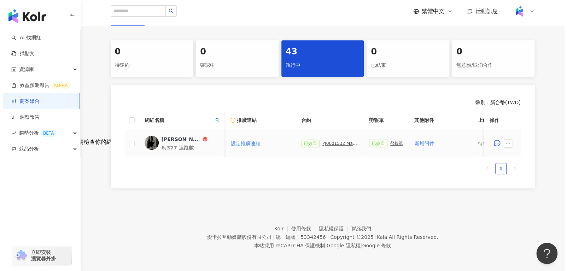
scroll to position [0, 123]
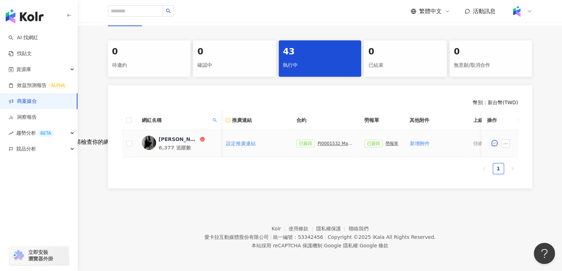
click at [385, 141] on div "勞報單" at bounding box center [391, 143] width 13 height 5
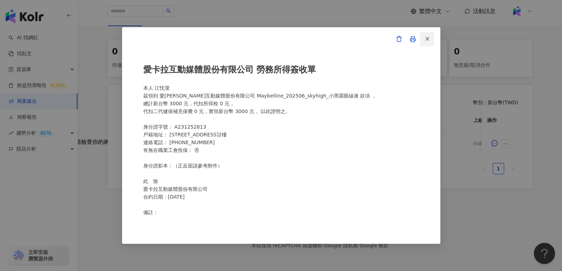
click at [425, 40] on icon "button" at bounding box center [427, 39] width 6 height 6
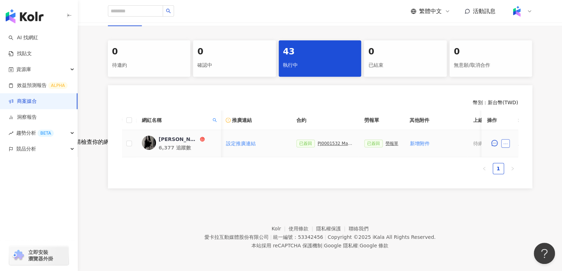
click at [504, 141] on icon "ellipsis" at bounding box center [505, 143] width 5 height 5
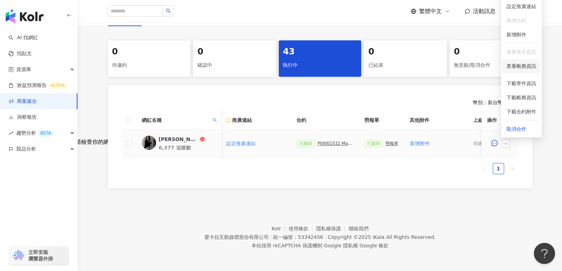
click at [526, 62] on span "查看帳務資訊" at bounding box center [521, 66] width 30 height 8
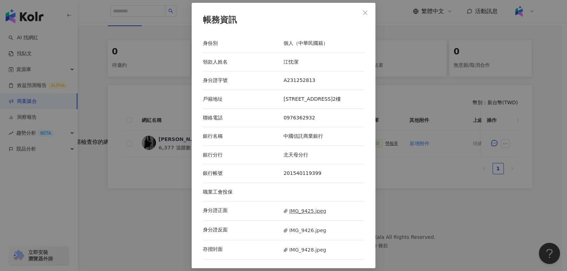
click at [298, 215] on span "IMG_9425.jpeg" at bounding box center [304, 211] width 42 height 8
click at [291, 234] on span "IMG_9426.jpeg" at bounding box center [304, 231] width 42 height 8
click at [297, 260] on div "存摺封面 IMG_9428.jpeg" at bounding box center [283, 249] width 161 height 19
click at [298, 254] on span "IMG_9428.jpeg" at bounding box center [304, 250] width 42 height 8
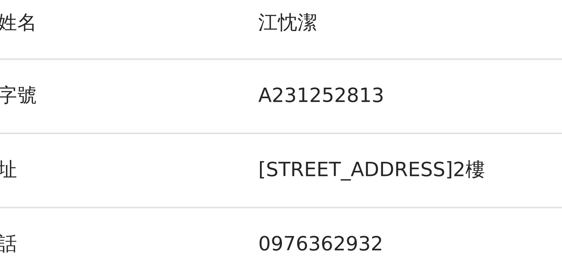
scroll to position [137, 0]
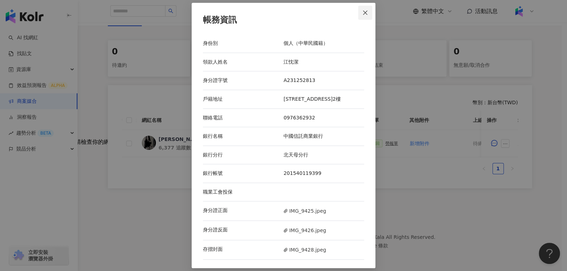
click at [363, 11] on icon "close" at bounding box center [365, 13] width 4 height 4
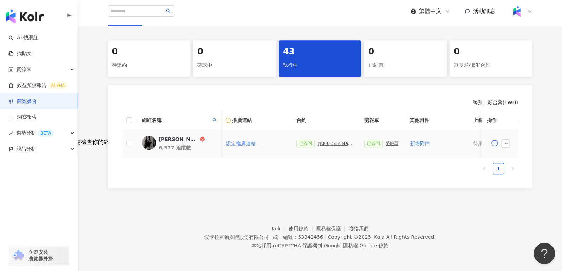
click at [386, 141] on div "勞報單" at bounding box center [391, 143] width 13 height 5
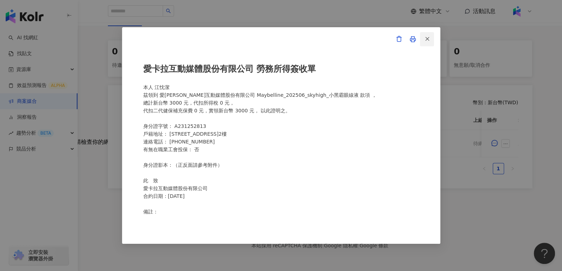
click at [427, 40] on icon "button" at bounding box center [427, 39] width 6 height 6
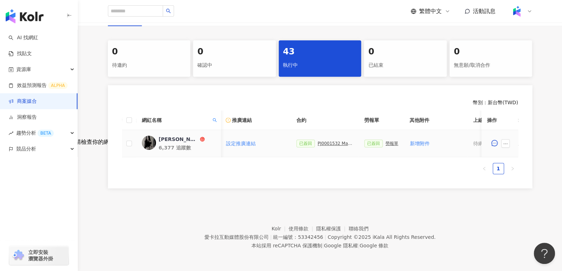
click at [317, 141] on div "PJ0001532 Maybelline_202506_skyhigh_小黑霸眼線液_萊雅合作備忘錄" at bounding box center [334, 143] width 35 height 5
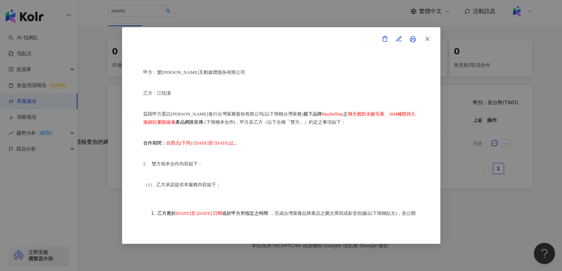
scroll to position [0, 0]
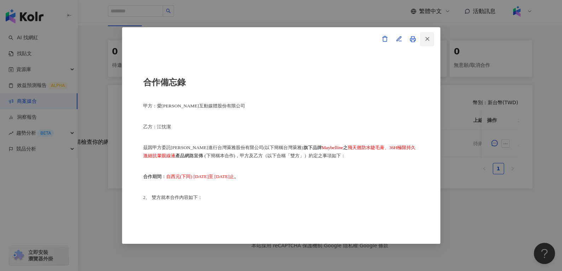
click at [427, 41] on icon "button" at bounding box center [427, 39] width 6 height 6
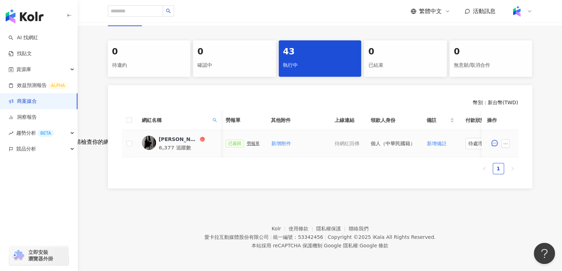
scroll to position [0, 262]
click at [475, 138] on span "待處理" at bounding box center [478, 143] width 22 height 11
click at [468, 166] on div "處理中" at bounding box center [475, 170] width 20 height 8
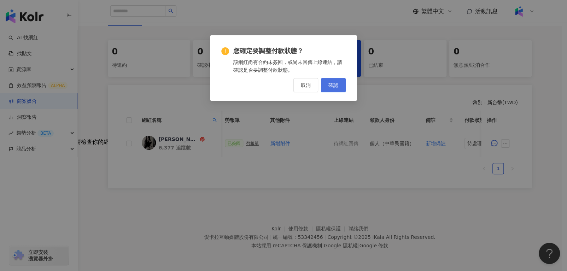
click at [337, 82] on span "確認" at bounding box center [333, 85] width 10 height 6
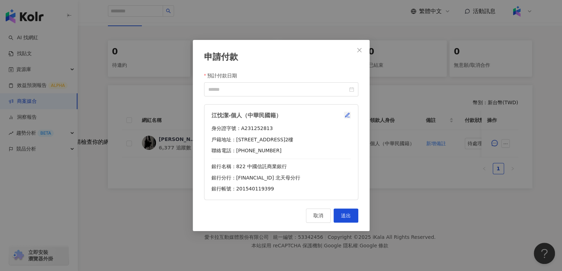
click at [348, 113] on icon "button" at bounding box center [347, 115] width 6 height 6
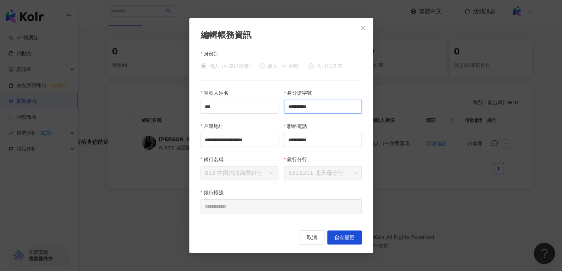
click at [341, 106] on input "**********" at bounding box center [323, 107] width 78 height 14
click at [318, 235] on button "取消" at bounding box center [311, 237] width 25 height 14
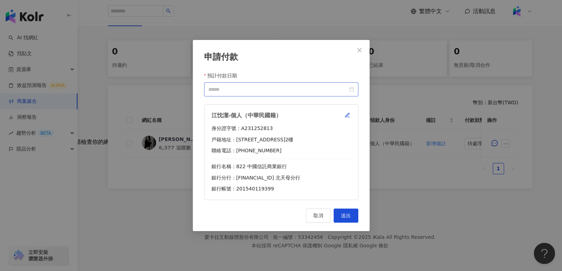
click at [350, 92] on div at bounding box center [281, 90] width 146 height 8
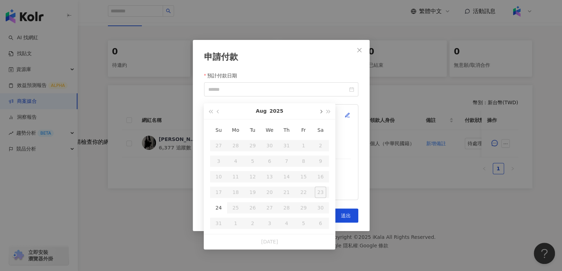
click at [321, 104] on button "button" at bounding box center [320, 111] width 8 height 16
type input "**********"
click at [266, 155] on div "10" at bounding box center [269, 160] width 11 height 11
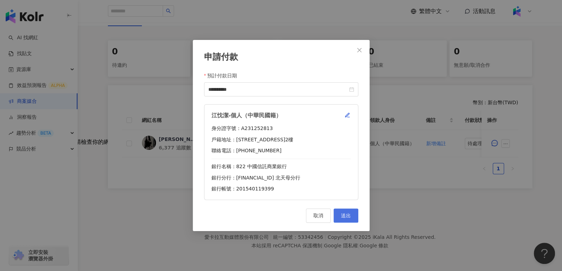
click at [348, 214] on span "送出" at bounding box center [346, 216] width 10 height 6
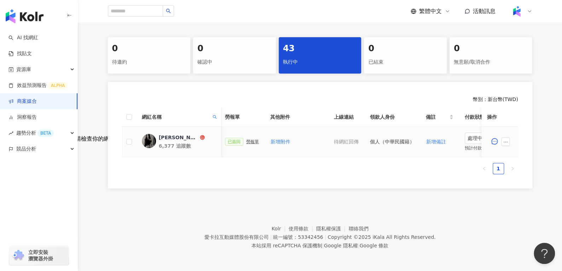
click at [246, 139] on div "勞報單" at bounding box center [252, 141] width 13 height 5
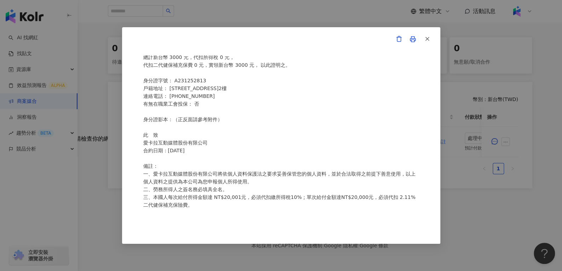
scroll to position [0, 0]
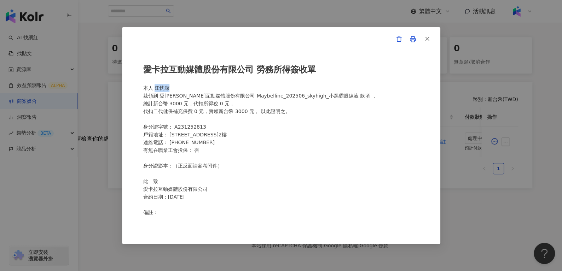
drag, startPoint x: 154, startPoint y: 89, endPoint x: 206, endPoint y: 83, distance: 51.5
click at [206, 83] on div "愛卡拉互動媒體股份有限公司 勞務所得簽收單 本人 江忱潔 茲領到 愛卡拉互動媒體股份有限公司 Maybelline_202506_skyhigh_小黑霸眼線液…" at bounding box center [281, 135] width 276 height 160
click at [166, 87] on div "愛卡拉互動媒體股份有限公司 勞務所得簽收單 本人 江忱潔 茲領到 愛卡拉互動媒體股份有限公司 Maybelline_202506_skyhigh_小黑霸眼線液…" at bounding box center [281, 135] width 276 height 160
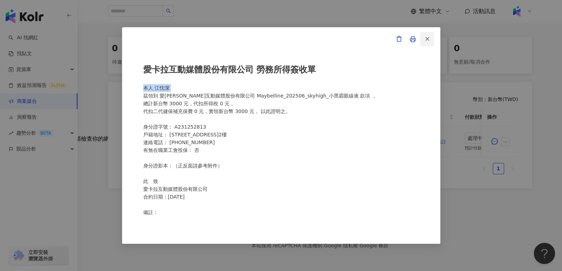
click at [426, 41] on icon "button" at bounding box center [427, 39] width 6 height 6
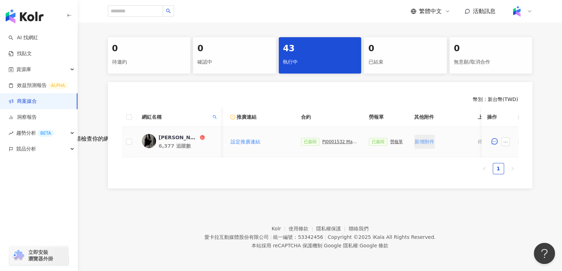
scroll to position [0, 117]
click at [323, 140] on div "PJ0001532 Maybelline_202506_skyhigh_小黑霸眼線液_萊雅合作備忘錄" at bounding box center [340, 141] width 35 height 5
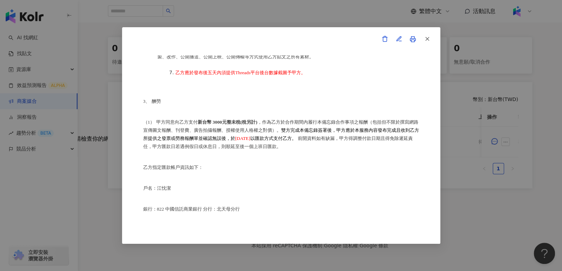
scroll to position [341, 0]
click at [428, 37] on icon "button" at bounding box center [427, 39] width 6 height 6
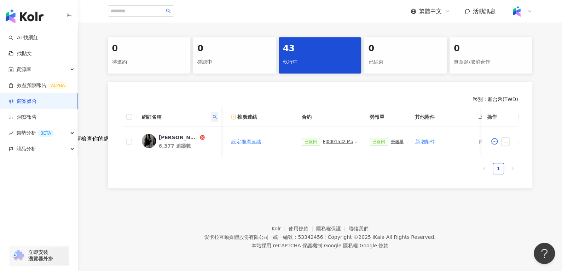
click at [217, 112] on span at bounding box center [214, 117] width 7 height 11
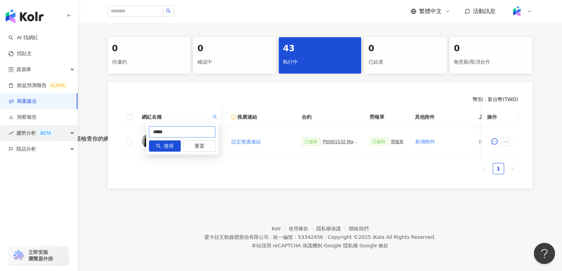
drag, startPoint x: 188, startPoint y: 125, endPoint x: 36, endPoint y: 139, distance: 152.5
click at [36, 136] on body "AI 找網紅 找貼文 資源庫 效益預測報告 ALPHA 商案媒合 洞察報告 趨勢分析 BETA 競品分析 立即安裝 瀏覽器外掛 繁體中文 活動訊息 活動列表 …" at bounding box center [281, 0] width 562 height 271
type input "*"
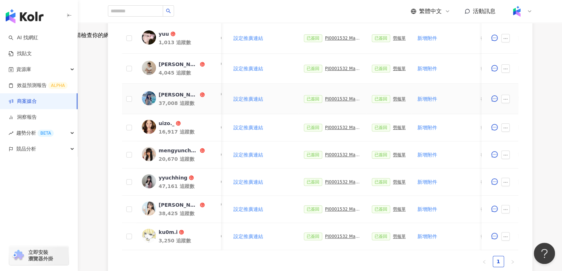
scroll to position [239, 0]
click at [166, 231] on div "ku0m.i" at bounding box center [167, 232] width 19 height 7
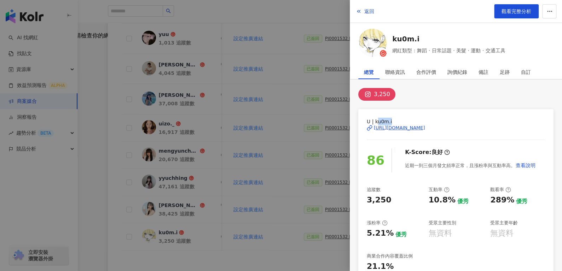
drag, startPoint x: 375, startPoint y: 120, endPoint x: 400, endPoint y: 120, distance: 25.4
click at [400, 120] on span "U | ku0m.i" at bounding box center [455, 122] width 178 height 8
drag, startPoint x: 374, startPoint y: 122, endPoint x: 401, endPoint y: 122, distance: 27.6
click at [401, 122] on span "U | ku0m.i" at bounding box center [455, 122] width 178 height 8
click at [366, 19] on div "返回 觀看完整分析" at bounding box center [456, 11] width 212 height 23
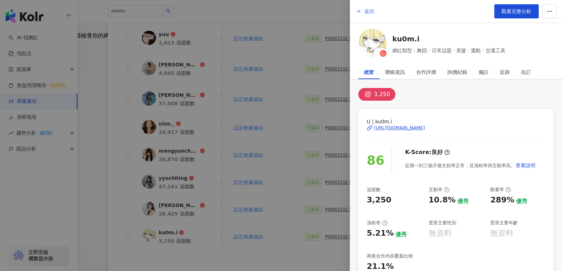
click at [365, 12] on span "返回" at bounding box center [369, 11] width 10 height 6
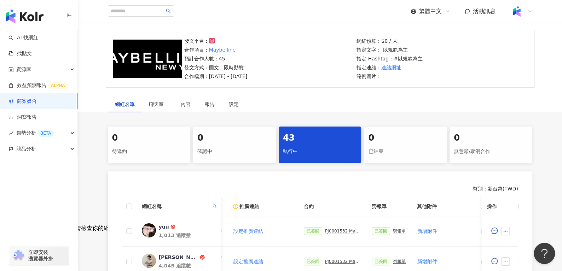
scroll to position [19, 0]
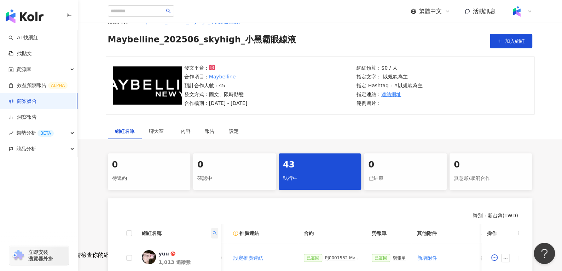
click at [211, 236] on span at bounding box center [214, 233] width 7 height 11
click at [185, 247] on input "*" at bounding box center [182, 247] width 66 height 11
paste input "******"
type input "******"
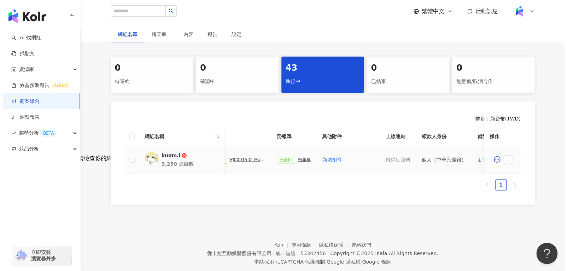
scroll to position [0, 306]
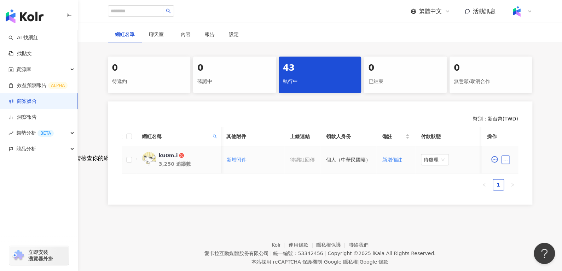
click at [506, 159] on icon "ellipsis" at bounding box center [505, 160] width 5 height 5
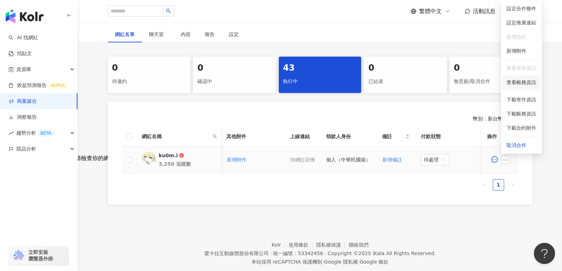
click at [517, 82] on span "查看帳務資訊" at bounding box center [521, 82] width 30 height 8
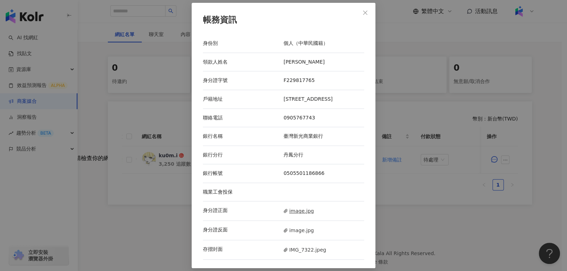
click at [289, 215] on span "image.jpg" at bounding box center [298, 211] width 30 height 8
click at [292, 233] on span "image.jpg" at bounding box center [298, 231] width 30 height 8
click at [303, 253] on span "IMG_7322.jpeg" at bounding box center [304, 250] width 42 height 8
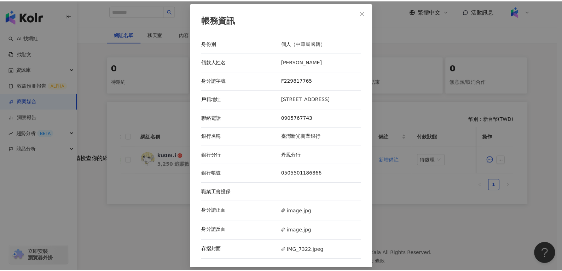
scroll to position [0, 0]
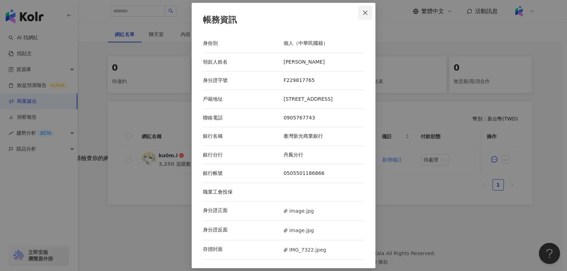
click at [362, 13] on button "Close" at bounding box center [365, 13] width 14 height 14
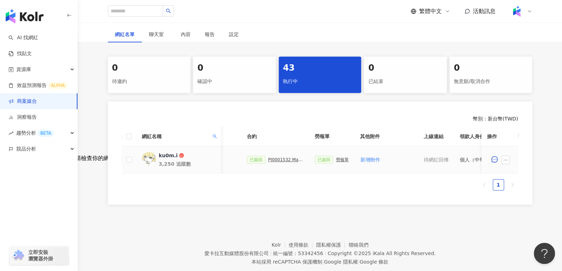
scroll to position [0, 175]
click at [334, 162] on div "已簽回 勞報單" at bounding box center [328, 160] width 34 height 8
click at [334, 160] on div "勞報單" at bounding box center [339, 159] width 13 height 5
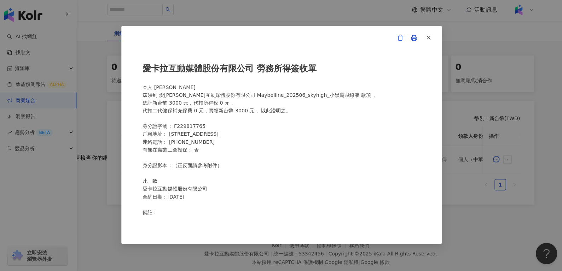
scroll to position [115, 0]
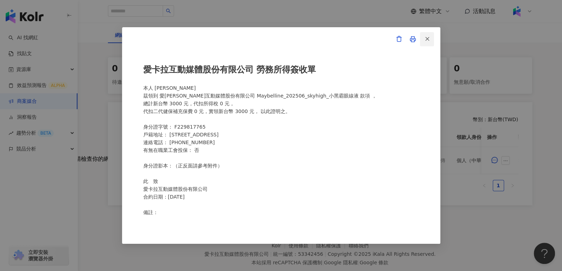
click at [426, 41] on icon "button" at bounding box center [427, 39] width 6 height 6
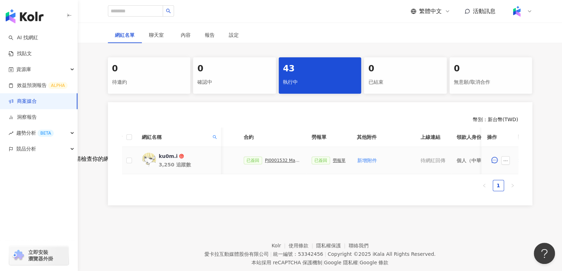
click at [274, 160] on div "PJ0001532 Maybelline_202506_skyhigh_小黑霸眼線液_萊雅合作備忘錄" at bounding box center [282, 160] width 35 height 5
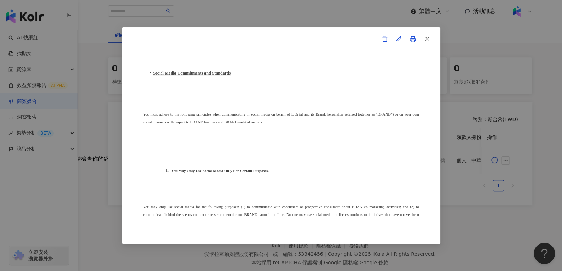
scroll to position [1971, 0]
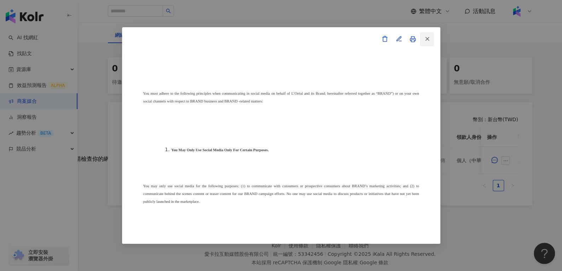
click at [433, 38] on button "button" at bounding box center [426, 39] width 14 height 14
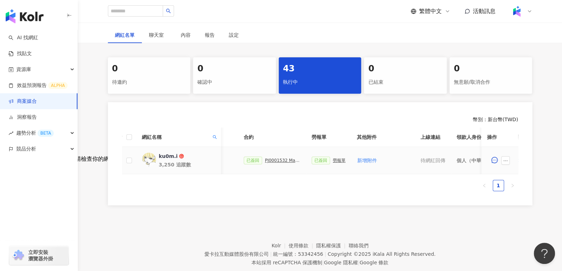
scroll to position [0, 306]
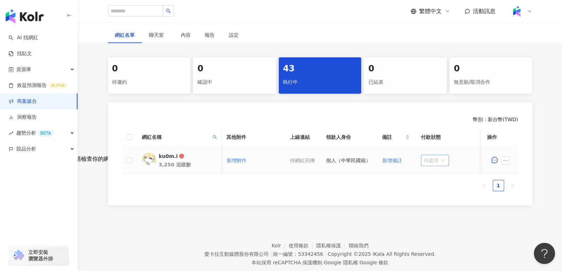
click at [423, 157] on span "待處理" at bounding box center [434, 160] width 22 height 11
click at [430, 189] on div "處理中" at bounding box center [431, 187] width 20 height 8
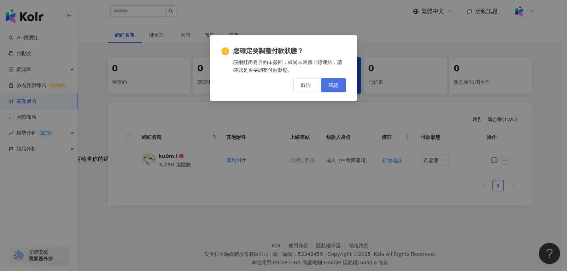
click at [339, 83] on button "確認" at bounding box center [333, 85] width 25 height 14
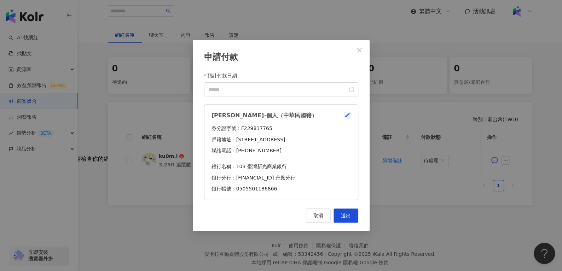
click at [348, 113] on icon "button" at bounding box center [347, 115] width 6 height 6
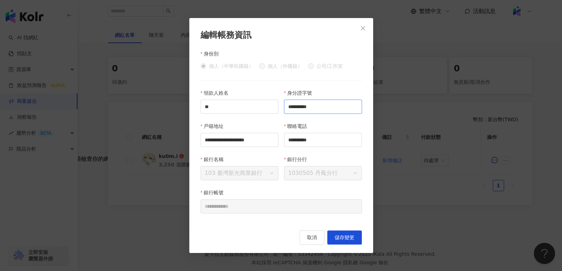
click at [345, 110] on input "**********" at bounding box center [323, 107] width 78 height 14
click at [307, 239] on span "取消" at bounding box center [312, 238] width 10 height 6
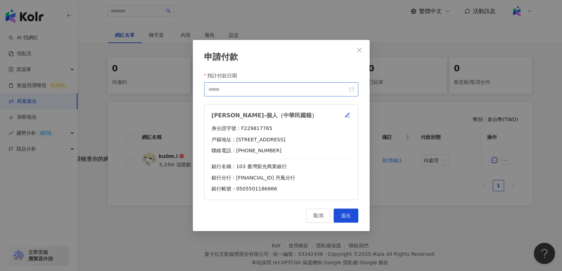
click at [352, 93] on div at bounding box center [281, 90] width 146 height 8
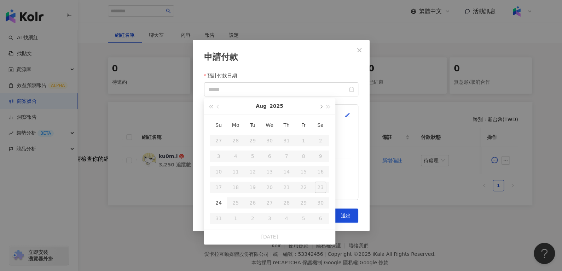
click at [321, 104] on button "button" at bounding box center [320, 106] width 8 height 16
type input "**********"
click at [264, 157] on div "10" at bounding box center [269, 156] width 11 height 11
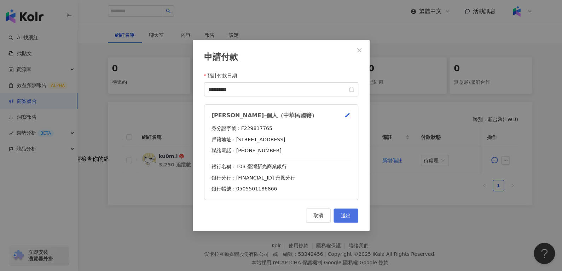
click at [352, 216] on button "送出" at bounding box center [345, 216] width 25 height 14
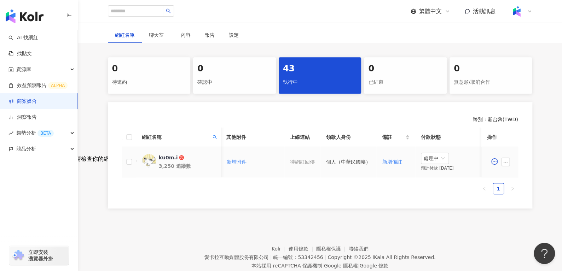
scroll to position [0, 188]
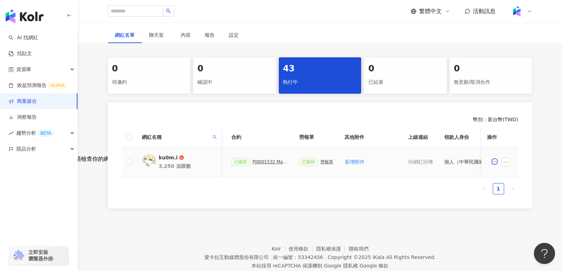
click at [324, 164] on div "勞報單" at bounding box center [326, 161] width 13 height 5
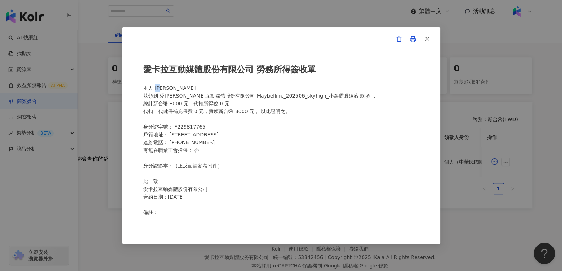
drag, startPoint x: 155, startPoint y: 90, endPoint x: 168, endPoint y: 90, distance: 12.7
click at [168, 90] on div "愛卡拉互動媒體股份有限公司 勞務所得簽收單 本人 曾羽 茲領到 愛卡拉互動媒體股份有限公司 Maybelline_202506_skyhigh_小黑霸眼線液 …" at bounding box center [281, 135] width 276 height 160
click at [424, 36] on icon "button" at bounding box center [427, 39] width 6 height 6
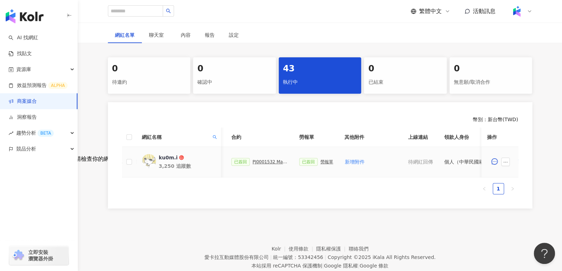
click at [262, 159] on div "PJ0001532 Maybelline_202506_skyhigh_小黑霸眼線液_萊雅合作備忘錄" at bounding box center [269, 161] width 35 height 5
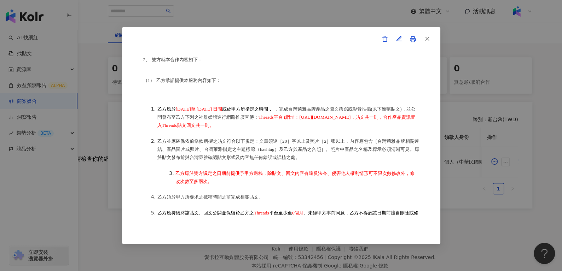
scroll to position [139, 0]
click at [429, 40] on icon "button" at bounding box center [427, 39] width 6 height 6
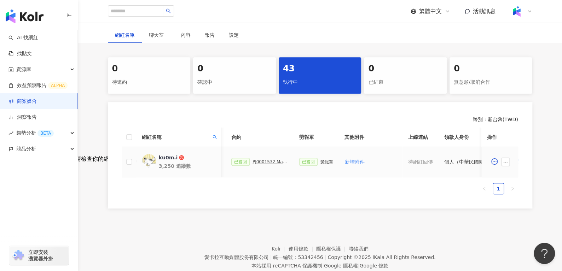
scroll to position [0, 306]
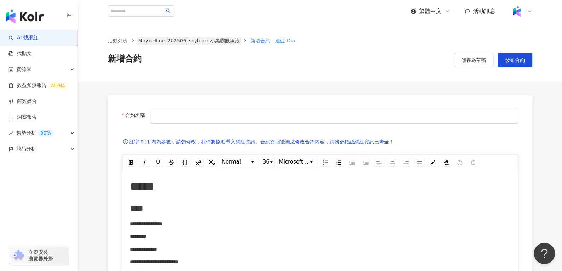
click at [207, 42] on link "Maybelline_202506_skyhigh_小黑霸眼線液" at bounding box center [189, 41] width 105 height 8
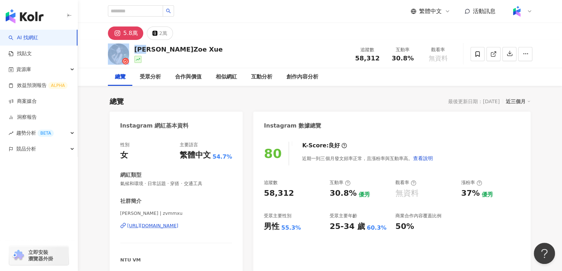
drag, startPoint x: 138, startPoint y: 50, endPoint x: 151, endPoint y: 49, distance: 12.4
click at [151, 49] on div "薛勻柔𝗭𝗼𝗲 𝗫𝘂𝗲 追蹤數 58,312 互動率 30.8% 觀看率 無資料" at bounding box center [320, 54] width 452 height 28
drag, startPoint x: 141, startPoint y: 214, endPoint x: 177, endPoint y: 212, distance: 36.1
click at [177, 212] on span "Zoe Xue | zvmmxu" at bounding box center [176, 213] width 112 height 6
copy span "zvmmxu"
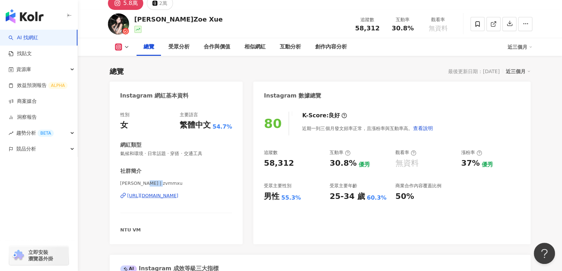
scroll to position [5, 0]
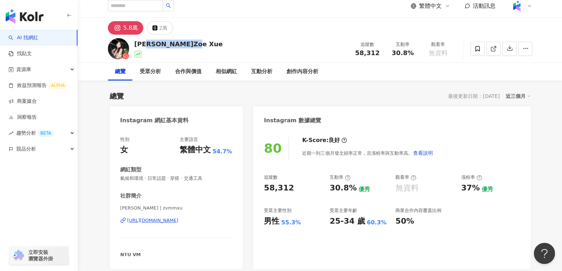
drag, startPoint x: 192, startPoint y: 49, endPoint x: 153, endPoint y: 48, distance: 38.9
click at [153, 48] on div "薛勻柔𝗭𝗼𝗲 𝗫𝘂𝗲 追蹤數 58,312 互動率 30.8% 觀看率 無資料" at bounding box center [320, 49] width 452 height 28
copy div "𝗭𝗼𝗲 𝗫𝘂𝗲"
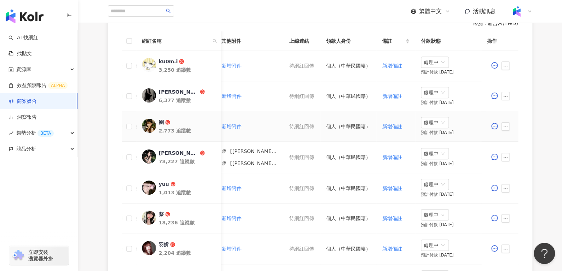
scroll to position [92, 0]
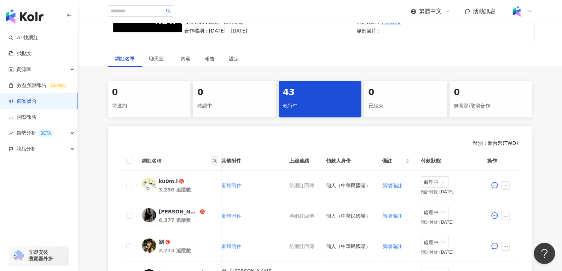
click at [215, 160] on icon "search" at bounding box center [214, 161] width 4 height 4
click at [187, 174] on input "text" at bounding box center [182, 175] width 66 height 11
paste input "**"
type input "**"
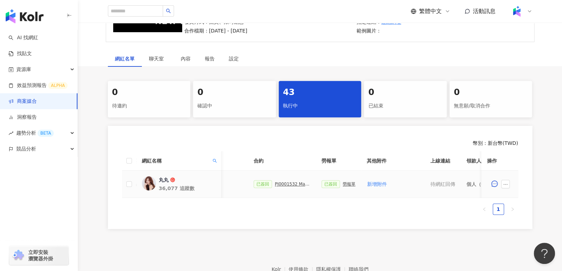
scroll to position [0, 164]
click at [343, 183] on div "勞報單" at bounding box center [349, 184] width 13 height 5
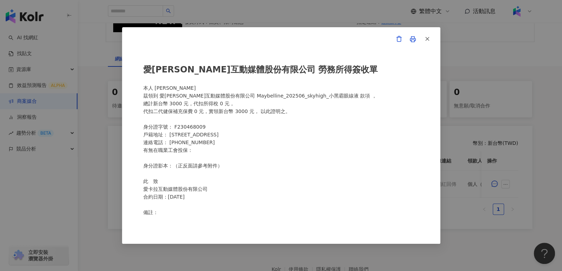
click at [432, 38] on button "button" at bounding box center [426, 39] width 14 height 14
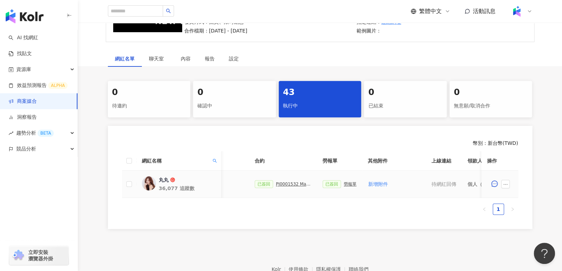
click at [347, 184] on div "勞報單" at bounding box center [349, 184] width 13 height 5
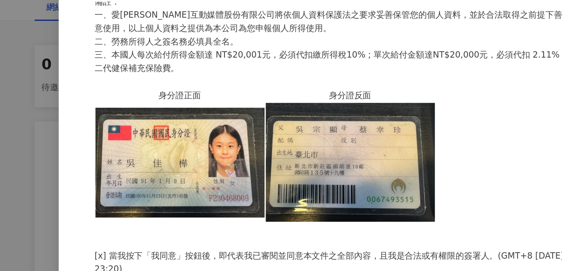
scroll to position [92, 0]
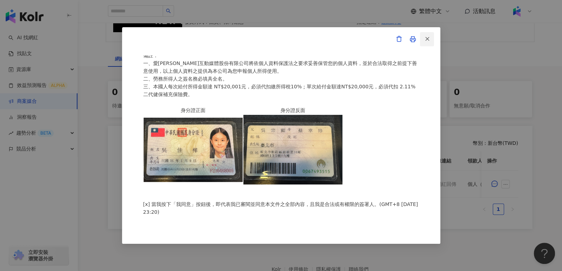
click at [422, 41] on button "button" at bounding box center [426, 39] width 14 height 14
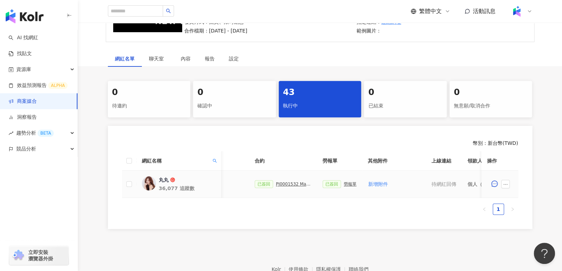
click at [349, 182] on div "勞報單" at bounding box center [349, 184] width 13 height 5
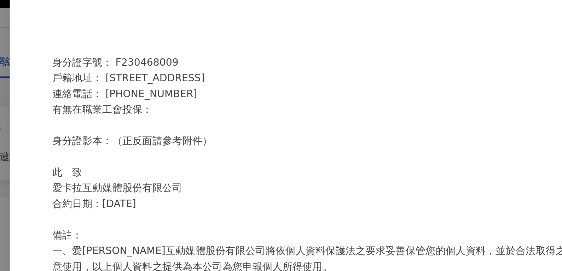
scroll to position [68, 0]
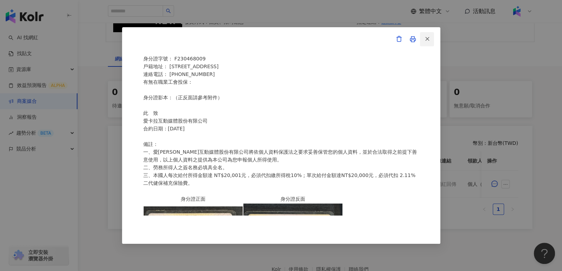
click at [429, 39] on button "button" at bounding box center [426, 39] width 14 height 14
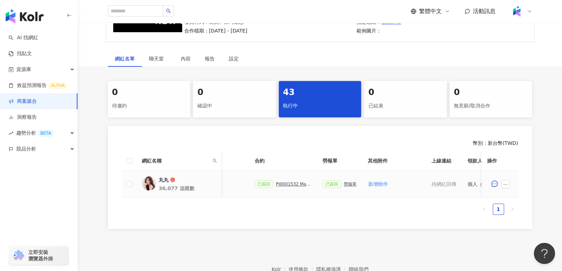
click at [281, 182] on div "PJ0001532 Maybelline_202506_skyhigh_小黑霸眼線液_萊雅合作備忘錄" at bounding box center [293, 184] width 35 height 5
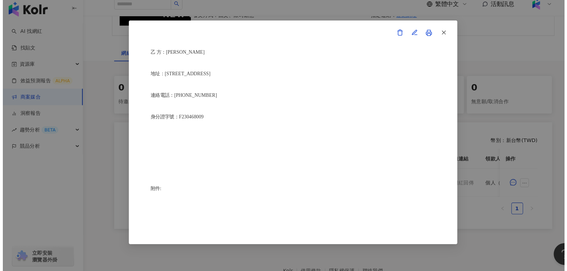
scroll to position [91, 0]
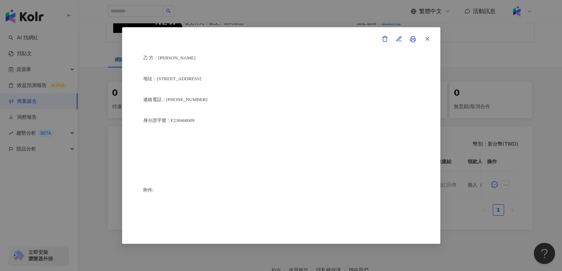
click at [428, 38] on icon "button" at bounding box center [427, 39] width 6 height 6
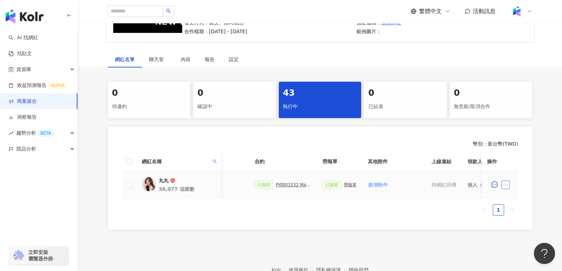
click at [507, 181] on button "button" at bounding box center [505, 185] width 8 height 8
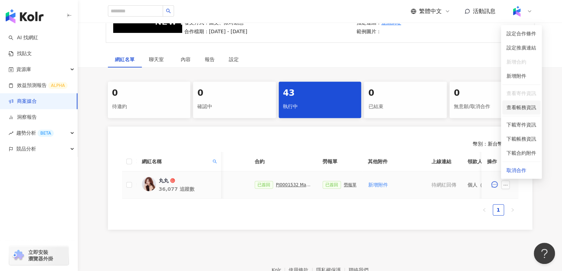
click at [518, 102] on li "查看帳務資訊" at bounding box center [521, 107] width 38 height 14
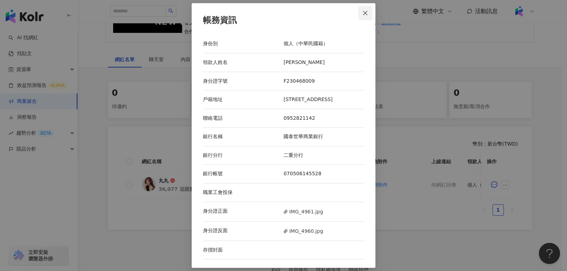
click at [364, 12] on icon "close" at bounding box center [365, 13] width 6 height 6
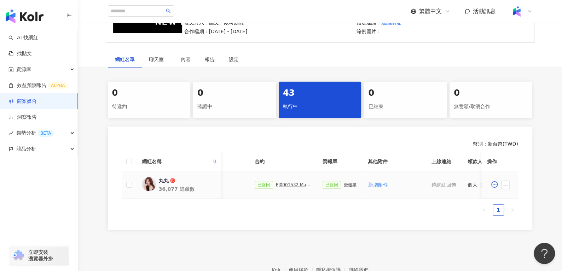
click at [282, 182] on div "PJ0001532 Maybelline_202506_skyhigh_小黑霸眼線液_萊雅合作備忘錄" at bounding box center [293, 184] width 35 height 5
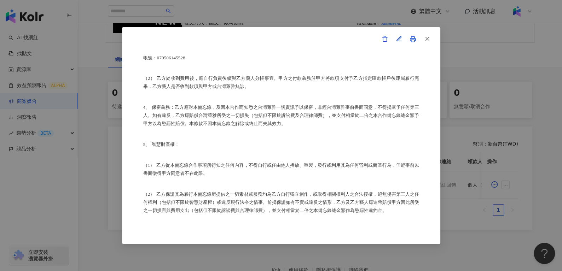
scroll to position [505, 0]
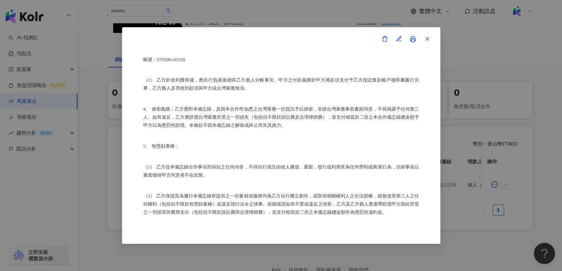
click at [433, 35] on div "合作備忘錄 甲方：愛卡拉互動媒體股份有限公司 乙方：吳佳樺 茲因甲方委託乙方吳佳樺進行台灣萊雅股份有限公司(以下簡稱台灣萊雅) 旗下品牌 Maybelline…" at bounding box center [281, 135] width 318 height 217
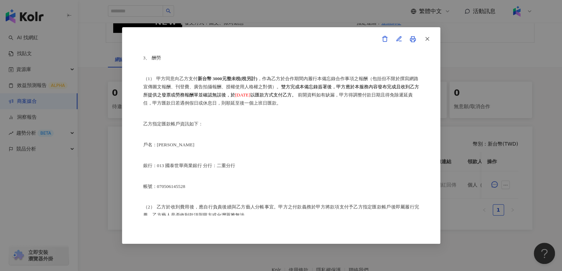
scroll to position [355, 0]
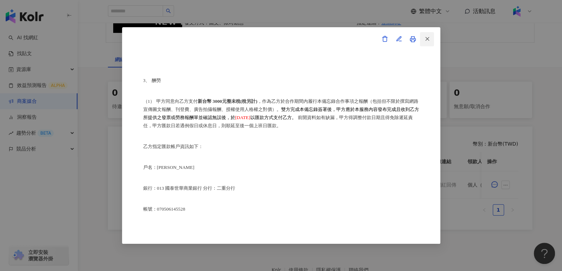
click at [422, 37] on button "button" at bounding box center [426, 39] width 14 height 14
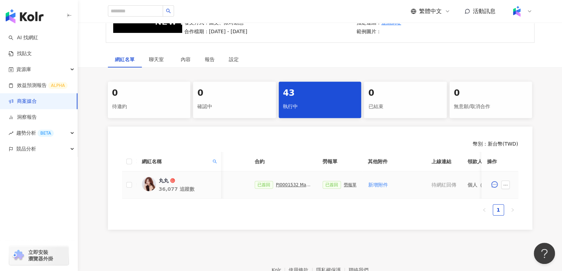
scroll to position [0, 306]
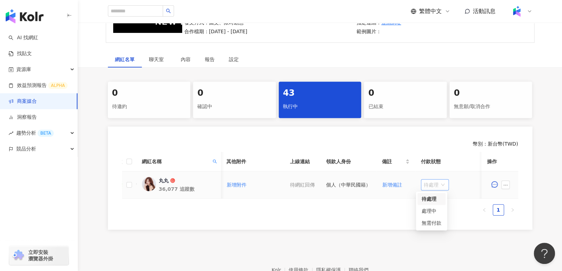
click at [428, 184] on span "待處理" at bounding box center [434, 185] width 22 height 11
click at [429, 210] on div "處理中" at bounding box center [431, 211] width 20 height 8
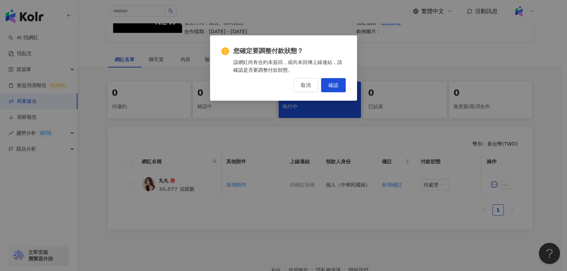
click at [337, 76] on div "您確定要調整付款狀態？ 該網紅尚有合約未簽回，或尚未回傳上線連結，請確認是否要調整付款狀態。 取消 確認" at bounding box center [283, 70] width 124 height 46
click at [337, 78] on div "您確定要調整付款狀態？ 該網紅尚有合約未簽回，或尚未回傳上線連結，請確認是否要調整付款狀態。 取消 確認" at bounding box center [283, 70] width 124 height 46
click at [337, 85] on span "確認" at bounding box center [333, 85] width 10 height 6
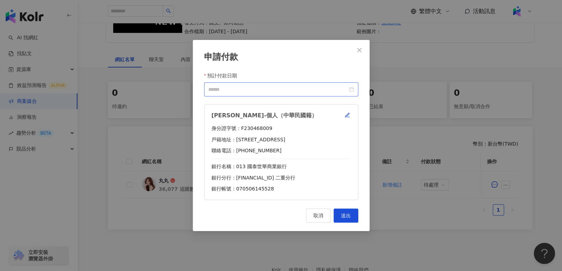
click at [352, 85] on div at bounding box center [281, 89] width 154 height 14
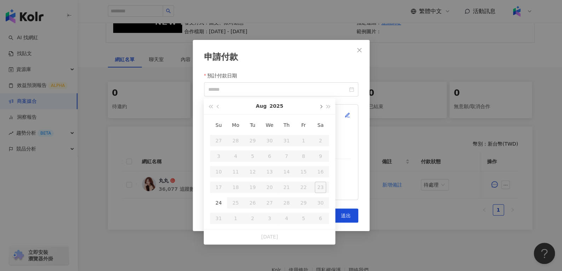
click at [321, 103] on button "button" at bounding box center [320, 106] width 8 height 16
type input "**********"
click at [274, 163] on td "10" at bounding box center [269, 156] width 17 height 16
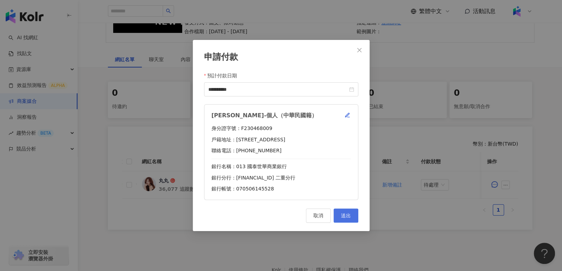
click at [355, 221] on button "送出" at bounding box center [345, 216] width 25 height 14
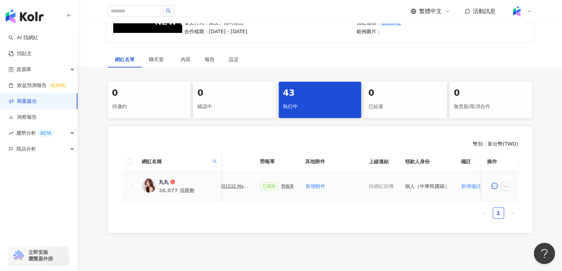
scroll to position [0, 201]
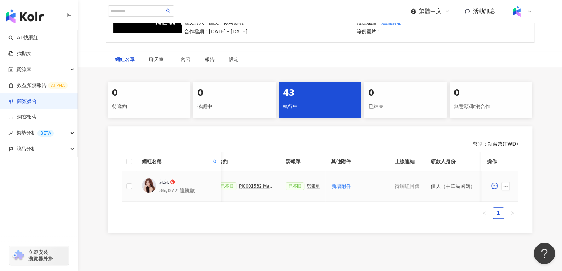
click at [239, 184] on div "PJ0001532 Maybelline_202506_skyhigh_小黑霸眼線液_萊雅合作備忘錄" at bounding box center [256, 186] width 35 height 5
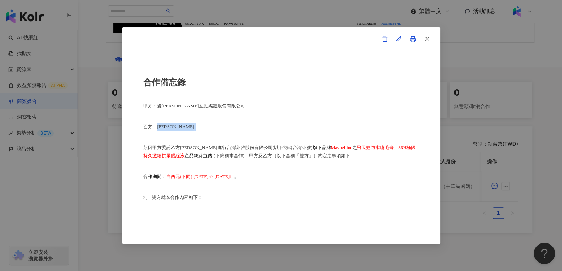
drag, startPoint x: 157, startPoint y: 128, endPoint x: 182, endPoint y: 128, distance: 25.1
click at [182, 128] on p "乙方：吳佳樺" at bounding box center [281, 127] width 276 height 8
copy p "吳佳樺"
click at [427, 35] on span "button" at bounding box center [427, 38] width 6 height 7
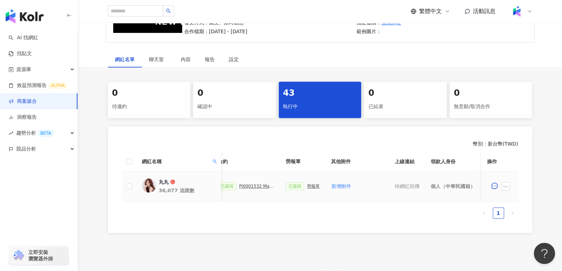
scroll to position [0, 306]
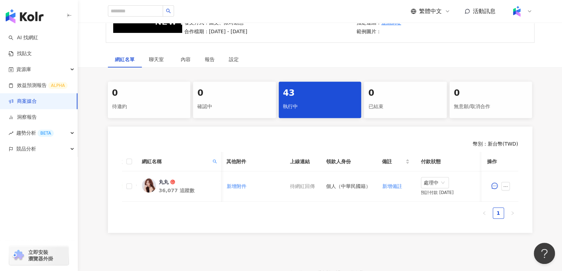
click at [209, 160] on span "網紅名稱" at bounding box center [175, 162] width 68 height 8
click at [214, 160] on icon "search" at bounding box center [214, 161] width 4 height 4
drag, startPoint x: 176, startPoint y: 167, endPoint x: 173, endPoint y: 177, distance: 10.5
click at [173, 177] on div "** 搜尋 重置" at bounding box center [182, 183] width 72 height 31
click at [173, 177] on input "**" at bounding box center [182, 176] width 66 height 11
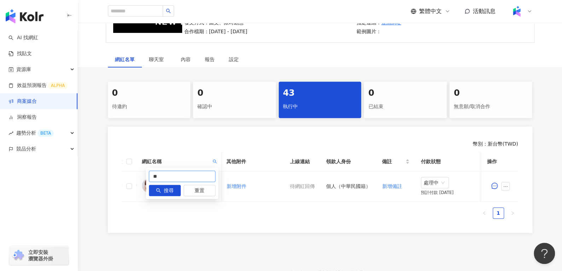
click at [173, 177] on input "**" at bounding box center [182, 176] width 66 height 11
paste input "********"
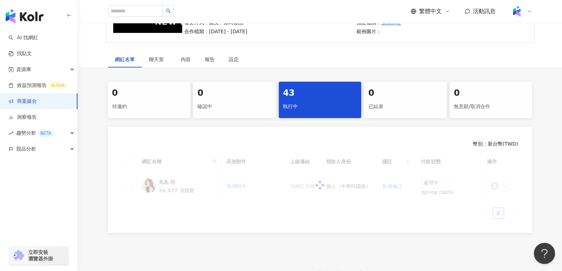
scroll to position [0, 212]
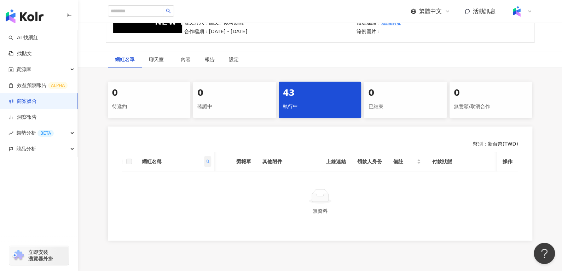
click at [207, 162] on icon "search" at bounding box center [207, 161] width 4 height 4
drag, startPoint x: 199, startPoint y: 173, endPoint x: 85, endPoint y: 181, distance: 114.8
click at [85, 180] on body "AI 找網紅 找貼文 資源庫 效益預測報告 ALPHA 商案媒合 洞察報告 趨勢分析 BETA 競品分析 立即安裝 瀏覽器外掛 繁體中文 活動訊息 活動列表 …" at bounding box center [281, 44] width 562 height 271
paste input "text"
type input "*********"
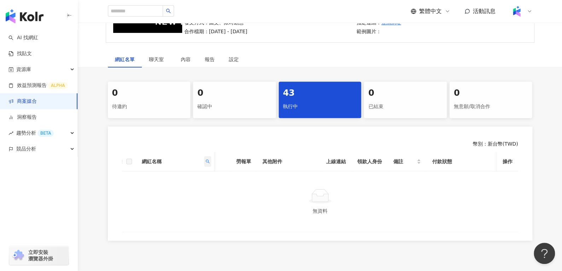
click at [209, 159] on icon "search" at bounding box center [207, 161] width 4 height 4
click at [182, 190] on button "重置" at bounding box center [192, 190] width 32 height 11
click at [162, 190] on span "搜尋" at bounding box center [162, 190] width 10 height 11
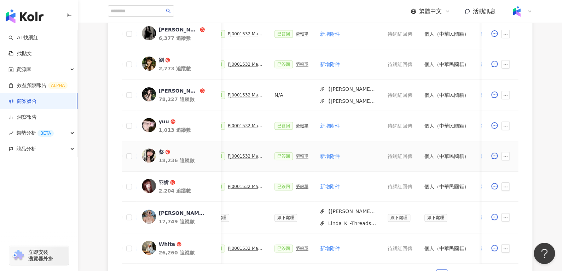
scroll to position [415, 0]
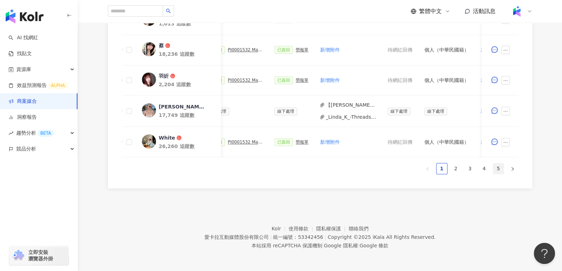
click at [493, 168] on link "5" at bounding box center [498, 168] width 11 height 11
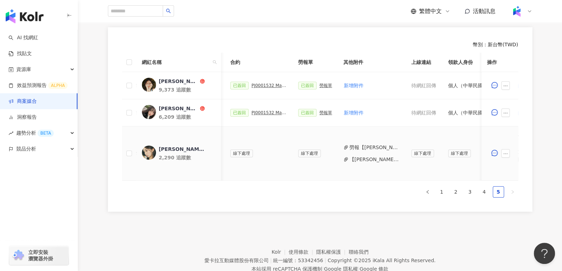
scroll to position [0, 182]
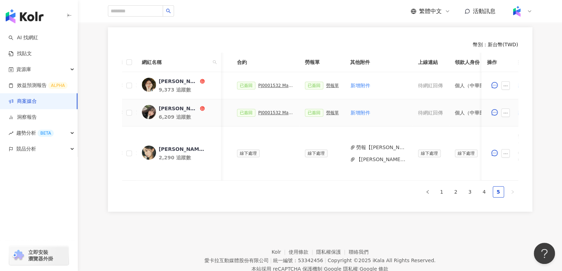
click at [267, 113] on div "PJ0001532 Maybelline_202506_skyhigh_小黑霸眼線液_萊雅合作備忘錄" at bounding box center [275, 112] width 35 height 5
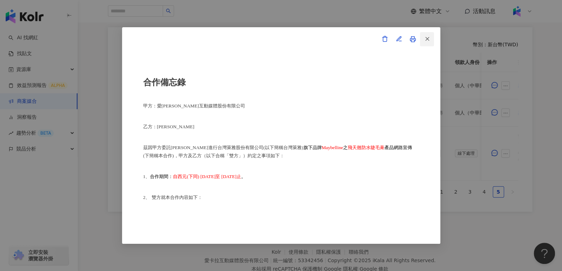
click at [427, 38] on icon "button" at bounding box center [427, 39] width 6 height 6
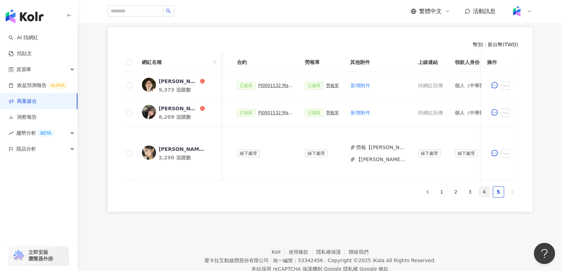
click at [485, 197] on link "4" at bounding box center [483, 192] width 11 height 11
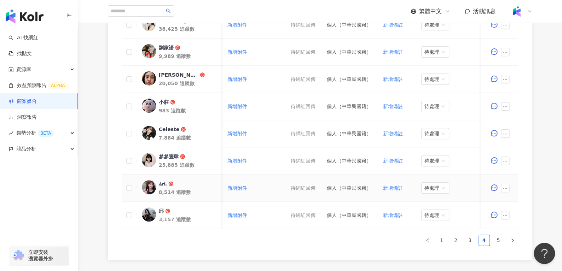
scroll to position [322, 0]
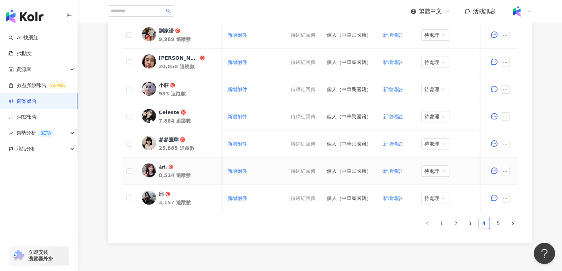
click at [160, 164] on div "𝑨𝒓𝒊." at bounding box center [162, 166] width 8 height 7
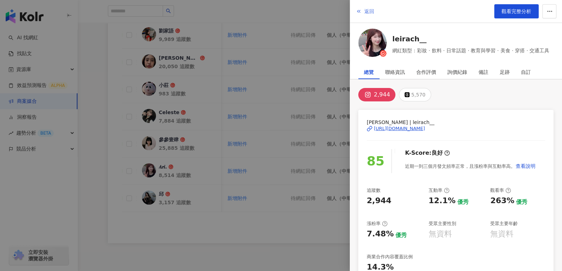
click at [371, 16] on button "返回" at bounding box center [364, 11] width 19 height 14
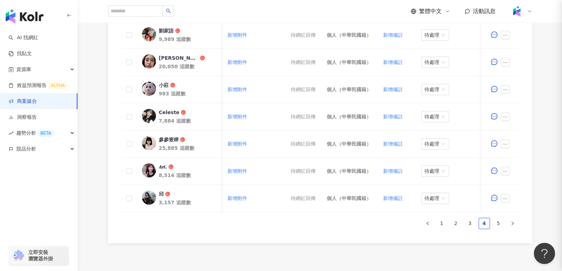
click at [371, 16] on div "返回 觀看完整分析 leirach__ 網紅類型：彩妝 · 飲料 · 日常話題 · 教育與學習 · 美食 · 穿搭 · 交通工具 總覽 聯絡資訊 合作評價 詢…" at bounding box center [281, 135] width 562 height 271
drag, startPoint x: 193, startPoint y: 167, endPoint x: 157, endPoint y: 167, distance: 36.4
click at [157, 167] on link "𝑨𝒓𝒊. 8,514 追蹤數" at bounding box center [178, 171] width 74 height 16
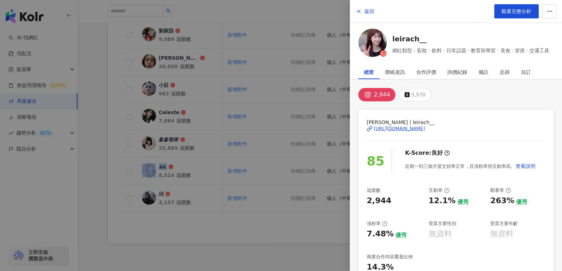
copy link "𝑨𝒓𝒊."
click at [369, 10] on span "返回" at bounding box center [369, 11] width 10 height 6
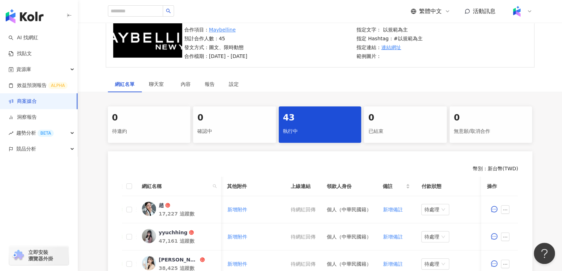
scroll to position [39, 0]
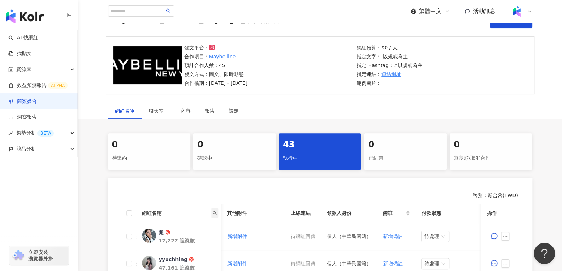
click at [212, 213] on icon "search" at bounding box center [214, 213] width 4 height 4
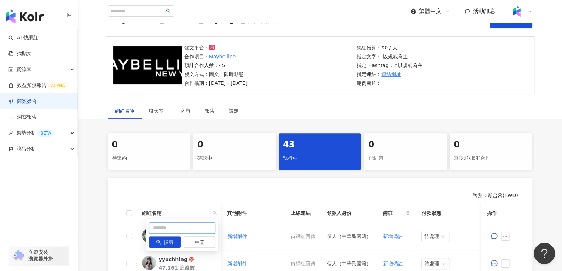
click at [173, 227] on input "text" at bounding box center [182, 227] width 66 height 11
paste input "*******"
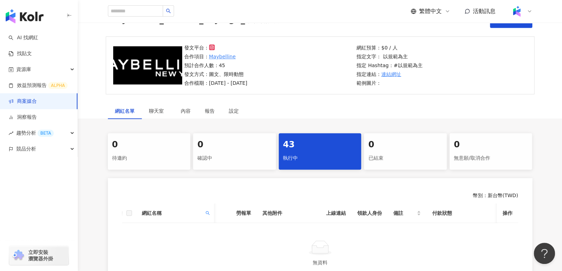
scroll to position [72, 0]
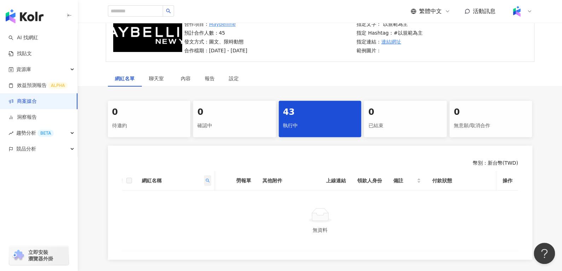
click at [206, 180] on icon "search" at bounding box center [207, 180] width 4 height 4
click at [196, 191] on input "*******" at bounding box center [175, 195] width 66 height 11
type input "****"
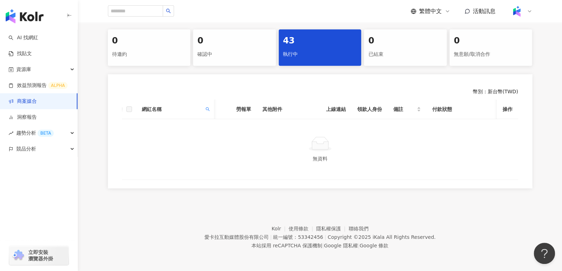
scroll to position [148, 0]
click at [212, 101] on th "網紅名稱" at bounding box center [175, 109] width 78 height 19
click at [210, 104] on span at bounding box center [207, 109] width 7 height 11
click at [199, 133] on button "重置" at bounding box center [192, 138] width 32 height 11
click at [160, 133] on span "搜尋" at bounding box center [162, 138] width 10 height 11
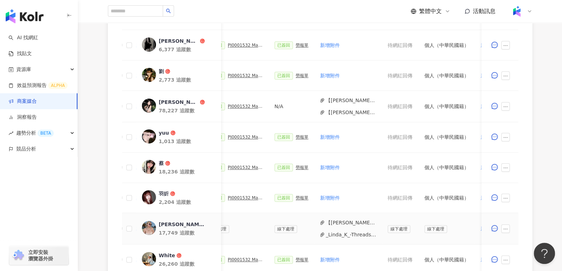
scroll to position [415, 0]
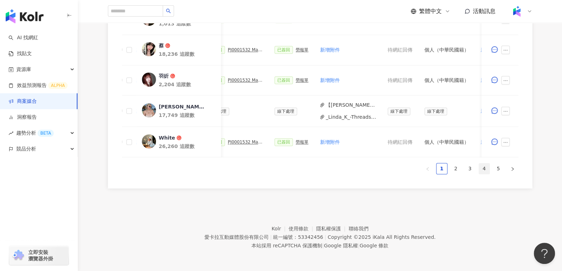
click at [482, 172] on link "4" at bounding box center [483, 168] width 11 height 11
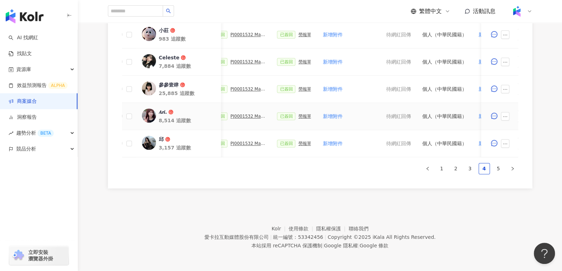
scroll to position [0, 308]
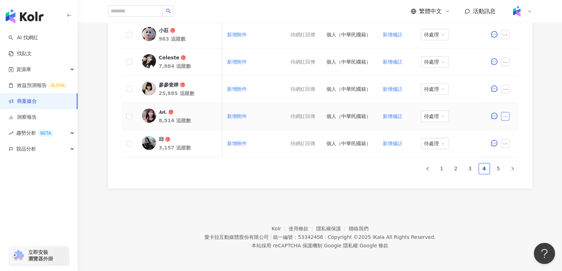
click at [501, 112] on button "button" at bounding box center [505, 116] width 8 height 8
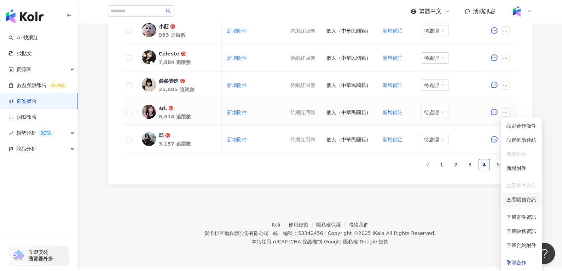
click at [510, 197] on span "查看帳務資訊" at bounding box center [521, 200] width 30 height 8
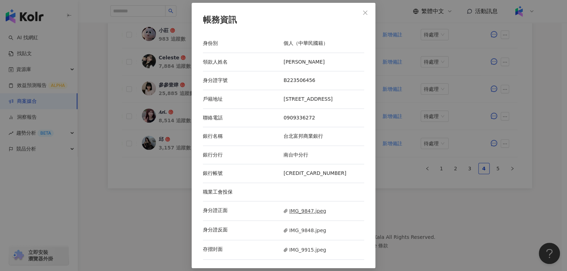
click at [298, 215] on span "IMG_9847.jpeg" at bounding box center [304, 211] width 42 height 8
click at [303, 234] on span "IMG_9848.jpeg" at bounding box center [304, 231] width 42 height 8
click at [292, 253] on span "IMG_9915.jpeg" at bounding box center [304, 250] width 42 height 8
click at [362, 10] on icon "close" at bounding box center [365, 13] width 6 height 6
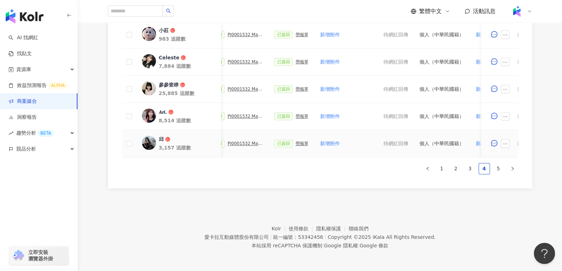
scroll to position [0, 216]
click at [300, 114] on div "勞報單" at bounding box center [301, 116] width 13 height 5
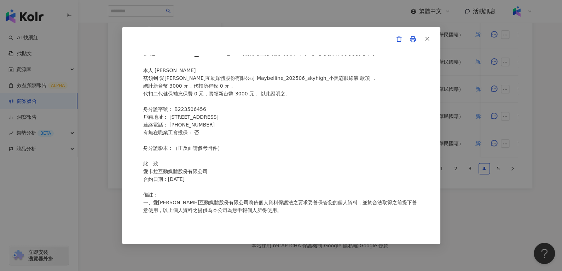
scroll to position [0, 0]
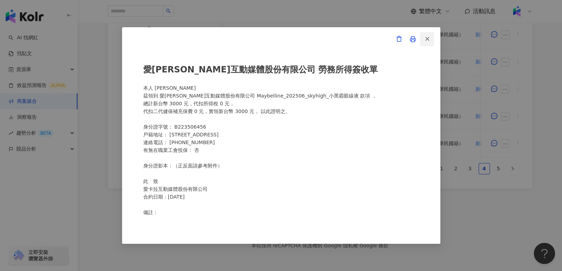
click at [429, 43] on button "button" at bounding box center [426, 39] width 14 height 14
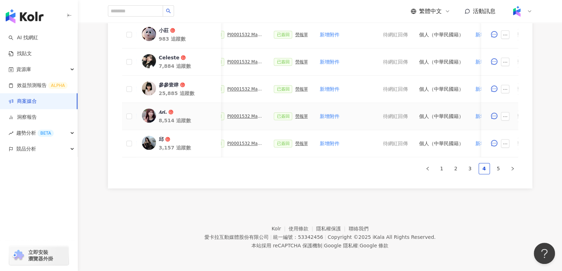
click at [235, 114] on div "PJ0001532 Maybelline_202506_skyhigh_小黑霸眼線液_萊雅合作備忘錄" at bounding box center [244, 116] width 35 height 5
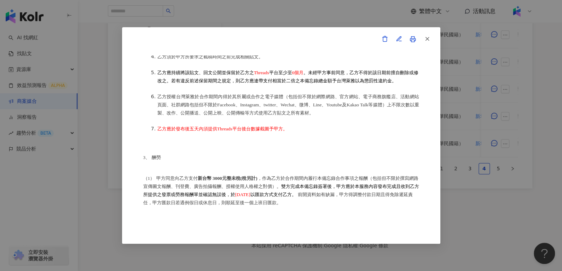
scroll to position [266, 0]
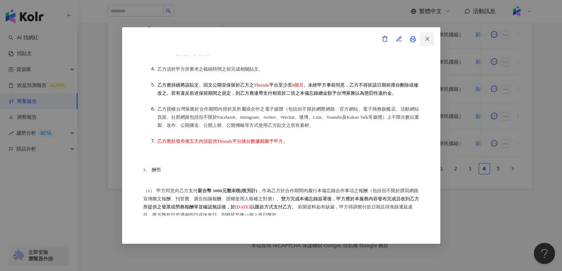
click at [432, 41] on button "button" at bounding box center [426, 39] width 14 height 14
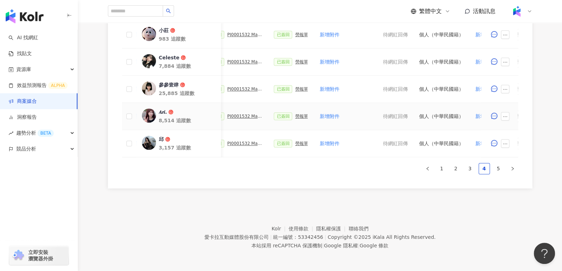
scroll to position [0, 308]
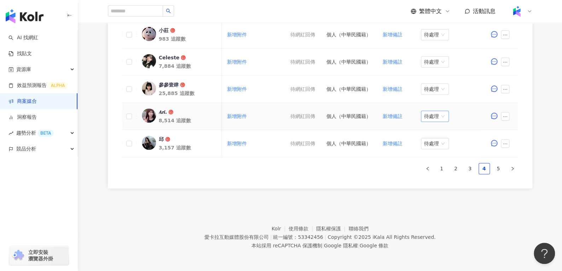
click at [427, 111] on span "待處理" at bounding box center [434, 116] width 22 height 11
click at [433, 139] on div "處理中" at bounding box center [431, 142] width 20 height 8
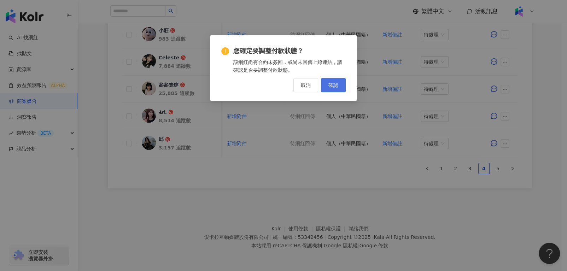
click at [322, 89] on button "確認" at bounding box center [333, 85] width 25 height 14
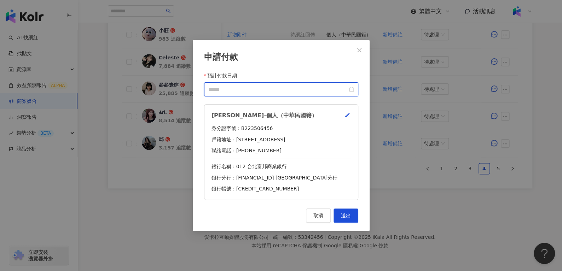
click at [345, 88] on input "預計付款日期" at bounding box center [277, 90] width 139 height 8
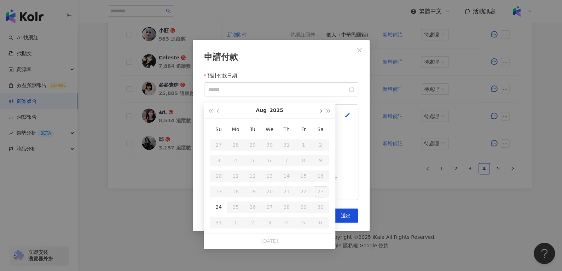
click at [321, 103] on button "button" at bounding box center [320, 110] width 8 height 16
type input "**********"
click at [269, 157] on div "10" at bounding box center [269, 160] width 11 height 11
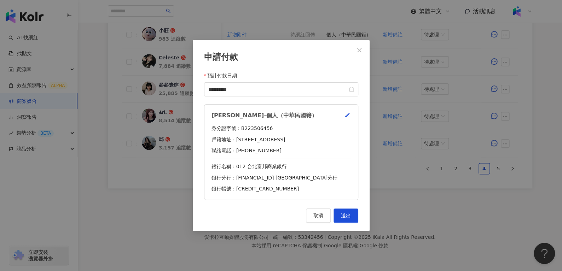
click at [348, 208] on div "**********" at bounding box center [281, 135] width 177 height 191
click at [348, 217] on span "送出" at bounding box center [346, 216] width 10 height 6
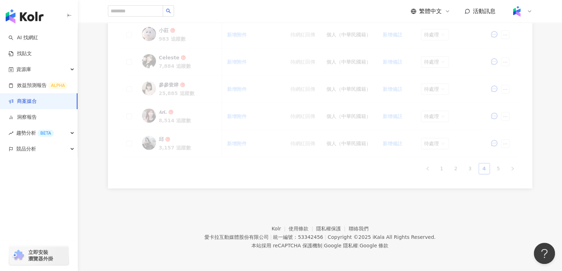
scroll to position [381, 0]
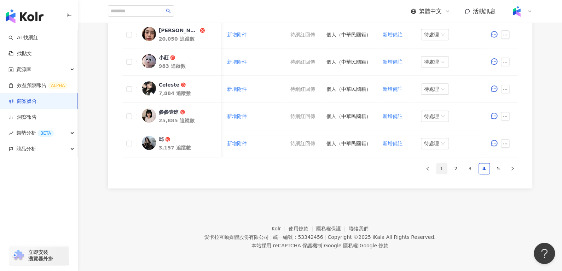
click at [442, 167] on link "1" at bounding box center [441, 168] width 11 height 11
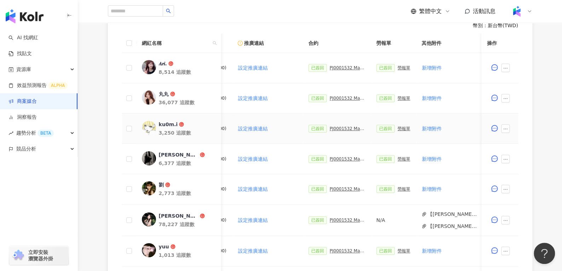
scroll to position [0, 110]
click at [346, 66] on div "PJ0001532 Maybelline_202506_skyhigh_小黑霸眼線液_萊雅合作備忘錄" at bounding box center [347, 67] width 35 height 5
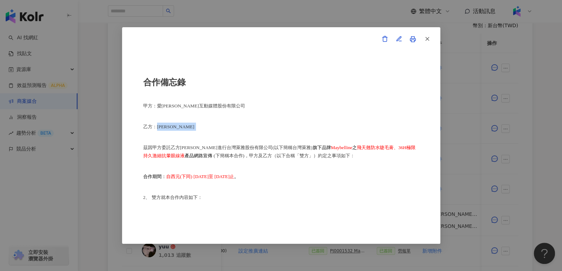
drag, startPoint x: 159, startPoint y: 126, endPoint x: 173, endPoint y: 126, distance: 14.1
click at [173, 126] on p "乙方：周冠旻" at bounding box center [281, 127] width 276 height 8
copy p "周冠旻"
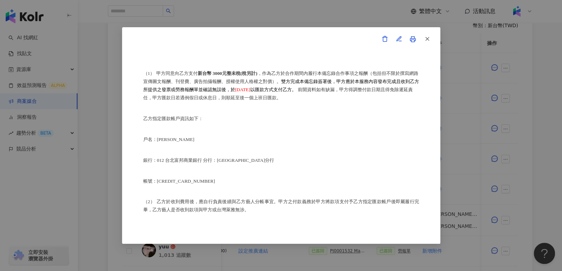
scroll to position [383, 0]
click at [426, 40] on icon "button" at bounding box center [427, 39] width 6 height 6
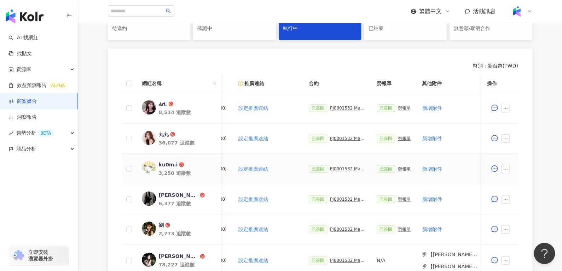
scroll to position [169, 0]
click at [217, 81] on span at bounding box center [214, 83] width 7 height 11
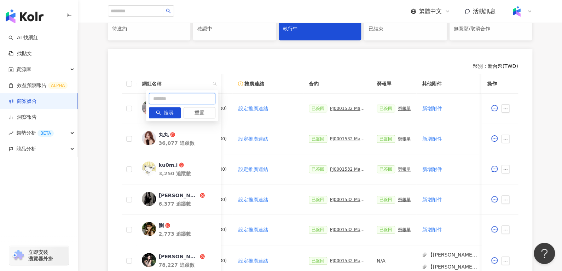
click at [209, 104] on input "text" at bounding box center [182, 98] width 66 height 11
paste input "****"
type input "****"
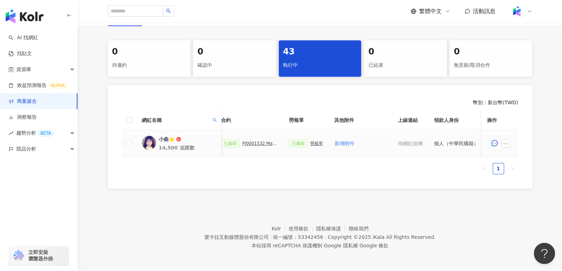
scroll to position [0, 196]
click at [317, 141] on div "勞報單" at bounding box center [318, 143] width 13 height 5
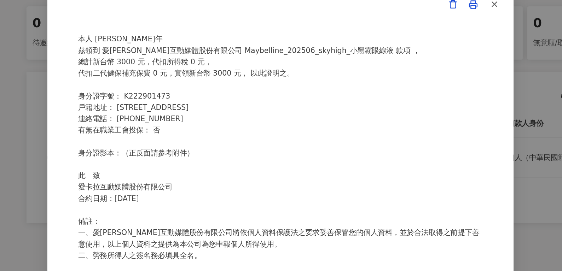
scroll to position [137, 0]
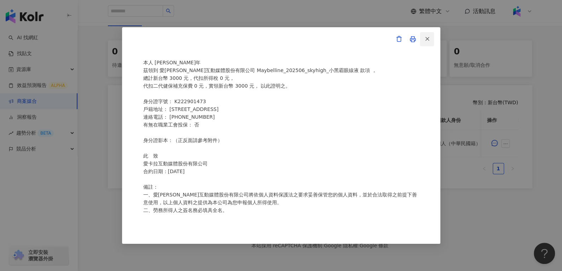
click at [425, 39] on icon "button" at bounding box center [427, 39] width 6 height 6
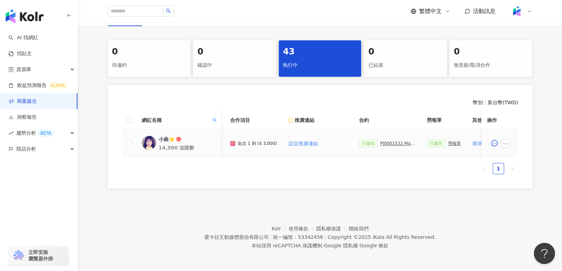
scroll to position [0, 60]
click at [389, 141] on div "PJ0001532 Maybelline_202506_skyhigh_小黑霸眼線液_萊雅合作備忘錄" at bounding box center [397, 143] width 35 height 5
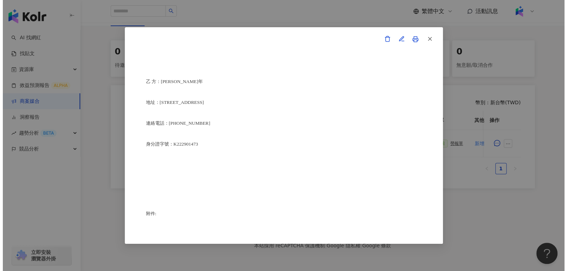
scroll to position [1808, 0]
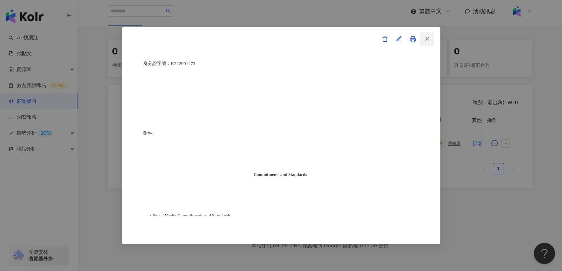
click at [427, 39] on icon "button" at bounding box center [427, 39] width 6 height 6
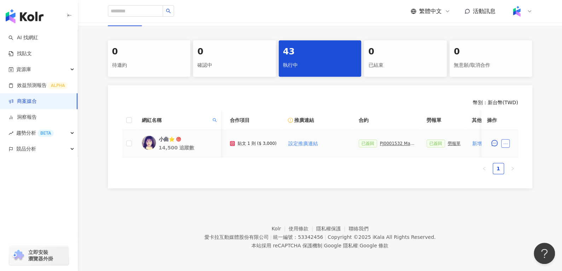
click at [503, 141] on icon "ellipsis" at bounding box center [505, 143] width 5 height 5
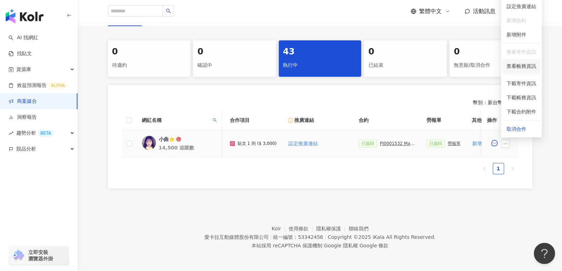
click at [527, 62] on span "查看帳務資訊" at bounding box center [521, 66] width 30 height 8
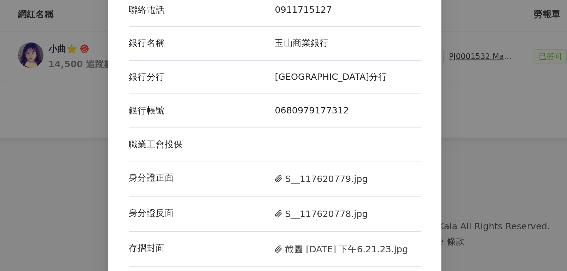
scroll to position [137, 0]
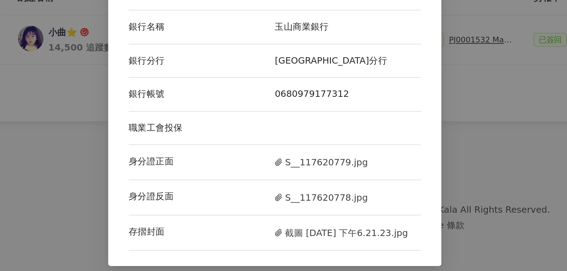
click at [312, 251] on span "截圖 2025-07-09 下午6.21.23.jpg" at bounding box center [320, 250] width 74 height 8
click at [304, 227] on span "S__117620778.jpg" at bounding box center [308, 231] width 51 height 8
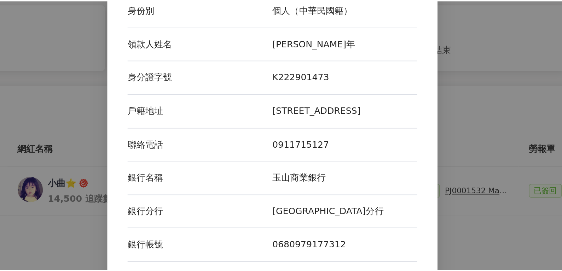
scroll to position [136, 0]
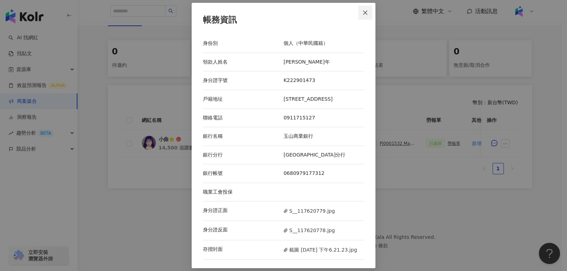
click at [368, 8] on button "Close" at bounding box center [365, 13] width 14 height 14
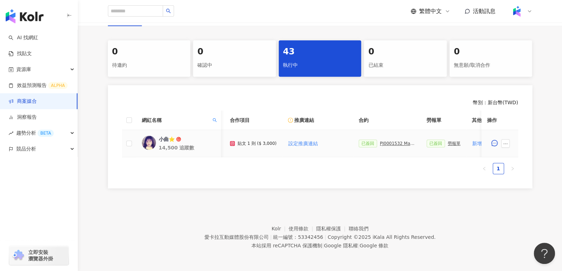
click at [380, 141] on div "PJ0001532 Maybelline_202506_skyhigh_小黑霸眼線液_萊雅合作備忘錄" at bounding box center [397, 143] width 35 height 5
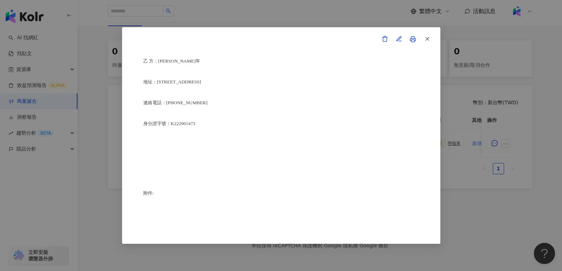
scroll to position [1789, 0]
click at [427, 39] on line "button" at bounding box center [426, 38] width 3 height 3
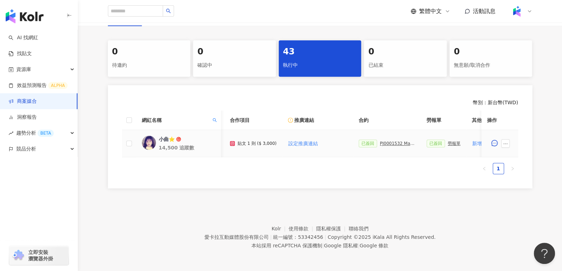
click at [447, 141] on div "勞報單" at bounding box center [453, 143] width 13 height 5
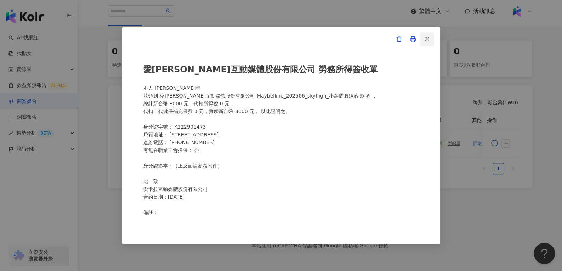
click at [426, 39] on line "button" at bounding box center [426, 38] width 3 height 3
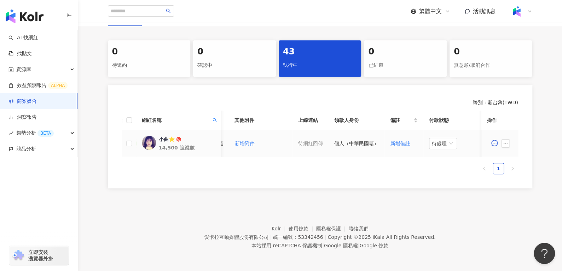
scroll to position [0, 299]
drag, startPoint x: 436, startPoint y: 139, endPoint x: 440, endPoint y: 164, distance: 24.6
click at [440, 139] on body "AI 找網紅 找貼文 資源庫 效益預測報告 ALPHA 商案媒合 洞察報告 趨勢分析 BETA 競品分析 立即安裝 瀏覽器外掛 繁體中文 活動訊息 活動列表 …" at bounding box center [281, 3] width 562 height 271
click at [440, 166] on div "處理中" at bounding box center [438, 170] width 20 height 8
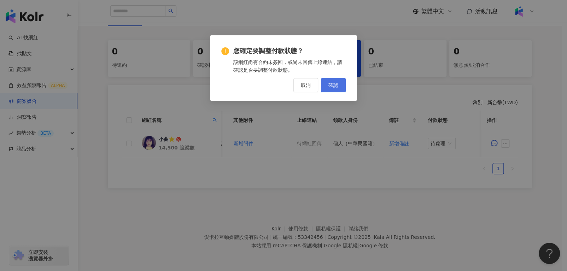
click at [334, 87] on span "確認" at bounding box center [333, 85] width 10 height 6
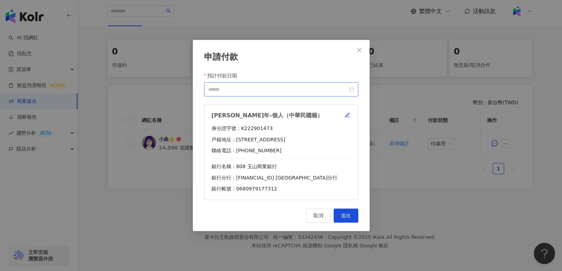
click at [350, 89] on div at bounding box center [281, 90] width 146 height 8
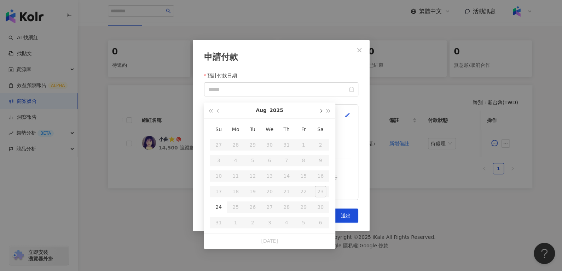
click at [317, 105] on button "button" at bounding box center [320, 110] width 8 height 16
type input "**********"
click at [270, 155] on div "10" at bounding box center [269, 160] width 11 height 11
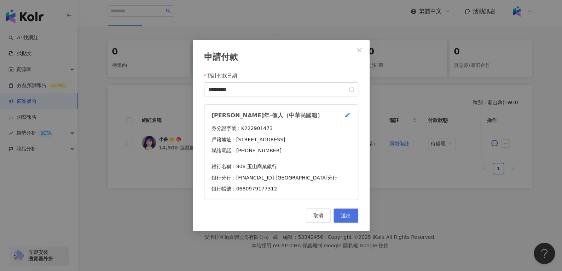
click at [357, 222] on button "送出" at bounding box center [345, 216] width 25 height 14
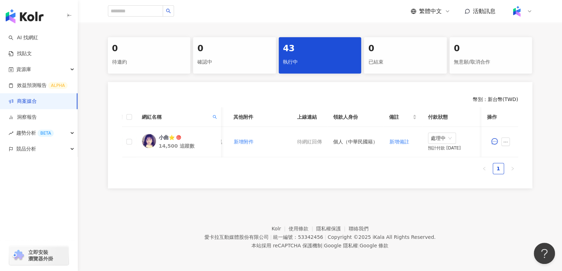
click at [357, 222] on footer "Kolr 使用條款 隱私權保護 聯絡我們 愛卡拉互動媒體股份有限公司 | 統一編號：53342456 | Copyright © 2025 iKala All…" at bounding box center [320, 232] width 484 height 78
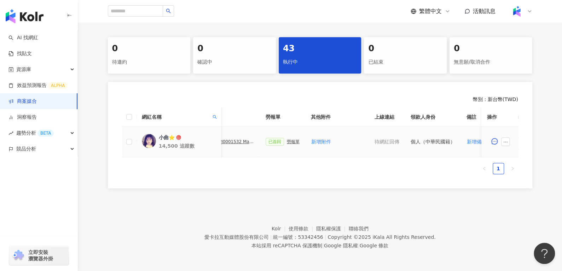
scroll to position [0, 204]
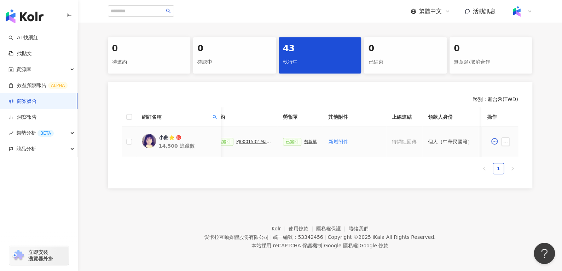
click at [245, 139] on div "PJ0001532 Maybelline_202506_skyhigh_小黑霸眼線液_萊雅合作備忘錄" at bounding box center [253, 141] width 35 height 5
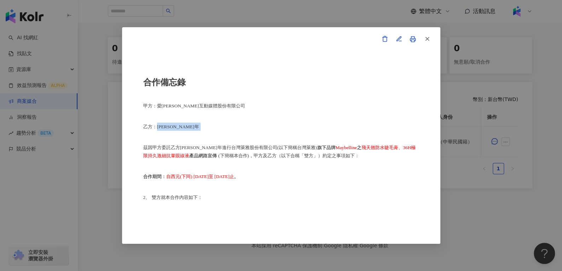
drag, startPoint x: 157, startPoint y: 128, endPoint x: 182, endPoint y: 125, distance: 25.2
click at [182, 125] on p "乙方：曲怡年" at bounding box center [281, 127] width 276 height 8
copy p "曲怡年"
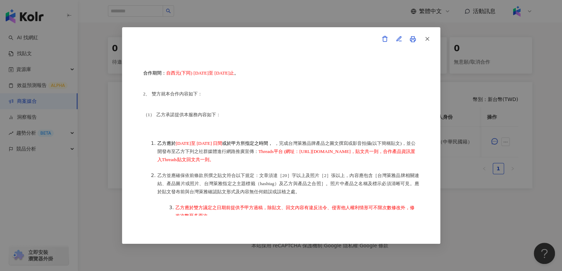
scroll to position [107, 0]
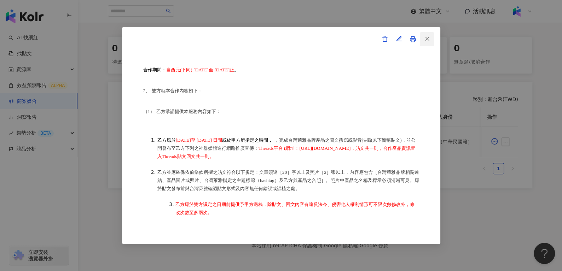
click at [430, 36] on button "button" at bounding box center [426, 39] width 14 height 14
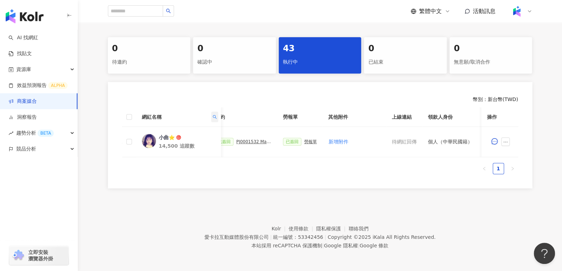
click at [215, 114] on span at bounding box center [214, 117] width 7 height 11
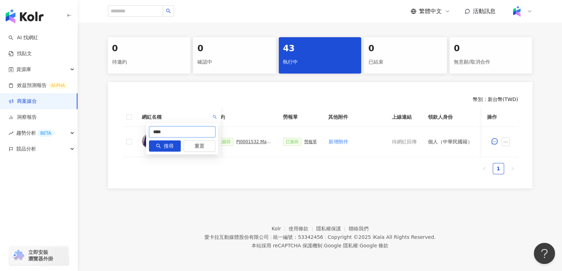
drag, startPoint x: 184, startPoint y: 129, endPoint x: 125, endPoint y: 128, distance: 58.3
click at [131, 128] on body "AI 找網紅 找貼文 資源庫 效益預測報告 ALPHA 商案媒合 洞察報告 趨勢分析 BETA 競品分析 立即安裝 瀏覽器外掛 繁體中文 活動訊息 活動列表 …" at bounding box center [281, 0] width 562 height 271
paste input "text"
type input "***"
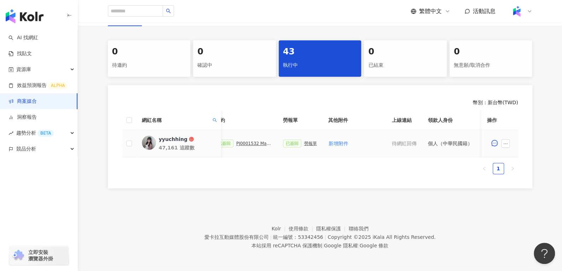
scroll to position [0, 171]
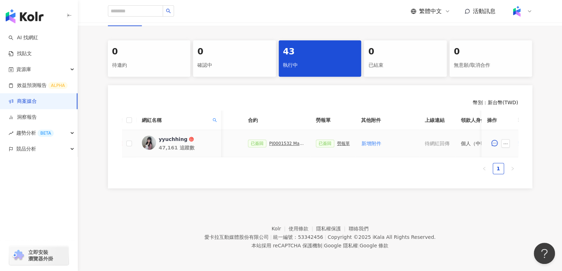
click at [165, 136] on div "yyuchhing" at bounding box center [172, 139] width 29 height 7
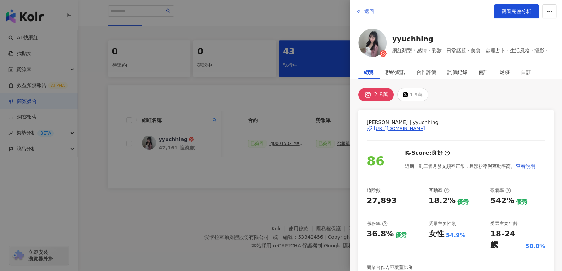
click at [370, 8] on span "返回" at bounding box center [369, 11] width 10 height 6
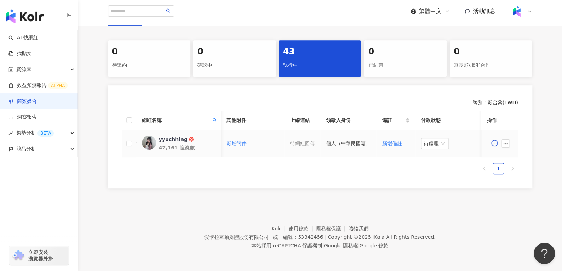
scroll to position [0, 224]
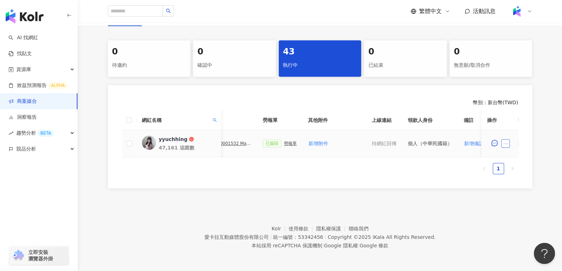
click at [505, 141] on icon "ellipsis" at bounding box center [505, 143] width 5 height 5
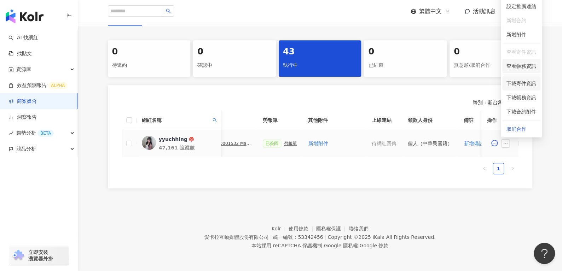
click at [522, 68] on ul "設定合作條件 設定推廣連結 新增合約 新增附件 查看寄件資訊 查看帳務資訊 下載寄件資訊 下載帳務資訊 下載合約附件 取消合作" at bounding box center [520, 61] width 41 height 154
click at [516, 64] on span "查看帳務資訊" at bounding box center [521, 66] width 30 height 8
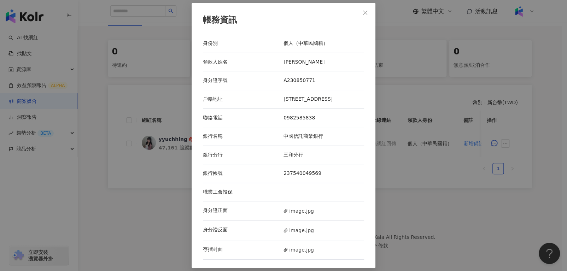
click at [300, 219] on div "身分證正面 image.jpg" at bounding box center [283, 210] width 161 height 19
click at [299, 215] on span "image.jpg" at bounding box center [298, 211] width 30 height 8
click at [296, 233] on span "image.jpg" at bounding box center [298, 231] width 30 height 8
click at [286, 251] on span "image.jpg" at bounding box center [298, 250] width 30 height 8
click at [357, 19] on div "帳務資訊" at bounding box center [283, 20] width 161 height 12
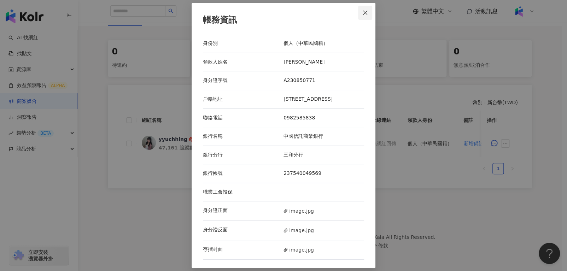
click at [362, 15] on button "Close" at bounding box center [365, 13] width 14 height 14
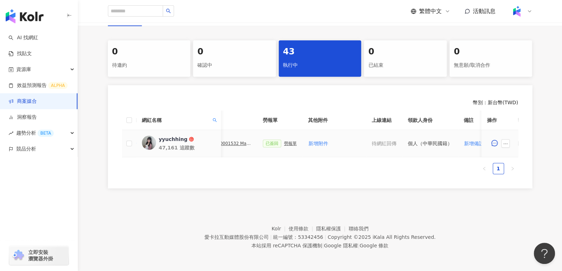
click at [289, 141] on div "勞報單" at bounding box center [290, 143] width 13 height 5
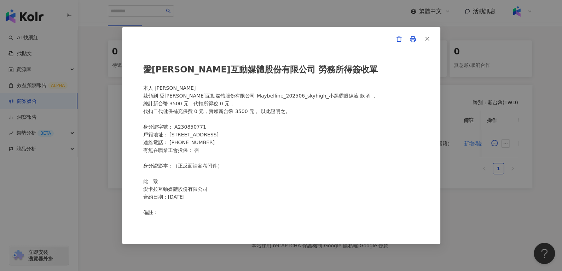
scroll to position [0, 0]
click at [431, 33] on button "button" at bounding box center [426, 39] width 14 height 14
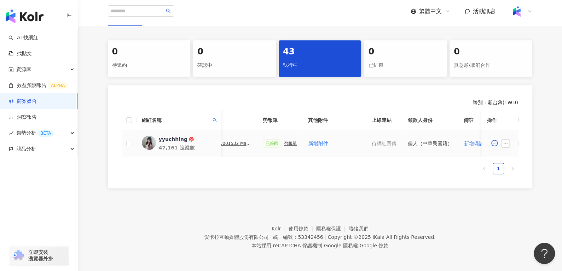
click at [227, 141] on div "PJ0001532 Maybelline_202506_skyhigh_小黑霸眼線液_萊雅合作備忘錄" at bounding box center [233, 143] width 35 height 5
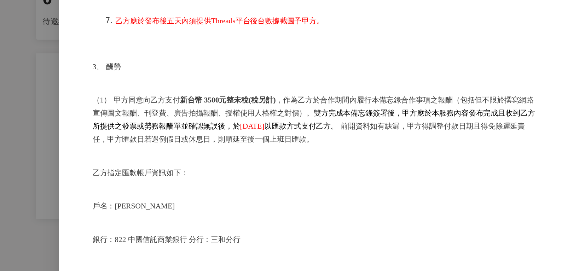
scroll to position [363, 0]
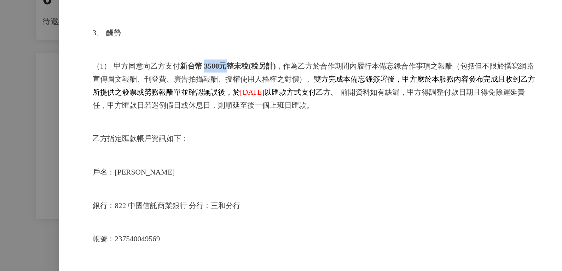
drag, startPoint x: 214, startPoint y: 113, endPoint x: 230, endPoint y: 113, distance: 16.3
click at [230, 96] on strong "新台幣 3500元整未稅(稅另計)" at bounding box center [228, 92] width 60 height 5
click at [280, 104] on span "甲方同意向乙方支付 新台幣 3500元整未稅(稅另計) ，作為乙方於合作期間內履行本備忘錄合作事項之報酬（包括但不限於撰寫網路宣傳圖文報酬、刊登費、廣告拍攝報…" at bounding box center [280, 96] width 275 height 13
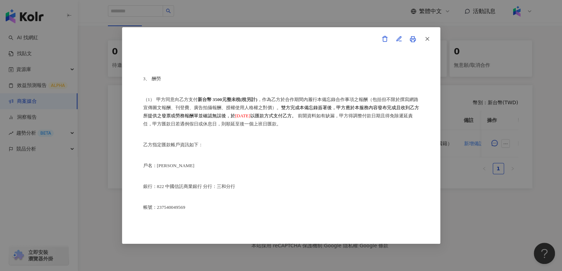
scroll to position [348, 0]
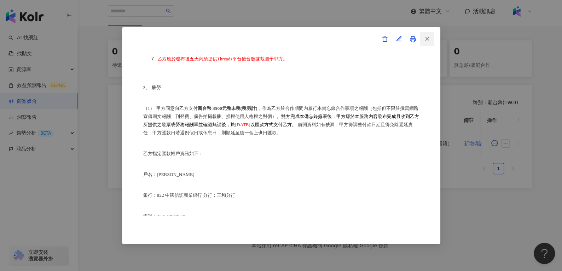
click at [425, 35] on span "button" at bounding box center [427, 38] width 6 height 7
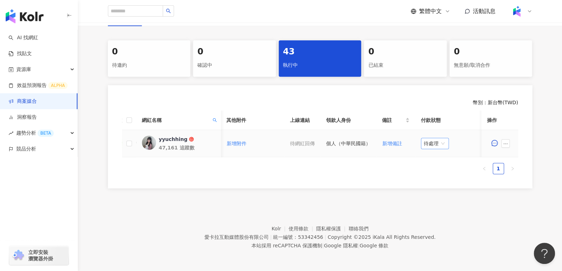
scroll to position [0, 305]
click at [431, 142] on span "待處理" at bounding box center [435, 143] width 22 height 11
click at [431, 169] on div "處理中" at bounding box center [431, 170] width 28 height 12
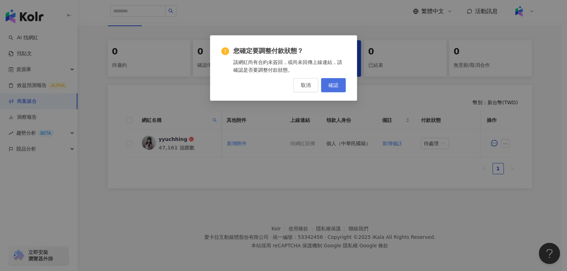
click at [328, 80] on button "確認" at bounding box center [333, 85] width 25 height 14
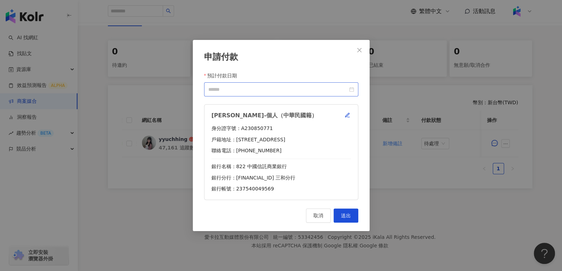
click at [353, 86] on div at bounding box center [281, 90] width 146 height 8
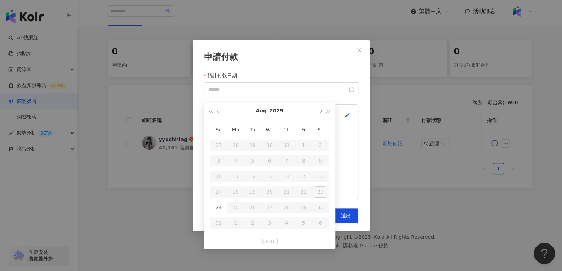
click at [321, 110] on span "button" at bounding box center [320, 112] width 4 height 4
type input "**********"
click at [264, 157] on div "10" at bounding box center [269, 160] width 11 height 11
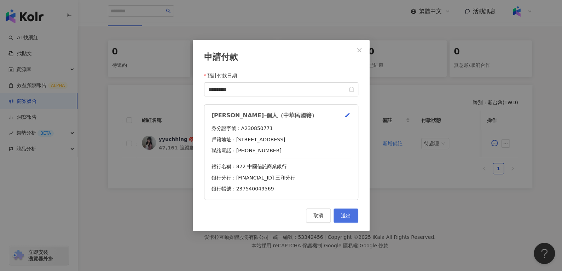
click at [336, 210] on button "送出" at bounding box center [345, 216] width 25 height 14
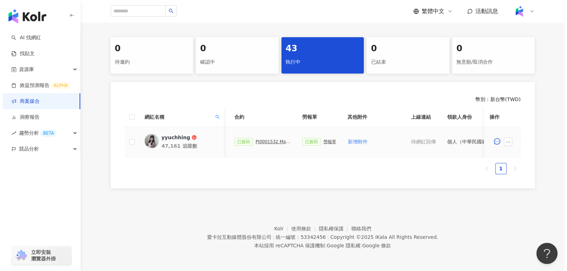
scroll to position [0, 187]
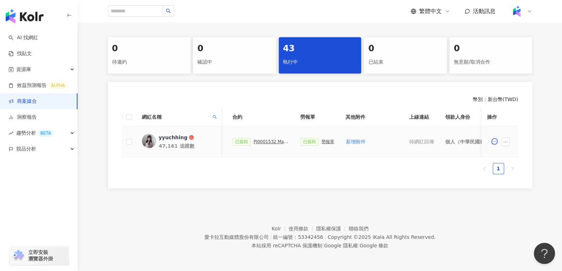
click at [266, 142] on div "PJ0001532 Maybelline_202506_skyhigh_小黑霸眼線液_萊雅合作備忘錄" at bounding box center [270, 141] width 35 height 5
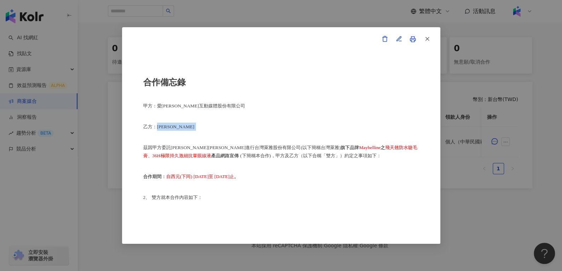
drag, startPoint x: 158, startPoint y: 129, endPoint x: 182, endPoint y: 128, distance: 24.1
click at [182, 128] on p "乙方：翁于晴" at bounding box center [281, 127] width 276 height 8
copy p "翁于晴"
click at [424, 42] on span "button" at bounding box center [427, 38] width 6 height 7
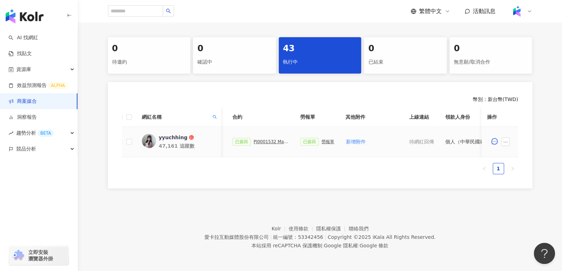
click at [165, 134] on div "yyuchhing" at bounding box center [172, 137] width 29 height 7
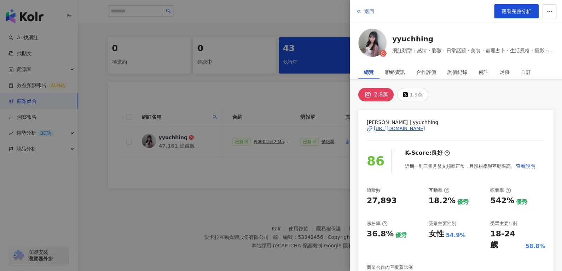
click at [367, 12] on span "返回" at bounding box center [369, 11] width 10 height 6
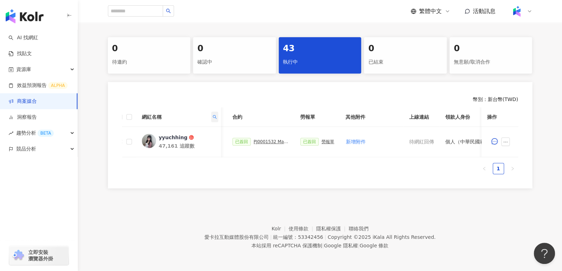
click at [216, 117] on icon "search" at bounding box center [214, 117] width 4 height 4
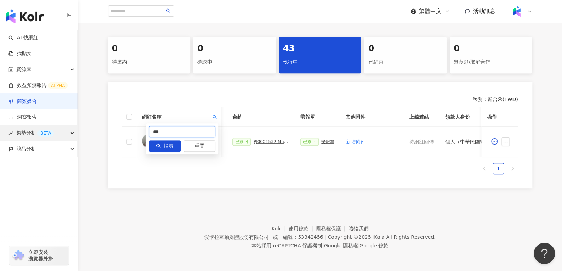
drag, startPoint x: 191, startPoint y: 133, endPoint x: 65, endPoint y: 137, distance: 125.9
click at [65, 136] on body "AI 找網紅 找貼文 資源庫 效益預測報告 ALPHA 商案媒合 洞察報告 趨勢分析 BETA 競品分析 立即安裝 瀏覽器外掛 繁體中文 活動訊息 活動列表 …" at bounding box center [281, 0] width 562 height 271
paste input "text"
type input "**"
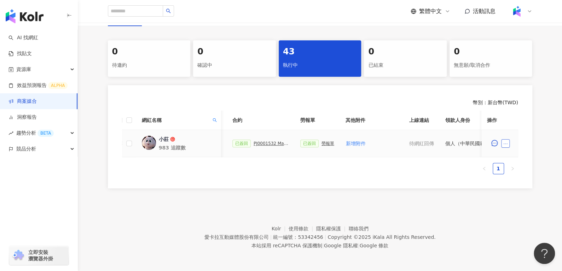
click at [506, 141] on icon "ellipsis" at bounding box center [505, 143] width 5 height 5
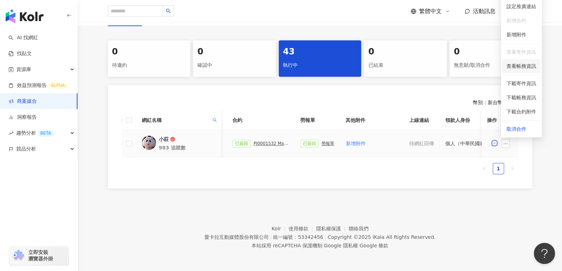
click at [511, 59] on li "查看帳務資訊" at bounding box center [521, 66] width 38 height 14
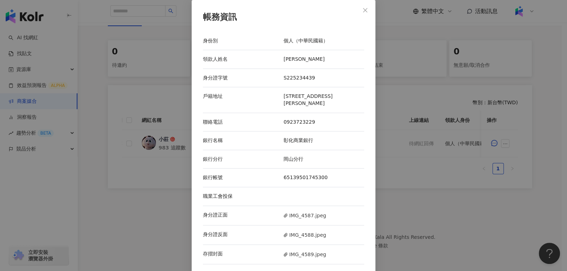
click at [306, 215] on div "身分證正面 IMG_4587.jpeg" at bounding box center [283, 215] width 161 height 19
click at [307, 212] on span "IMG_4587.jpeg" at bounding box center [304, 216] width 42 height 8
click at [314, 231] on span "IMG_4588.jpeg" at bounding box center [304, 235] width 42 height 8
click at [305, 251] on span "IMG_4589.jpeg" at bounding box center [304, 255] width 42 height 8
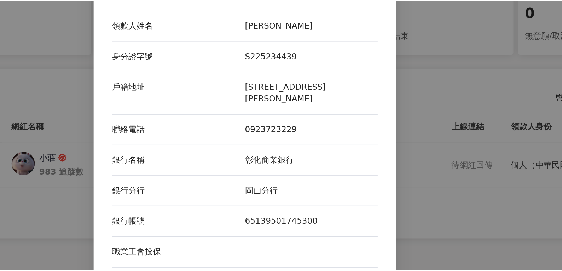
scroll to position [137, 0]
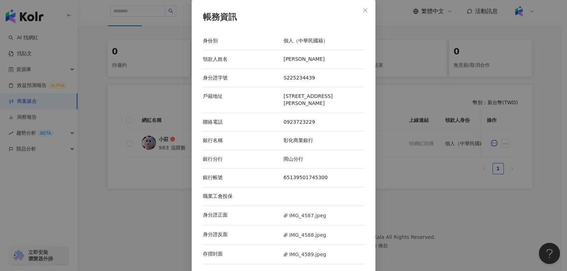
click at [356, 16] on div "帳務資訊" at bounding box center [283, 17] width 161 height 12
click at [369, 13] on span "Close" at bounding box center [365, 10] width 14 height 6
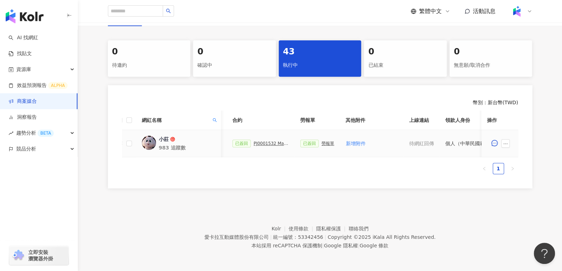
click at [323, 141] on div "勞報單" at bounding box center [327, 143] width 13 height 5
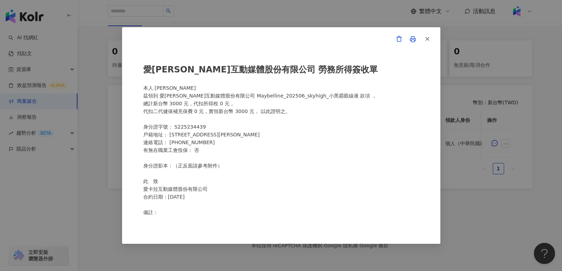
scroll to position [123, 0]
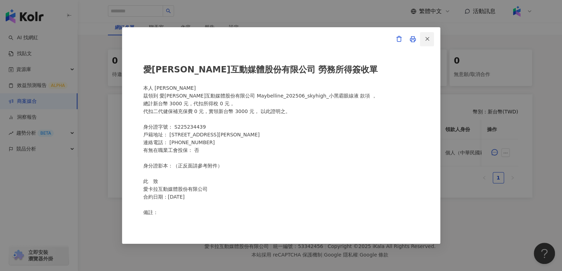
click at [428, 42] on span "button" at bounding box center [427, 38] width 6 height 7
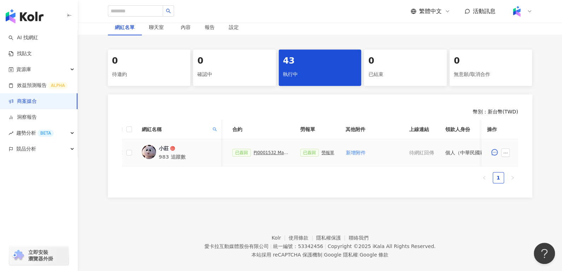
click at [265, 151] on div "PJ0001532 Maybelline_202506_skyhigh_小黑霸眼線液_萊雅合作備忘錄" at bounding box center [270, 152] width 35 height 5
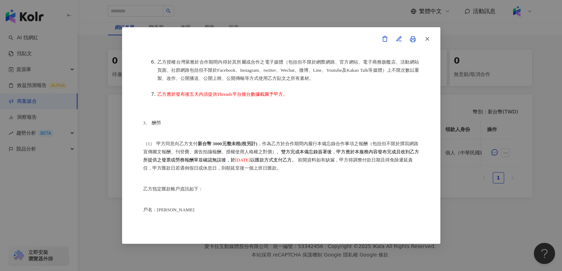
scroll to position [312, 0]
click at [430, 37] on button "button" at bounding box center [426, 39] width 14 height 14
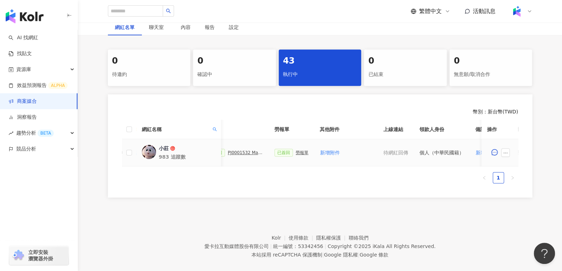
scroll to position [0, 306]
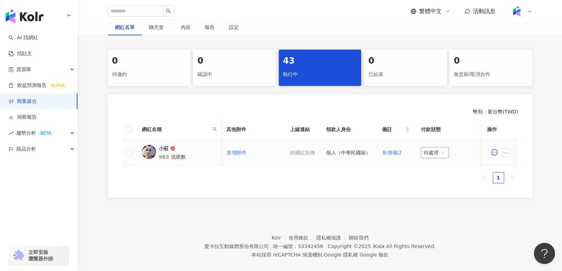
click at [427, 155] on span "待處理" at bounding box center [434, 152] width 22 height 11
click at [433, 176] on div "處理中" at bounding box center [431, 179] width 20 height 8
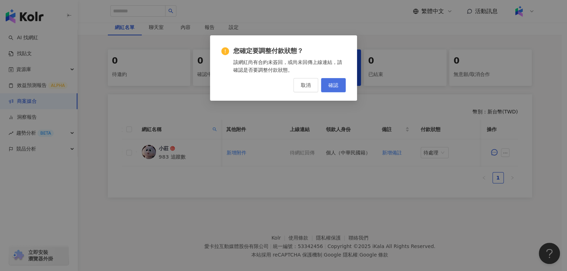
click at [333, 83] on span "確認" at bounding box center [333, 85] width 10 height 6
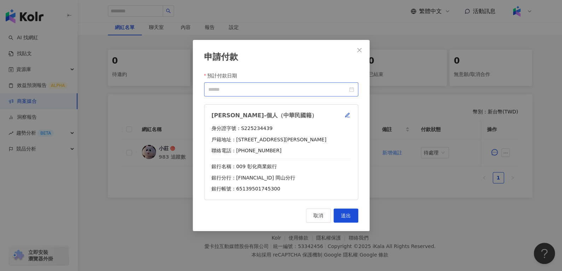
click at [349, 84] on div at bounding box center [281, 89] width 154 height 14
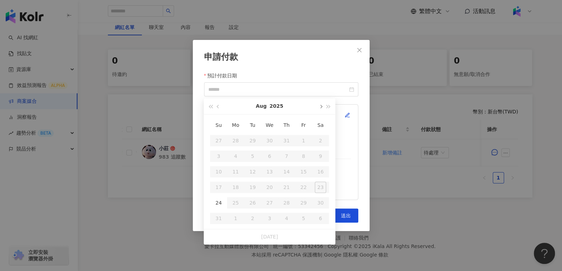
click at [319, 108] on span "button" at bounding box center [320, 107] width 4 height 4
type input "**********"
click at [271, 159] on div "10" at bounding box center [269, 156] width 11 height 11
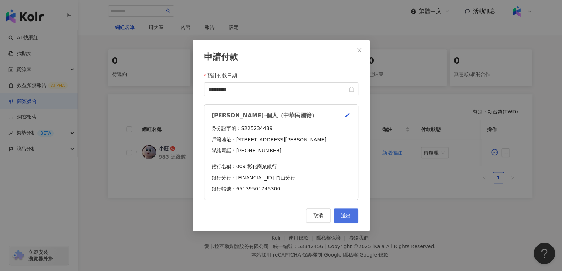
click at [349, 217] on span "送出" at bounding box center [346, 216] width 10 height 6
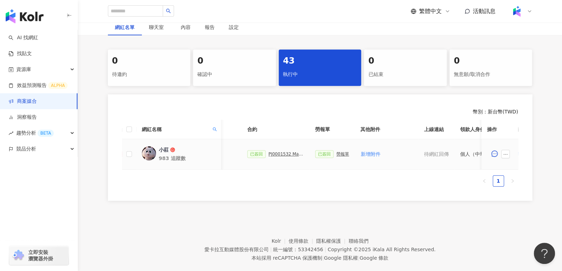
scroll to position [0, 172]
click at [271, 157] on div "已簽回 PJ0001532 Maybelline_202506_skyhigh_小黑霸眼線液_萊雅合作備忘錄" at bounding box center [275, 154] width 57 height 8
click at [262, 151] on div "已簽回 PJ0001532 Maybelline_202506_skyhigh_小黑霸眼線液_萊雅合作備忘錄" at bounding box center [275, 154] width 57 height 8
click at [271, 152] on div "PJ0001532 Maybelline_202506_skyhigh_小黑霸眼線液_萊雅合作備忘錄" at bounding box center [285, 154] width 35 height 5
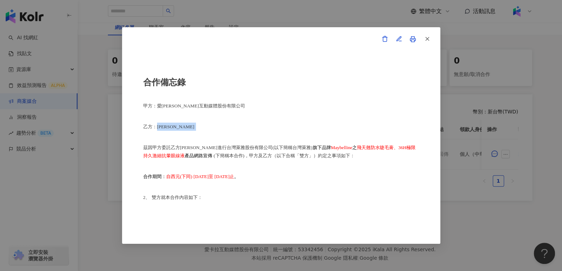
drag, startPoint x: 156, startPoint y: 128, endPoint x: 198, endPoint y: 128, distance: 41.7
click at [198, 128] on p "乙方：莊雅雯" at bounding box center [281, 127] width 276 height 8
copy p "莊雅雯"
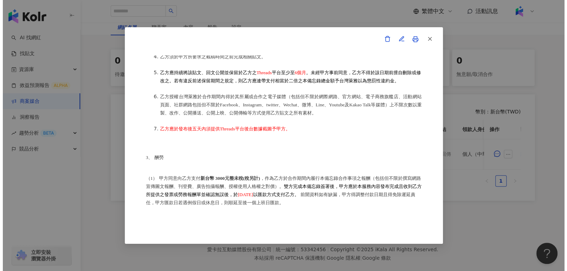
scroll to position [331, 0]
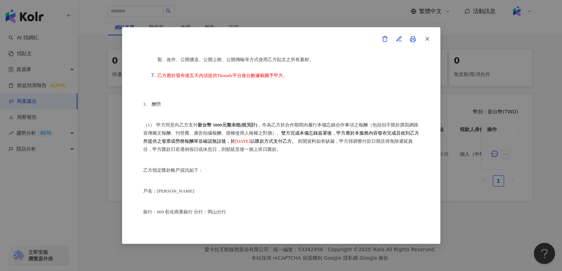
click at [430, 41] on button "button" at bounding box center [426, 39] width 14 height 14
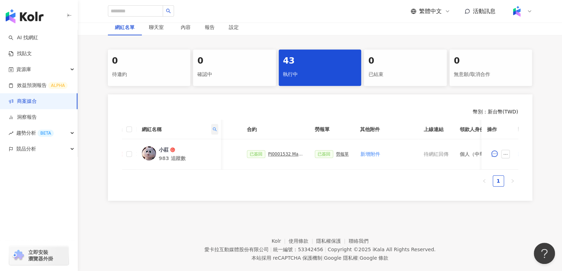
click at [214, 133] on span at bounding box center [214, 129] width 7 height 11
click at [196, 144] on input "**" at bounding box center [182, 144] width 66 height 11
type input "*"
paste input "*******"
type input "*******"
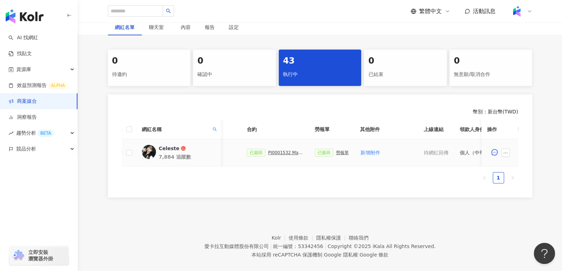
click at [336, 151] on div "勞報單" at bounding box center [342, 152] width 13 height 5
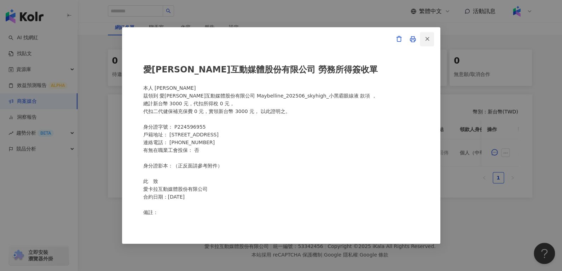
click at [430, 39] on button "button" at bounding box center [426, 39] width 14 height 14
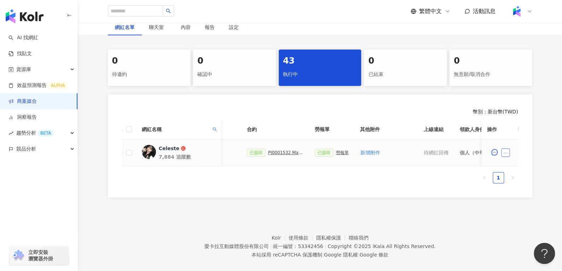
click at [505, 153] on icon "ellipsis" at bounding box center [505, 153] width 5 height 5
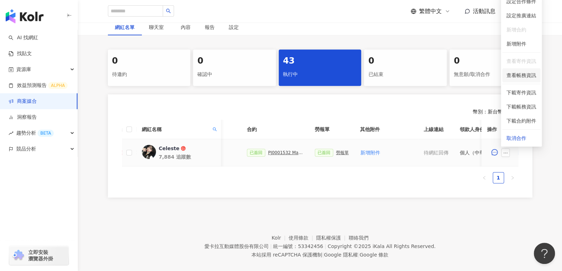
click at [523, 72] on span "查看帳務資訊" at bounding box center [521, 75] width 30 height 8
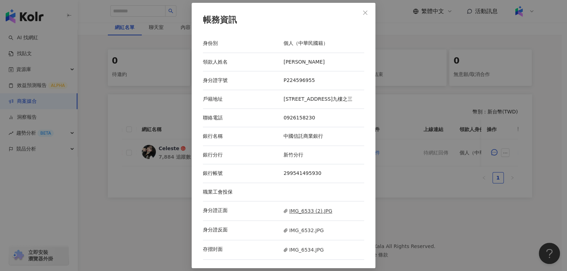
click at [301, 215] on span "IMG_6533 (2).JPG" at bounding box center [307, 211] width 49 height 8
click at [303, 232] on span "IMG_6532.JPG" at bounding box center [303, 231] width 40 height 8
click at [302, 253] on span "IMG_6534.JPG" at bounding box center [303, 250] width 40 height 8
drag, startPoint x: 290, startPoint y: 80, endPoint x: 304, endPoint y: 79, distance: 14.5
click at [304, 79] on div "P224596955" at bounding box center [323, 80] width 81 height 7
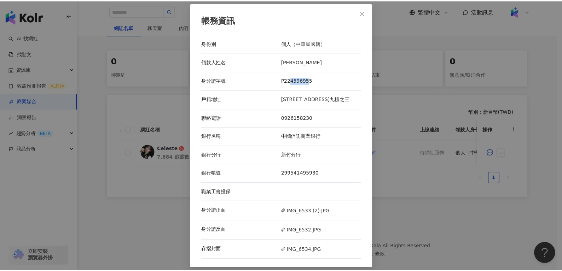
scroll to position [0, 0]
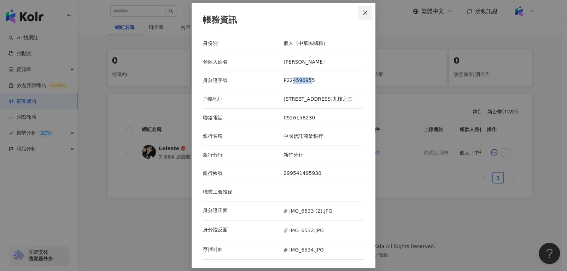
click at [368, 15] on button "Close" at bounding box center [365, 13] width 14 height 14
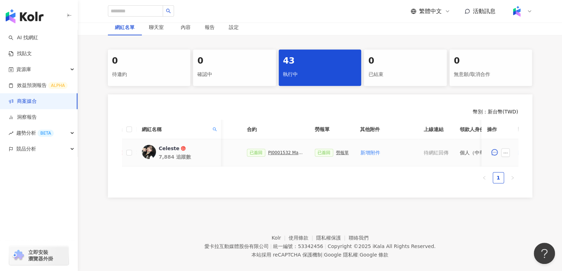
click at [337, 155] on div "已簽回 勞報單" at bounding box center [332, 153] width 34 height 8
click at [338, 155] on div "已簽回 勞報單" at bounding box center [332, 153] width 34 height 8
click at [340, 151] on div "勞報單" at bounding box center [342, 152] width 13 height 5
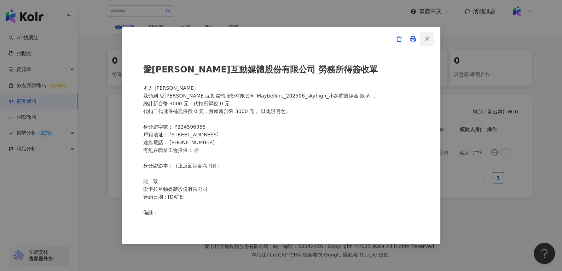
click at [427, 36] on icon "button" at bounding box center [427, 39] width 6 height 6
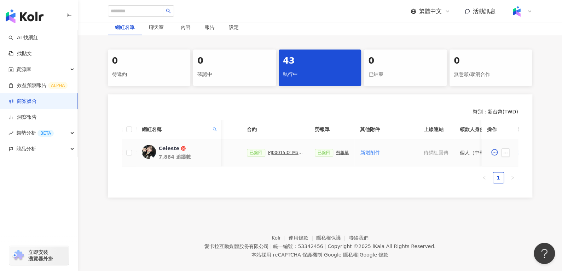
click at [271, 153] on div "PJ0001532 Maybelline_202506_skyhigh_小黑霸眼線液_萊雅合作備忘錄" at bounding box center [285, 152] width 35 height 5
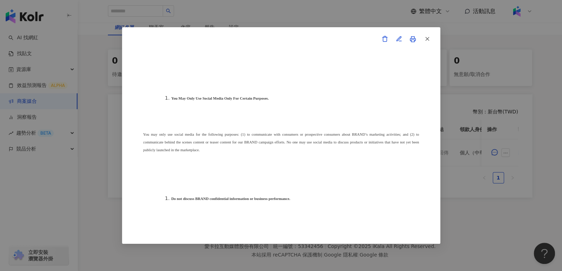
scroll to position [2022, 0]
click at [433, 40] on button "button" at bounding box center [426, 39] width 14 height 14
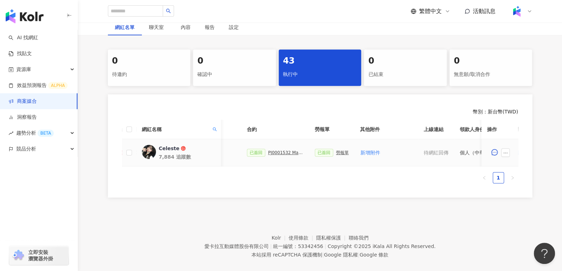
scroll to position [0, 306]
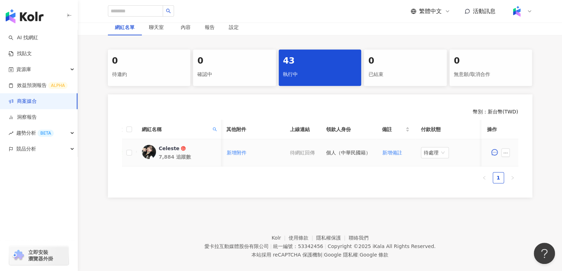
click at [423, 158] on td "待處理" at bounding box center [450, 152] width 71 height 27
click at [439, 151] on span "待處理" at bounding box center [434, 152] width 22 height 11
click at [432, 181] on div "處理中" at bounding box center [431, 179] width 20 height 8
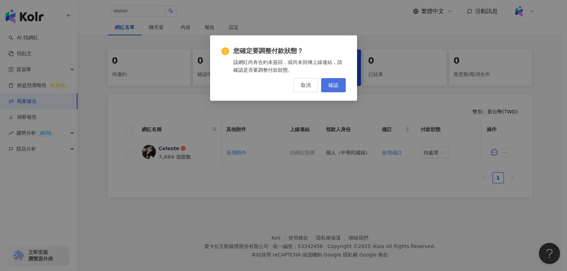
click at [334, 86] on span "確認" at bounding box center [333, 85] width 10 height 6
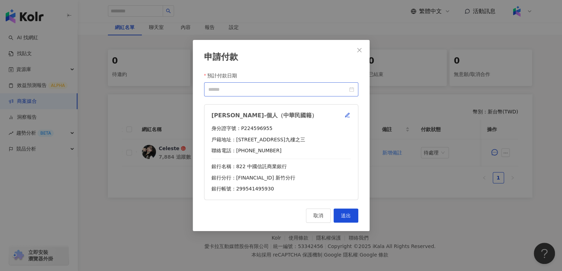
click at [353, 92] on div at bounding box center [281, 90] width 146 height 8
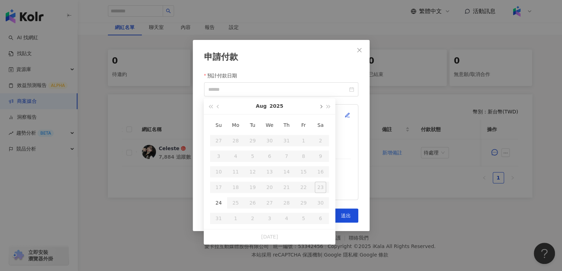
click at [321, 108] on button "button" at bounding box center [320, 106] width 8 height 16
type input "**********"
click at [272, 158] on div "10" at bounding box center [269, 156] width 11 height 11
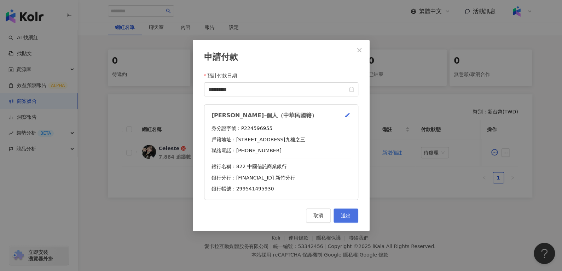
click at [348, 217] on span "送出" at bounding box center [346, 216] width 10 height 6
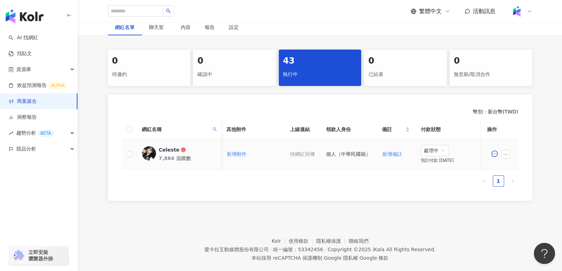
scroll to position [0, 198]
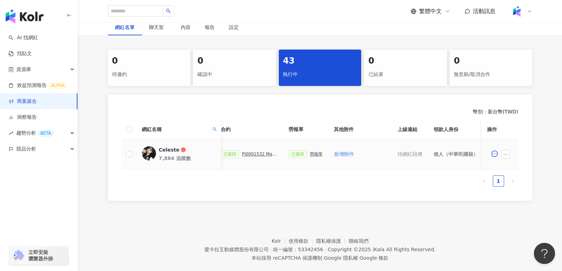
click at [252, 152] on div "PJ0001532 Maybelline_202506_skyhigh_小黑霸眼線液_萊雅合作備忘錄" at bounding box center [259, 154] width 35 height 5
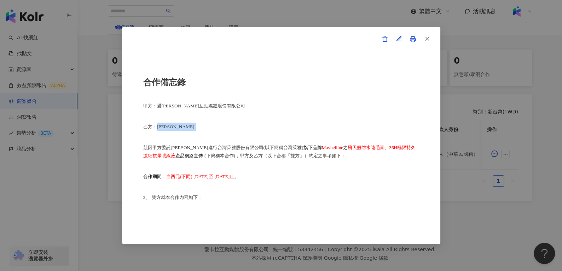
drag, startPoint x: 157, startPoint y: 129, endPoint x: 173, endPoint y: 128, distance: 16.3
click at [173, 128] on p "乙方：孫薇" at bounding box center [281, 127] width 276 height 8
copy p "孫薇"
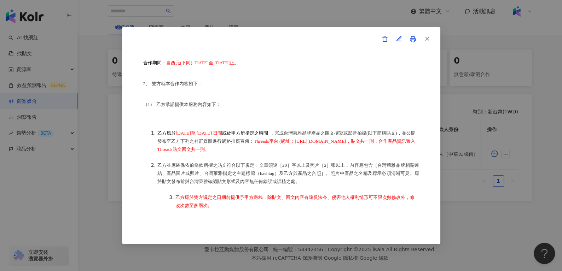
scroll to position [53, 0]
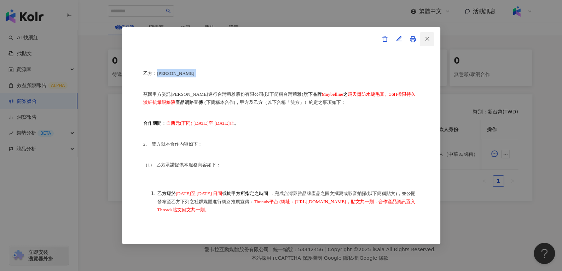
click at [422, 42] on button "button" at bounding box center [426, 39] width 14 height 14
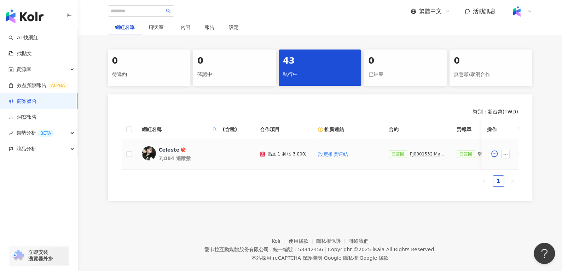
scroll to position [0, 0]
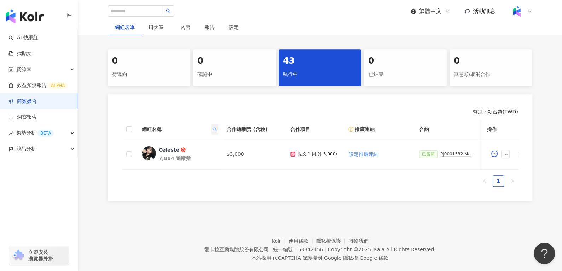
click at [214, 128] on icon "search" at bounding box center [214, 129] width 4 height 4
drag, startPoint x: 189, startPoint y: 145, endPoint x: 84, endPoint y: 154, distance: 105.4
click at [87, 148] on body "AI 找網紅 找貼文 資源庫 效益預測報告 ALPHA 商案媒合 洞察報告 趨勢分析 BETA 競品分析 立即安裝 瀏覽器外掛 繁體中文 活動訊息 活動列表 …" at bounding box center [281, 12] width 562 height 271
paste input "text"
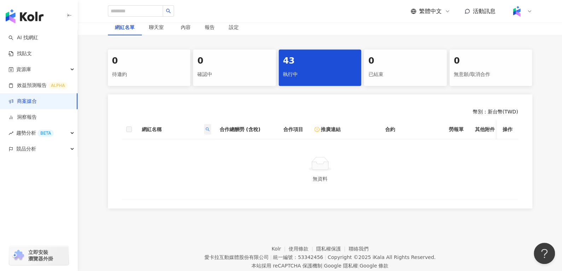
click at [205, 131] on span at bounding box center [207, 129] width 7 height 11
click at [189, 138] on div "*** 搜尋 重置" at bounding box center [175, 151] width 72 height 31
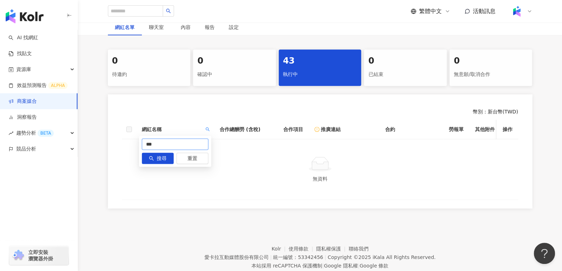
click at [188, 146] on input "***" at bounding box center [175, 144] width 66 height 11
paste input "****"
click at [188, 146] on input "*******" at bounding box center [175, 144] width 66 height 11
type input "*******"
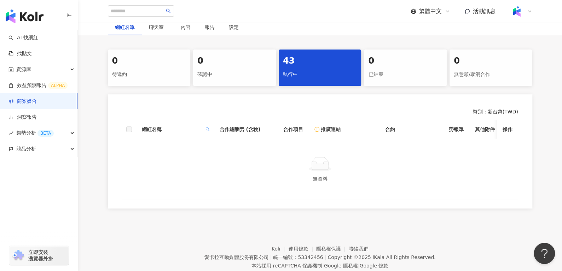
scroll to position [97, 0]
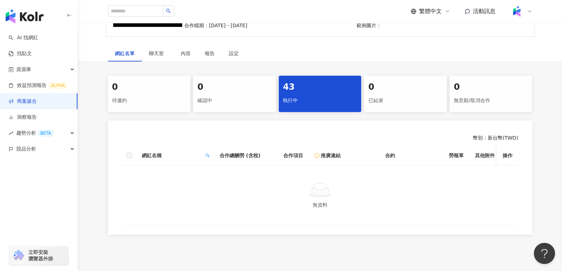
click at [202, 155] on div "網紅名稱" at bounding box center [175, 156] width 66 height 8
click at [207, 156] on span at bounding box center [207, 155] width 7 height 11
click at [202, 177] on div "******* 搜尋 重置" at bounding box center [175, 177] width 72 height 31
click at [197, 182] on button "重置" at bounding box center [192, 184] width 32 height 11
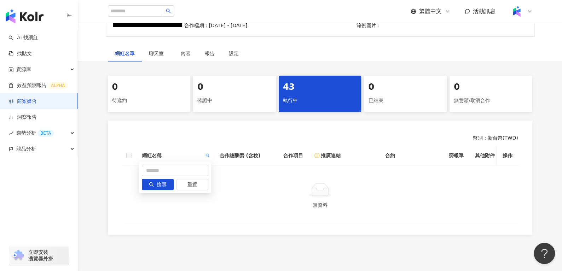
click at [154, 180] on button "搜尋" at bounding box center [158, 184] width 32 height 11
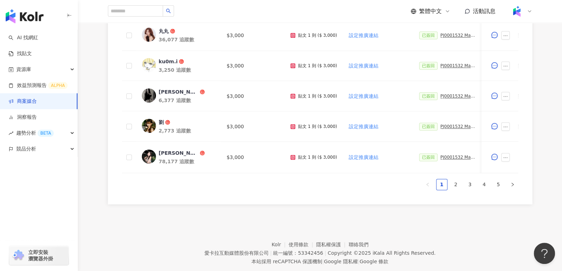
scroll to position [413, 0]
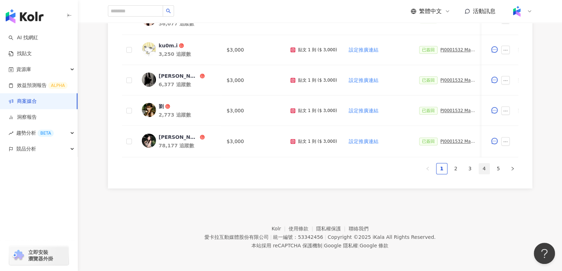
click at [484, 169] on link "4" at bounding box center [483, 168] width 11 height 11
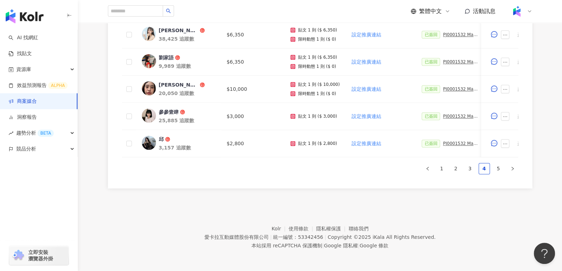
scroll to position [380, 0]
click at [171, 108] on div "參參壹肆" at bounding box center [169, 111] width 20 height 7
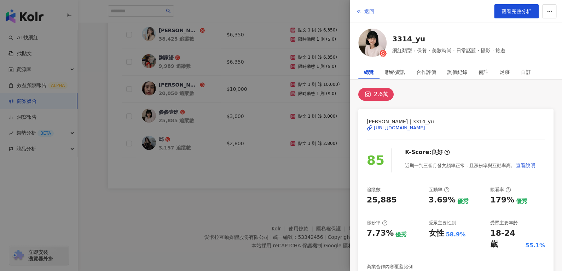
click at [371, 8] on span "返回" at bounding box center [369, 11] width 10 height 6
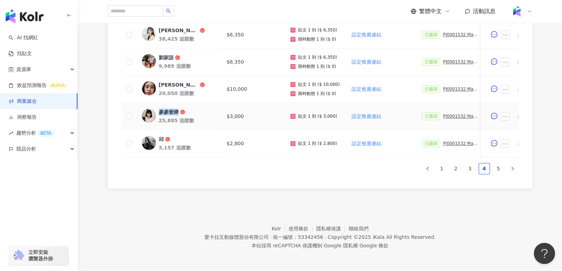
drag, startPoint x: 196, startPoint y: 108, endPoint x: 160, endPoint y: 108, distance: 36.0
click at [160, 108] on span "參參壹肆" at bounding box center [182, 111] width 46 height 7
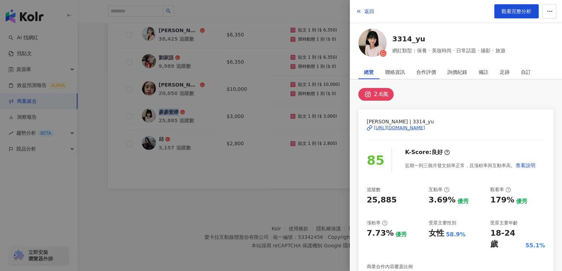
copy span "參參壹肆"
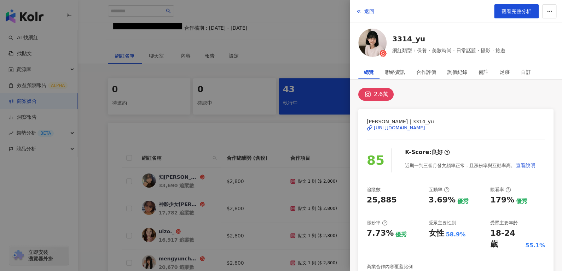
scroll to position [0, 0]
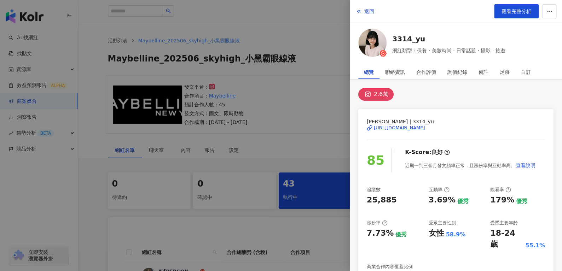
click at [175, 157] on div at bounding box center [281, 135] width 562 height 271
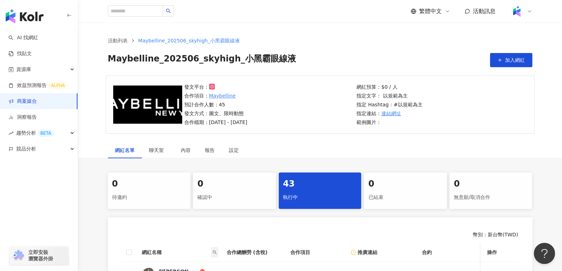
click at [213, 253] on icon "search" at bounding box center [214, 252] width 4 height 4
click at [190, 227] on input "text" at bounding box center [182, 222] width 66 height 11
paste input "****"
type input "****"
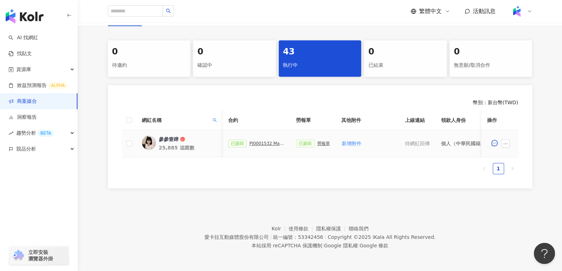
scroll to position [0, 271]
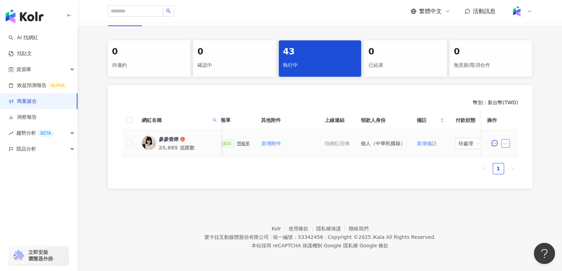
click at [506, 139] on button "button" at bounding box center [505, 143] width 8 height 8
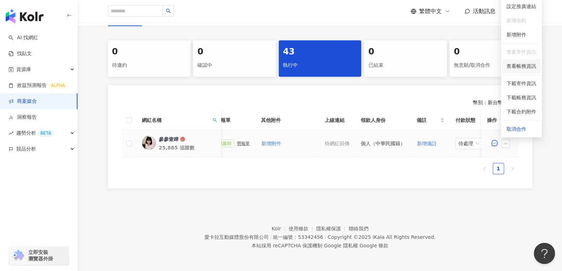
click at [517, 59] on li "查看帳務資訊" at bounding box center [521, 66] width 38 height 14
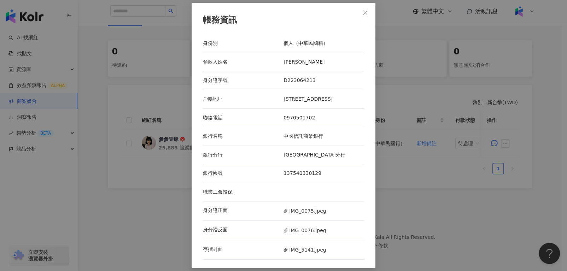
click at [304, 206] on div "身分證正面 IMG_0075.jpeg" at bounding box center [283, 210] width 161 height 19
click at [293, 215] on span "IMG_0075.jpeg" at bounding box center [304, 211] width 42 height 8
click at [300, 228] on span "IMG_0076.jpeg" at bounding box center [304, 231] width 42 height 8
click at [300, 253] on span "IMG_5141.jpeg" at bounding box center [304, 250] width 42 height 8
click at [364, 19] on button "Close" at bounding box center [365, 13] width 14 height 14
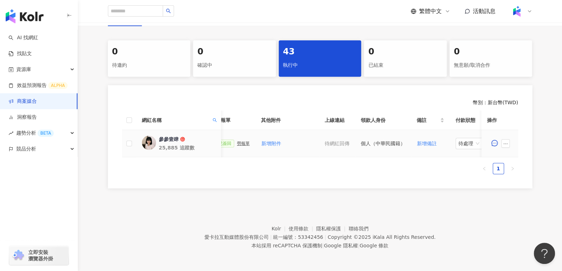
click at [234, 141] on div "已簽回 勞報單" at bounding box center [233, 144] width 34 height 8
click at [237, 141] on div "勞報單" at bounding box center [243, 143] width 13 height 5
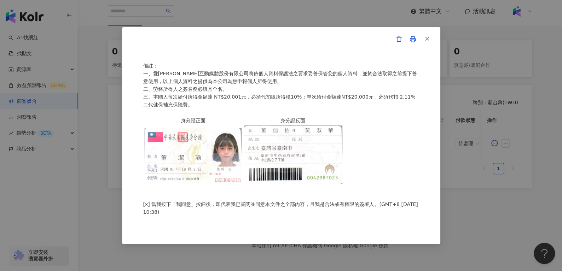
scroll to position [0, 0]
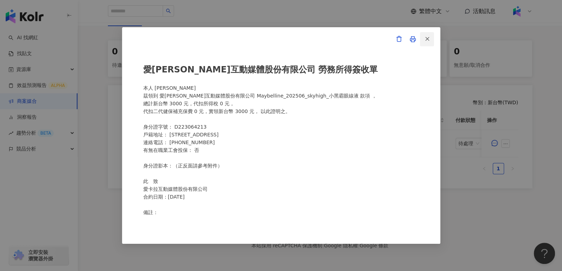
click at [431, 39] on button "button" at bounding box center [426, 39] width 14 height 14
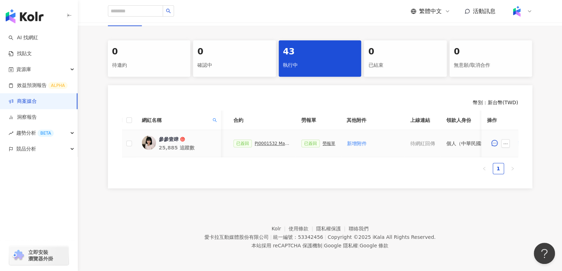
scroll to position [0, 186]
click at [271, 141] on div "PJ0001532 Maybelline_202506_skyhigh_小黑霸眼線液_萊雅合作備忘錄" at bounding box center [271, 143] width 35 height 5
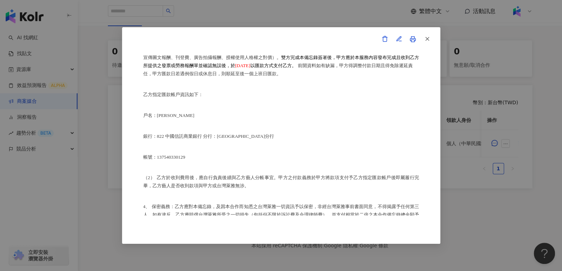
scroll to position [331, 0]
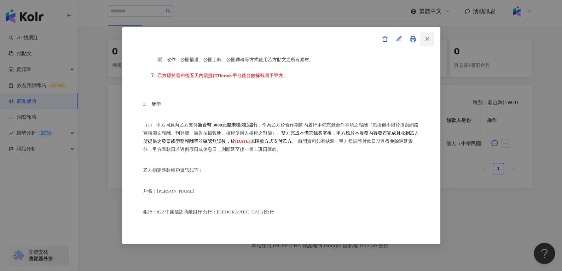
click at [433, 38] on button "button" at bounding box center [426, 39] width 14 height 14
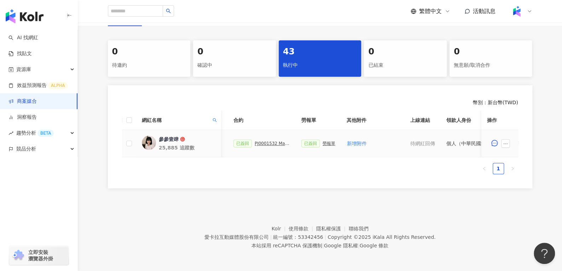
scroll to position [0, 306]
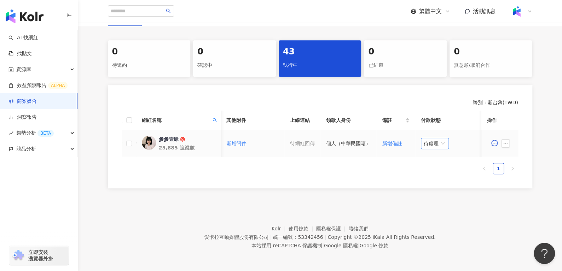
click at [423, 140] on span "待處理" at bounding box center [434, 143] width 22 height 11
click at [434, 168] on div "處理中" at bounding box center [431, 170] width 20 height 8
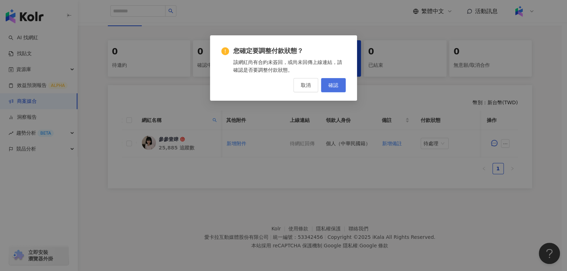
click at [336, 80] on button "確認" at bounding box center [333, 85] width 25 height 14
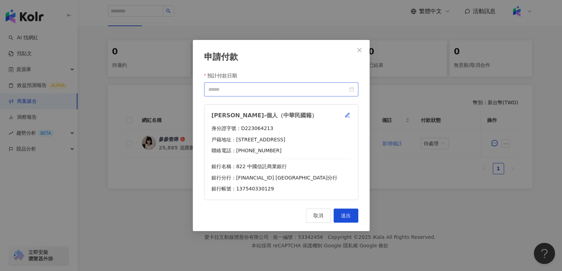
click at [350, 90] on div at bounding box center [281, 90] width 146 height 8
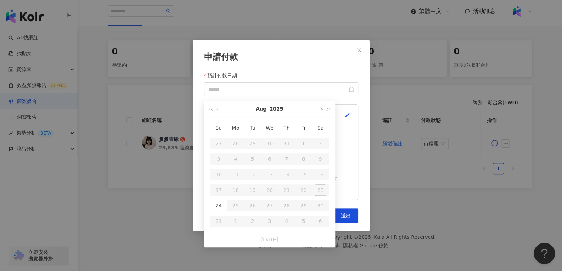
click at [321, 101] on button "button" at bounding box center [320, 109] width 8 height 16
type input "**********"
click at [266, 155] on div "10" at bounding box center [269, 158] width 11 height 11
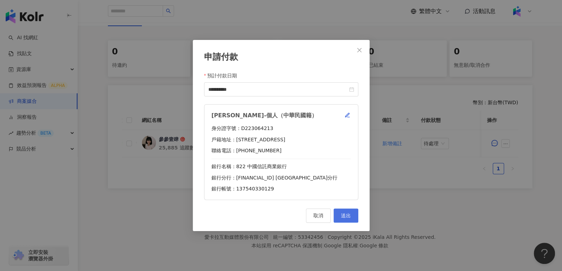
click at [347, 215] on span "送出" at bounding box center [346, 216] width 10 height 6
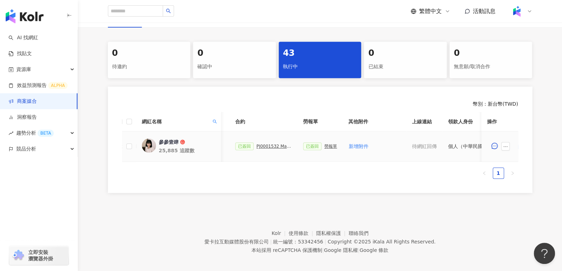
scroll to position [0, 183]
click at [272, 144] on div "PJ0001532 Maybelline_202506_skyhigh_小黑霸眼線液_萊雅合作備忘錄" at bounding box center [274, 146] width 35 height 5
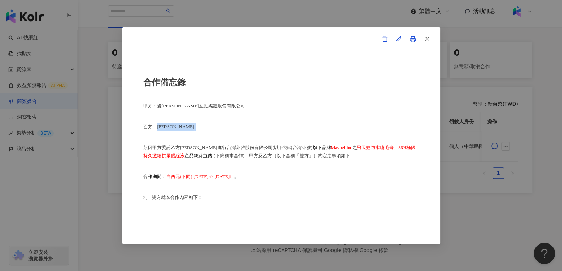
drag, startPoint x: 157, startPoint y: 125, endPoint x: 189, endPoint y: 130, distance: 32.5
click at [189, 130] on p "乙方：董潔瑜" at bounding box center [281, 127] width 276 height 8
copy p "董潔瑜"
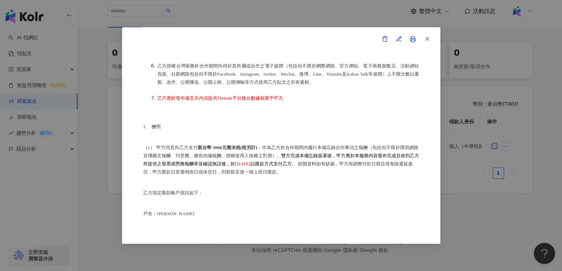
scroll to position [343, 0]
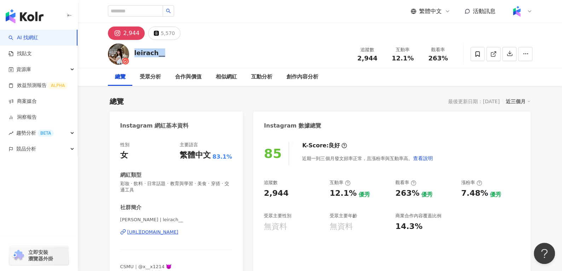
drag, startPoint x: 178, startPoint y: 54, endPoint x: 134, endPoint y: 58, distance: 44.8
click at [134, 58] on div "leirach__ 追蹤數 2,944 互動率 12.1% 觀看率 263%" at bounding box center [320, 54] width 452 height 28
copy div "leirach__"
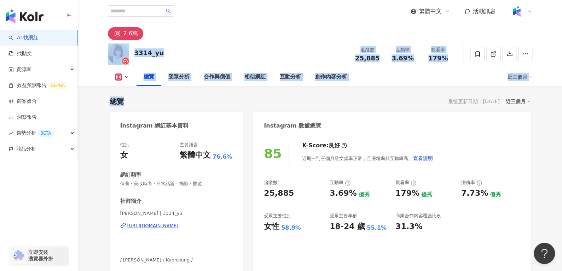
scroll to position [43, 0]
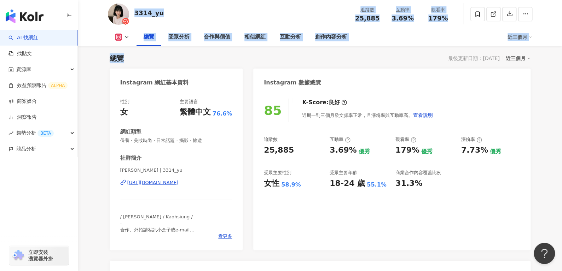
drag, startPoint x: 182, startPoint y: 58, endPoint x: 133, endPoint y: 9, distance: 69.7
click at [187, 16] on div "3314_yu 追蹤數 25,885 互動率 3.69% 觀看率 179%" at bounding box center [320, 14] width 452 height 28
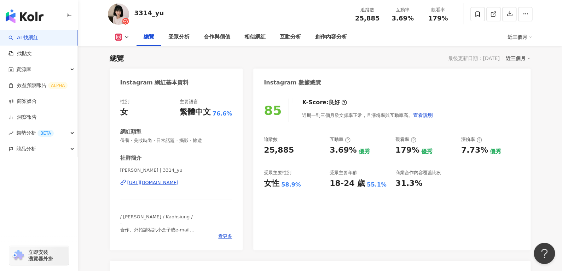
scroll to position [35, 0]
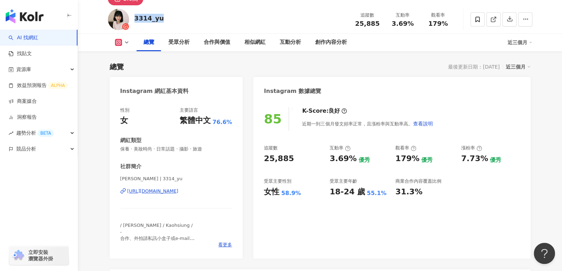
drag, startPoint x: 187, startPoint y: 16, endPoint x: 133, endPoint y: 21, distance: 54.4
click at [133, 21] on div "3314_yu 追蹤數 25,885 互動率 3.69% 觀看率 179%" at bounding box center [320, 19] width 452 height 28
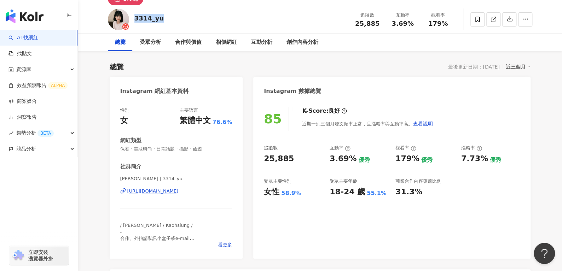
scroll to position [8, 0]
